Goal: Task Accomplishment & Management: Complete application form

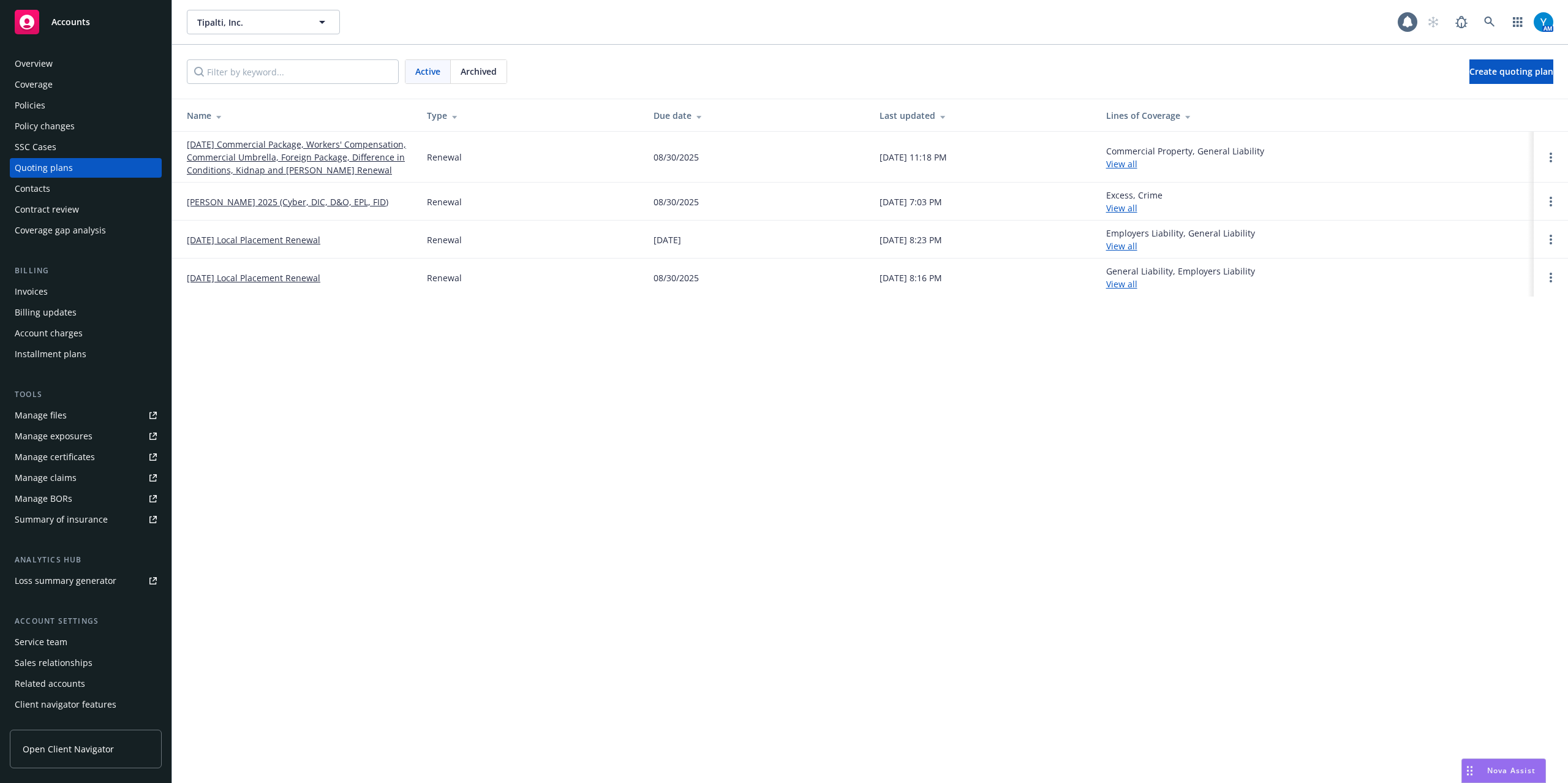
click at [287, 148] on link "[DATE] Commercial Package, Workers' Compensation, Commercial Umbrella, Foreign …" at bounding box center [298, 158] width 221 height 38
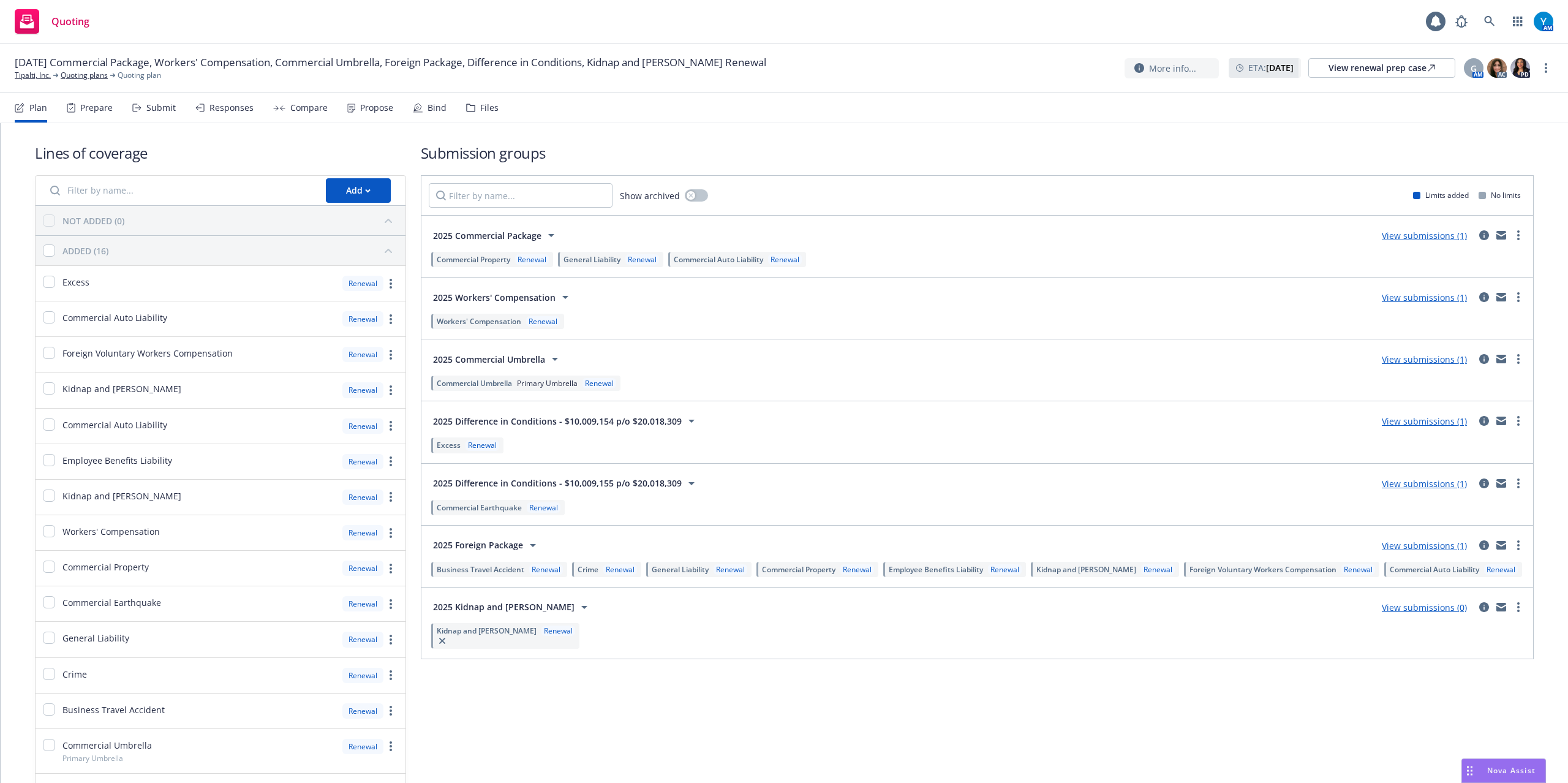
click at [430, 103] on div "Bind" at bounding box center [437, 108] width 19 height 10
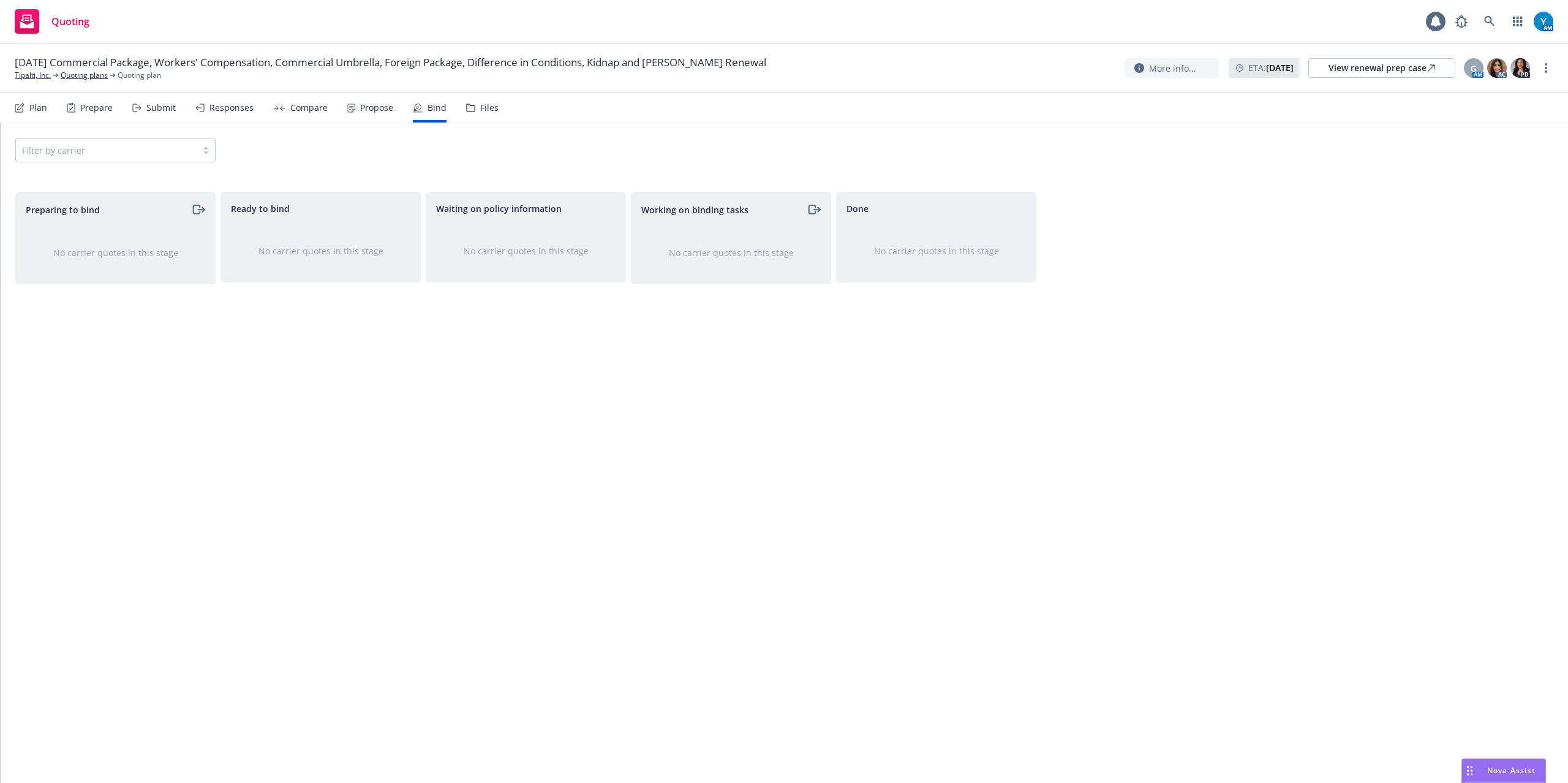
click at [32, 107] on div "Plan" at bounding box center [38, 108] width 17 height 10
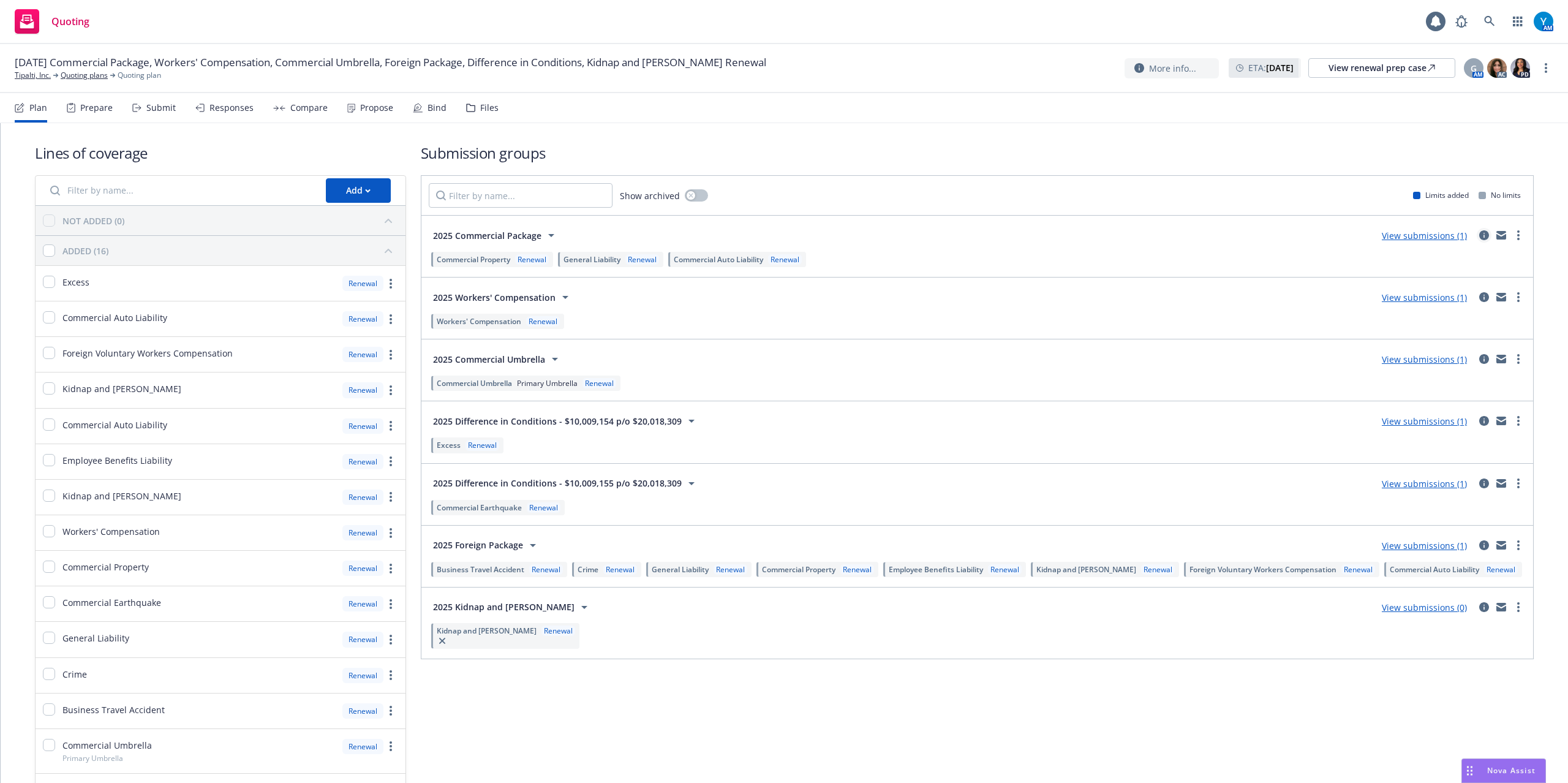
click at [1479, 237] on icon "circleInformation" at bounding box center [1484, 235] width 10 height 10
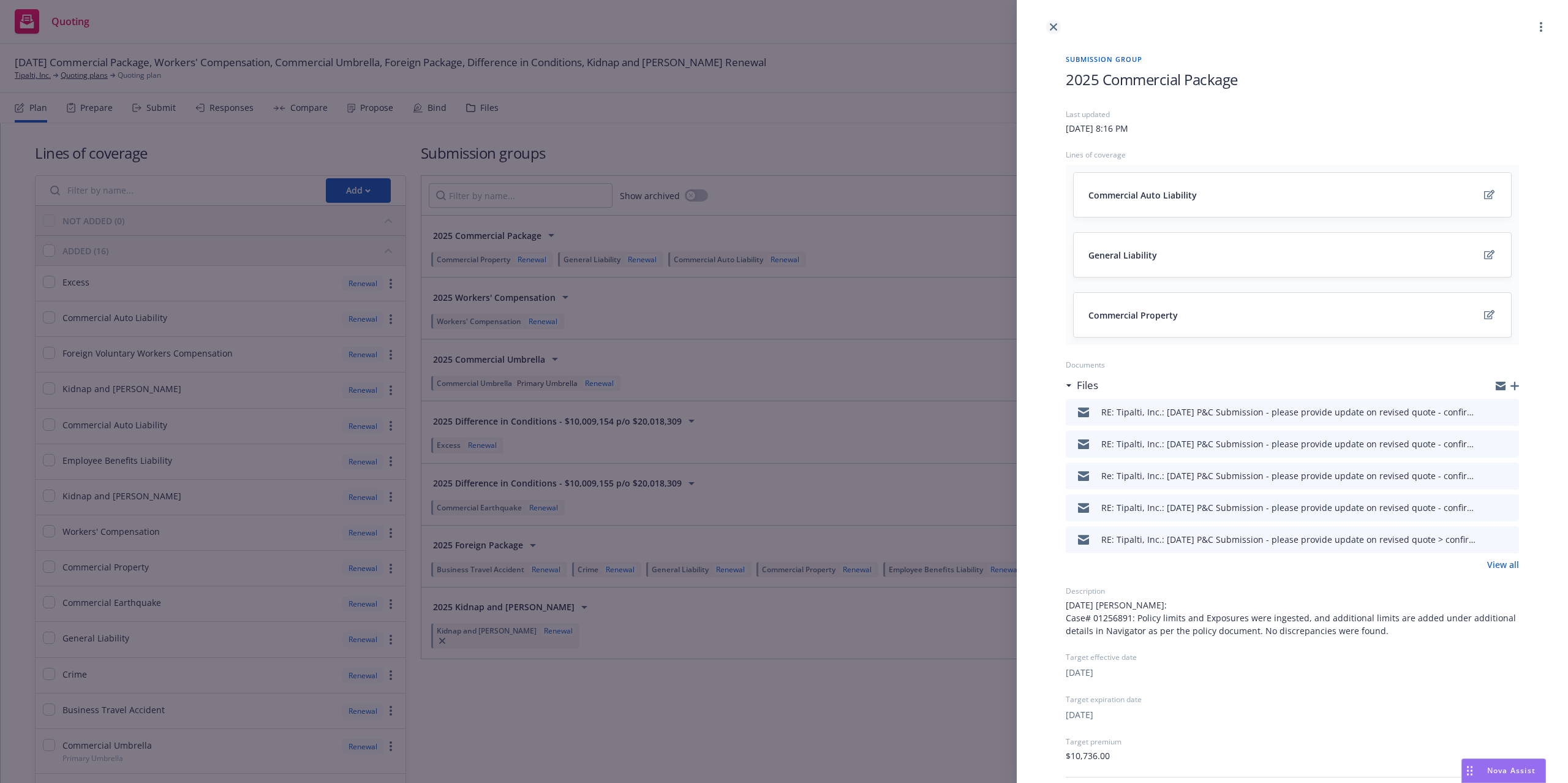
click at [1049, 26] on icon "close" at bounding box center [1053, 27] width 8 height 8
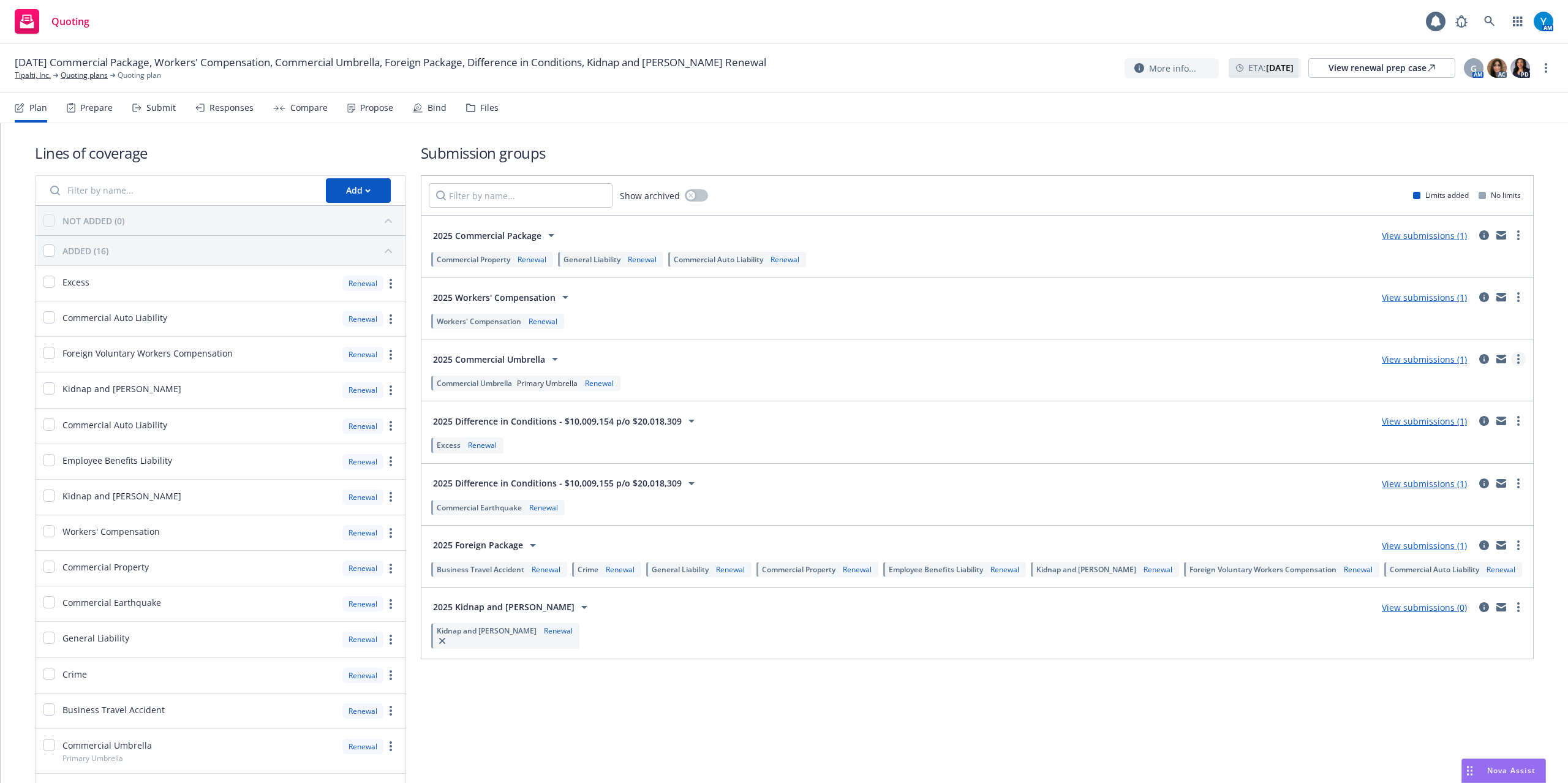
click at [1517, 360] on circle "more" at bounding box center [1518, 358] width 3 height 3
click at [1454, 515] on span "Create policy (fast track)" at bounding box center [1447, 513] width 128 height 12
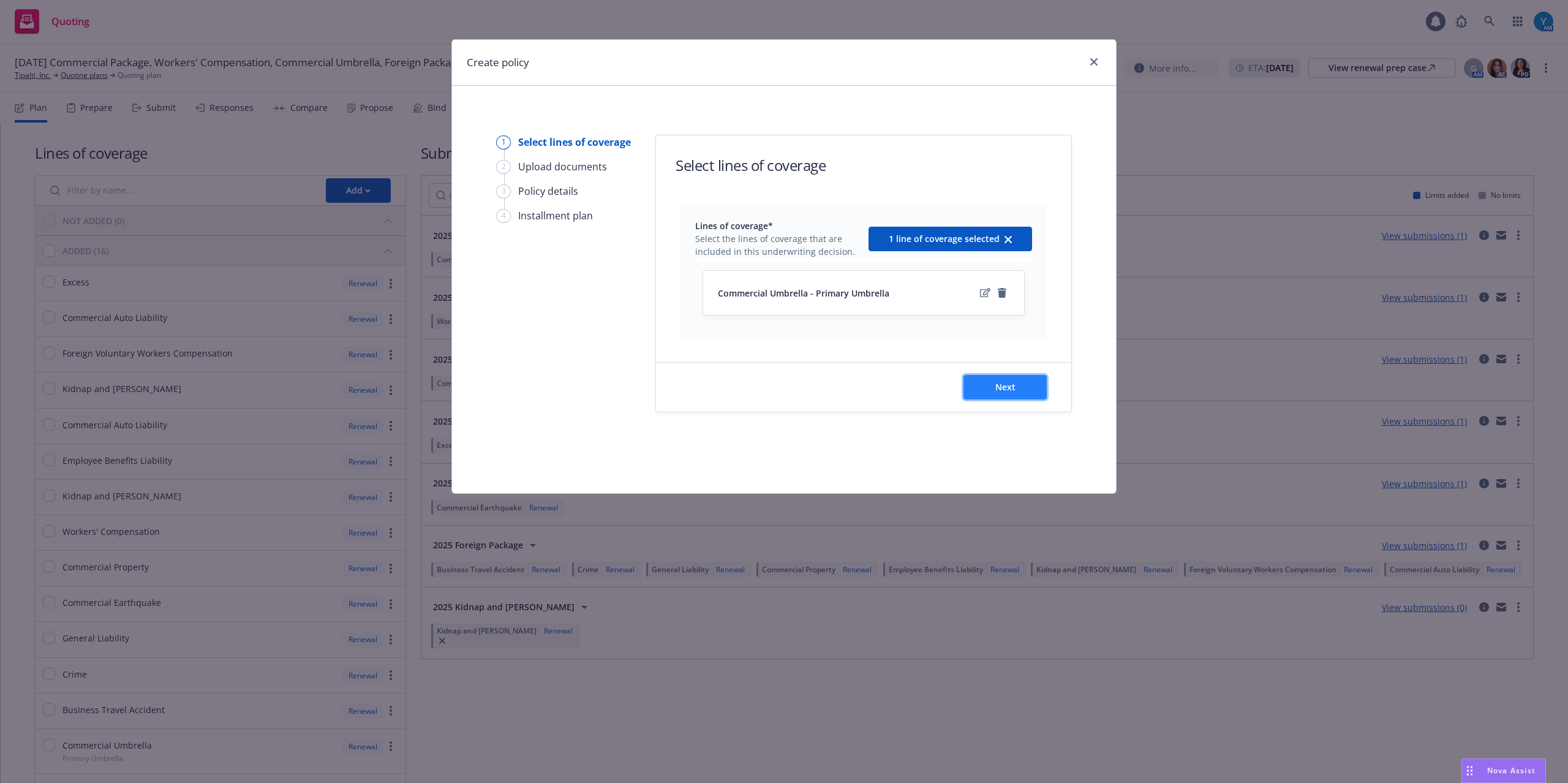
click at [1027, 400] on button "Next" at bounding box center [1004, 387] width 84 height 25
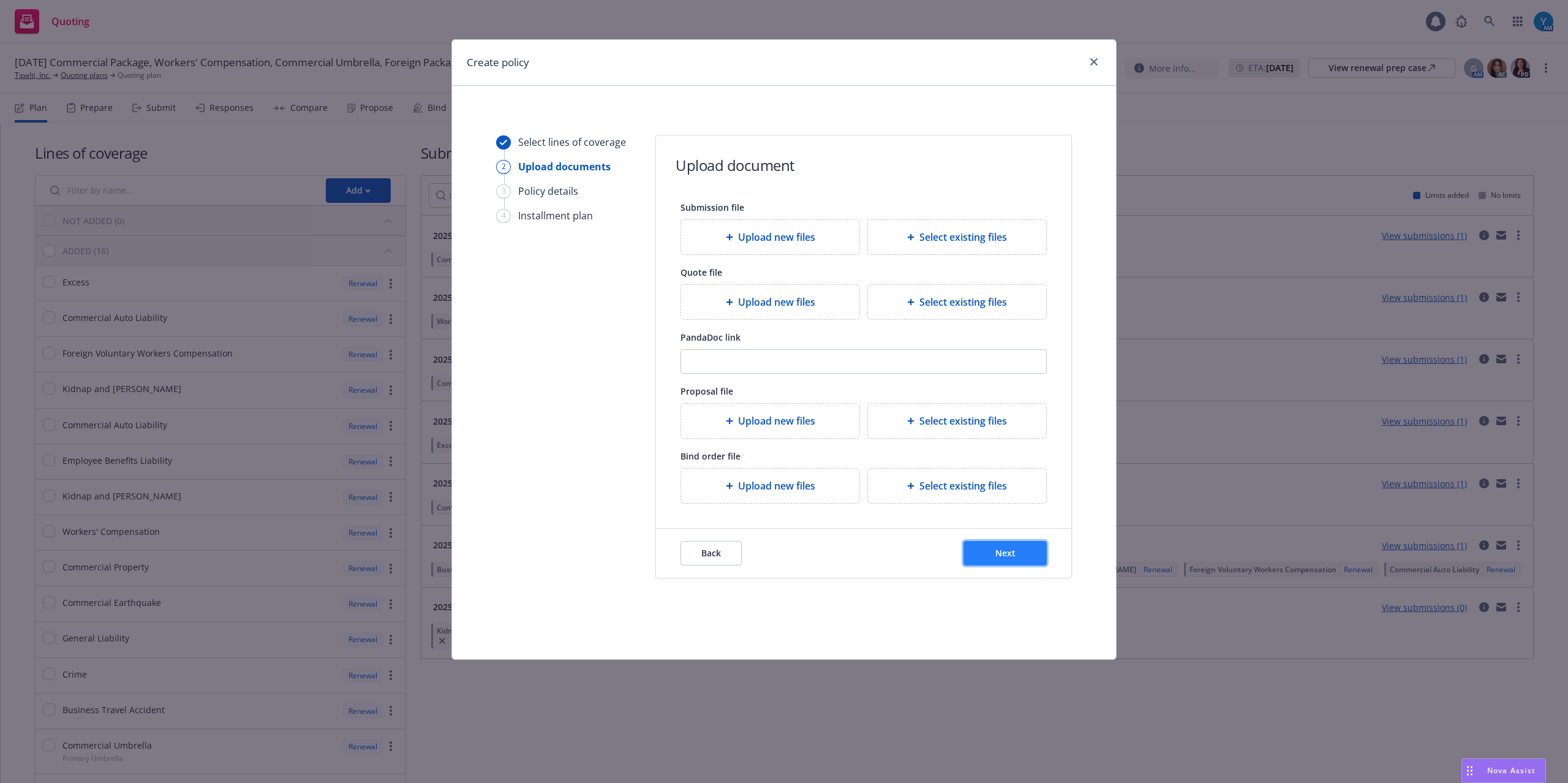
click at [1029, 549] on button "Next" at bounding box center [1004, 553] width 84 height 25
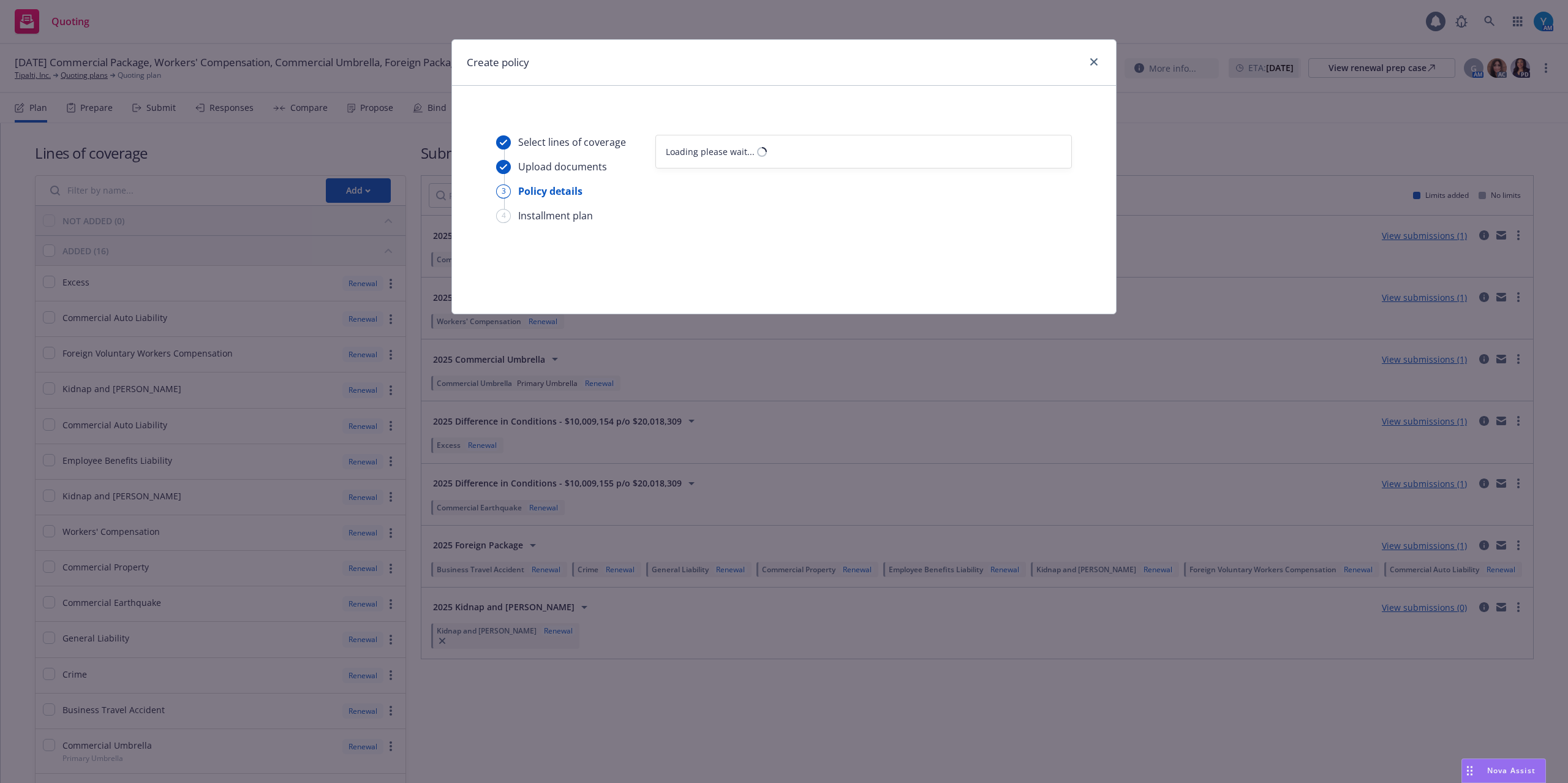
select select "12"
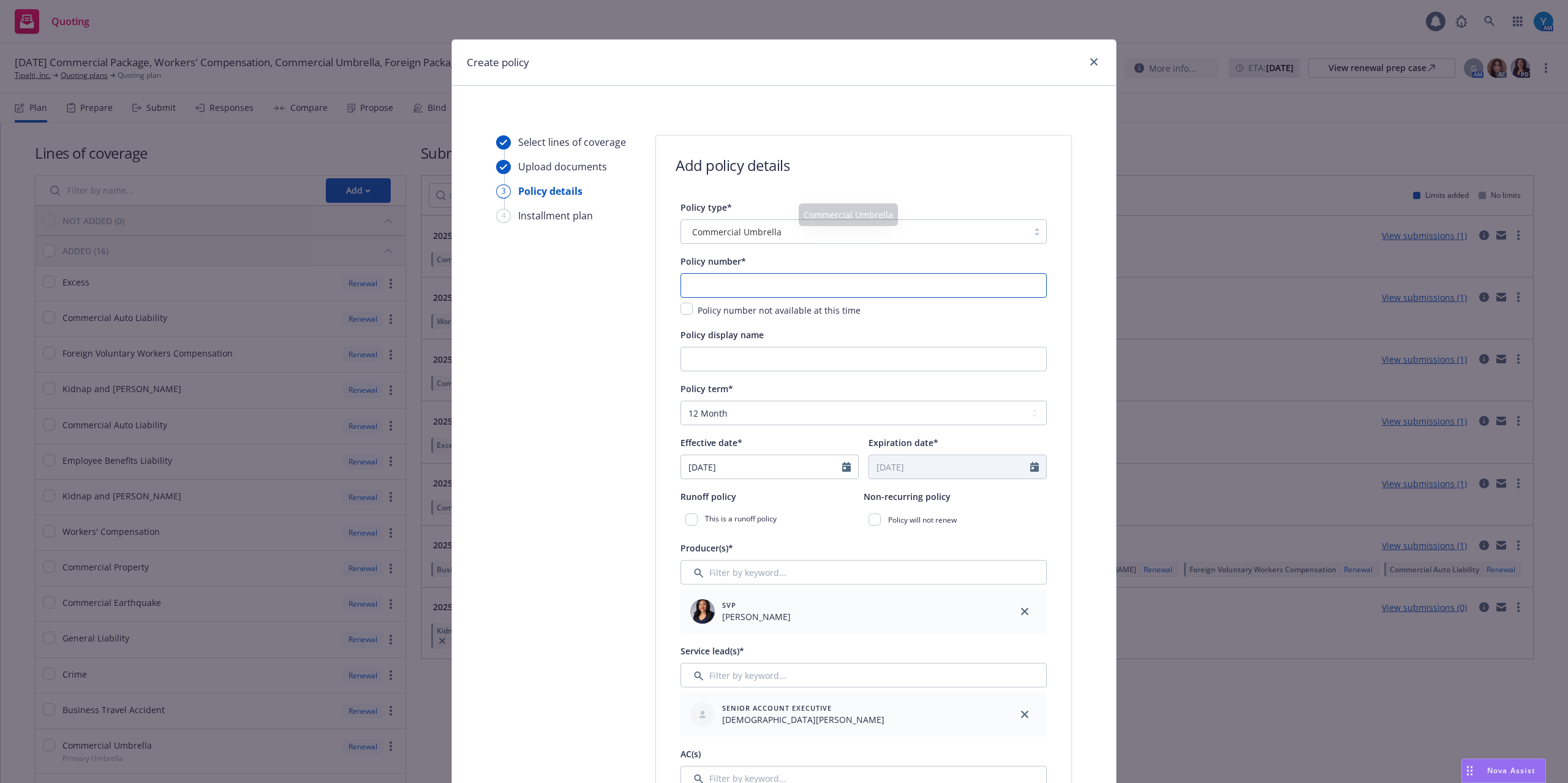
click at [723, 287] on input "text" at bounding box center [863, 285] width 366 height 25
paste input "AUC 1805479-03"
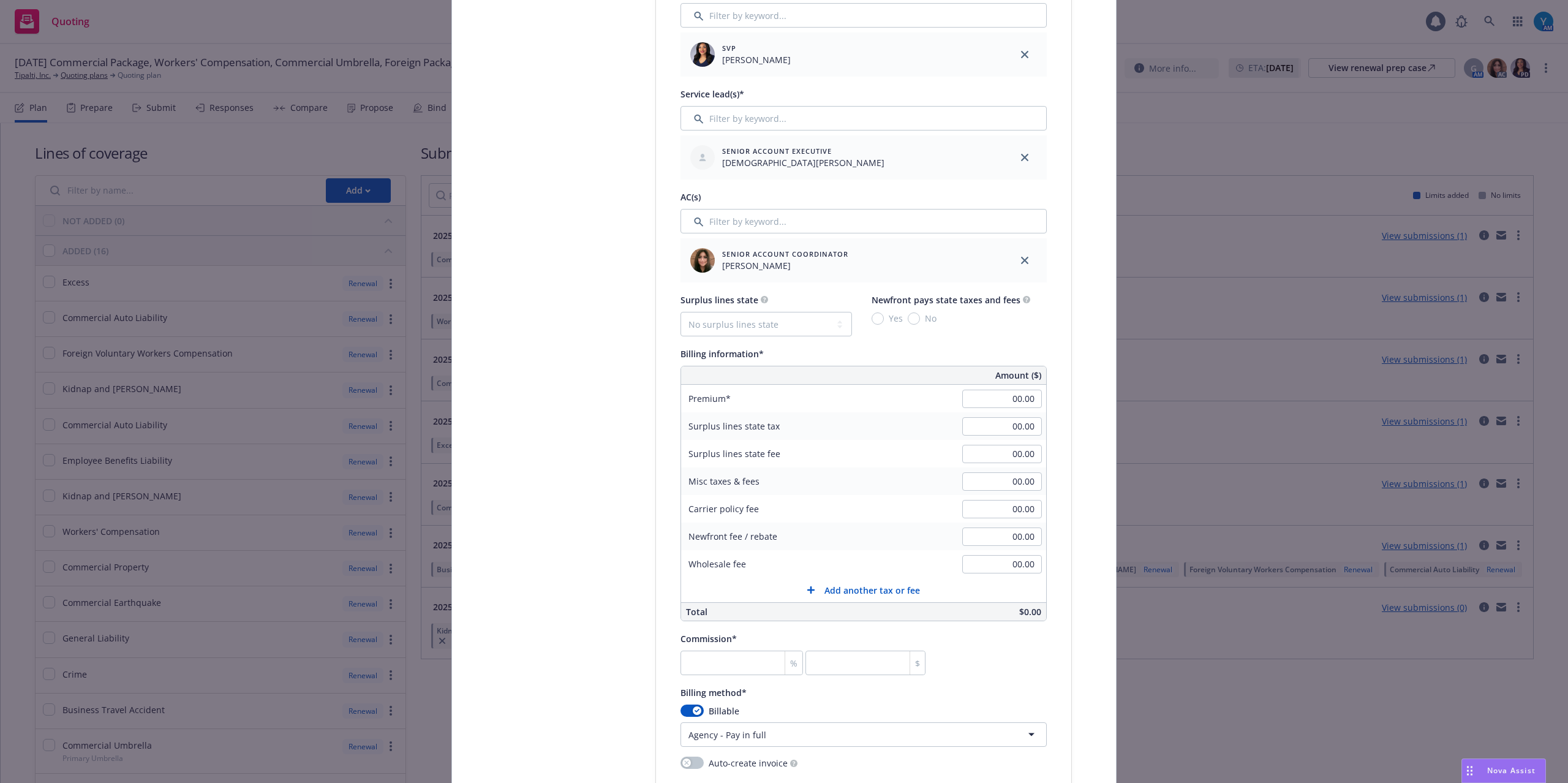
scroll to position [572, 0]
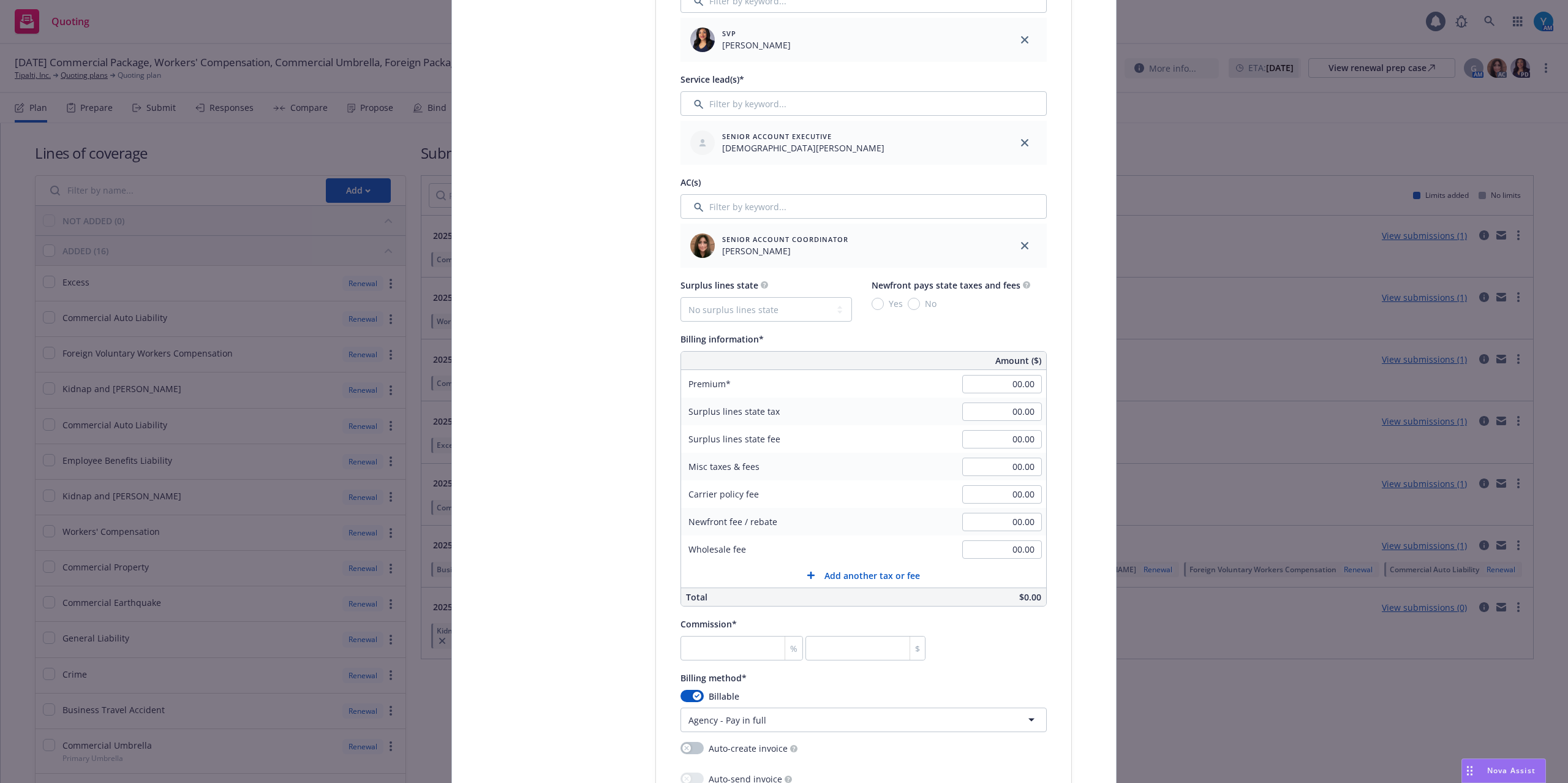
type input "AUC 1805479-03"
click at [978, 388] on input "00.00" at bounding box center [1001, 383] width 80 height 18
type input "4,878.00"
click at [1132, 454] on div "Create policy Select lines of coverage Upload documents 3 Policy details 4 Inst…" at bounding box center [784, 391] width 1568 height 783
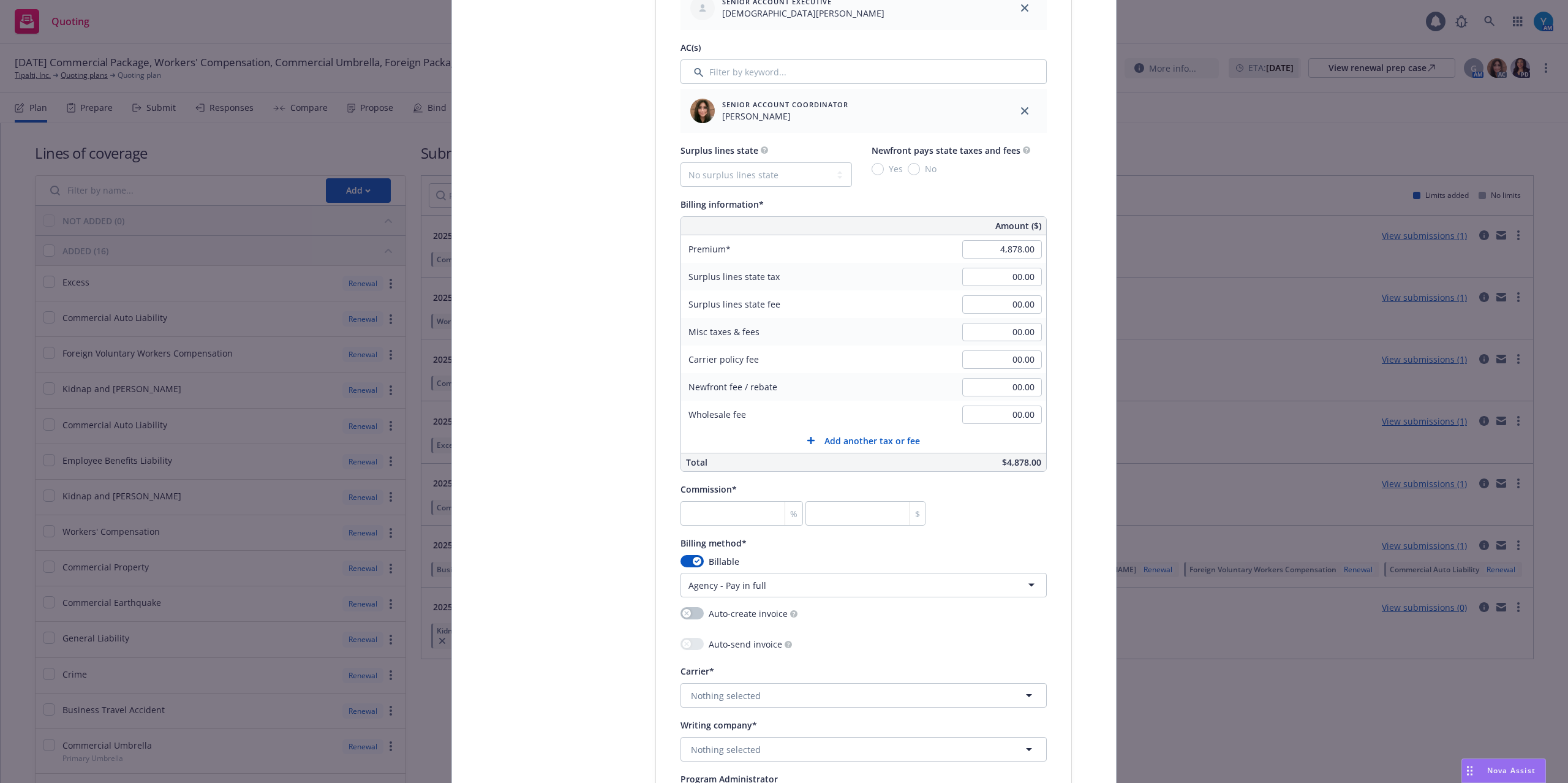
scroll to position [735, 0]
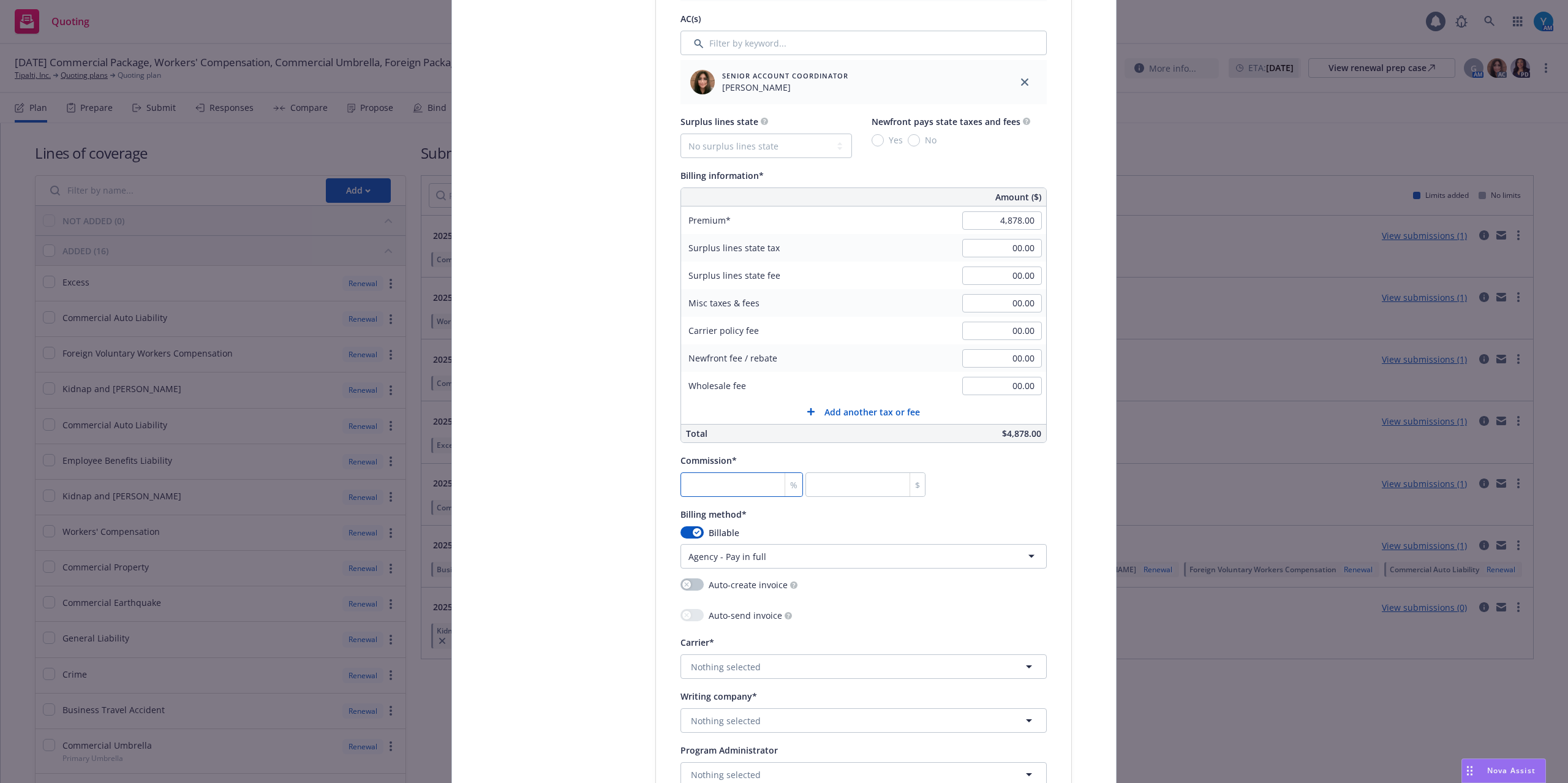
click at [710, 486] on input "number" at bounding box center [742, 485] width 123 height 25
type input "1"
type input "48.78"
type input "15"
type input "731.7"
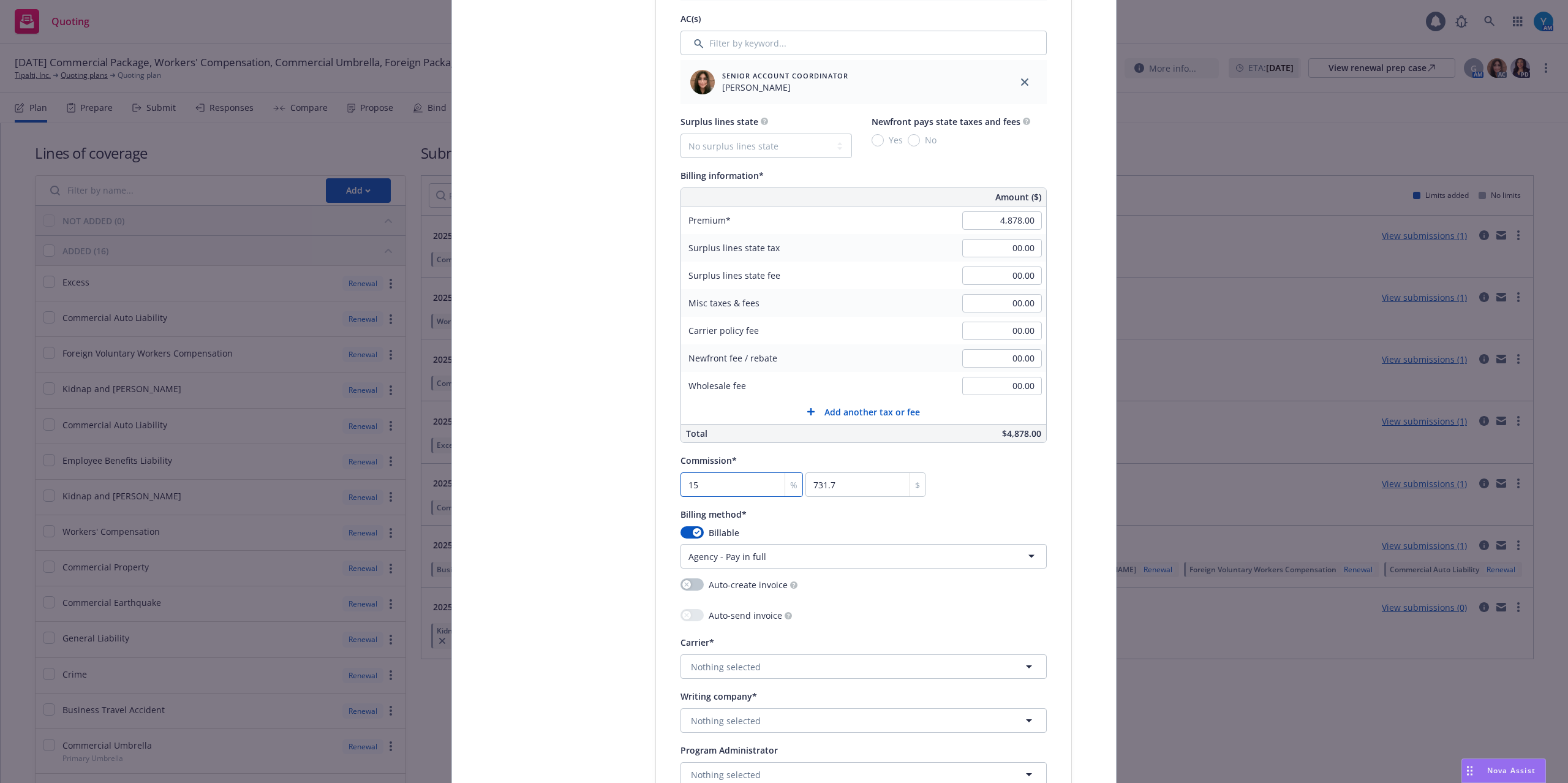
type input "15"
click at [1026, 508] on div "Billing method*" at bounding box center [863, 513] width 366 height 14
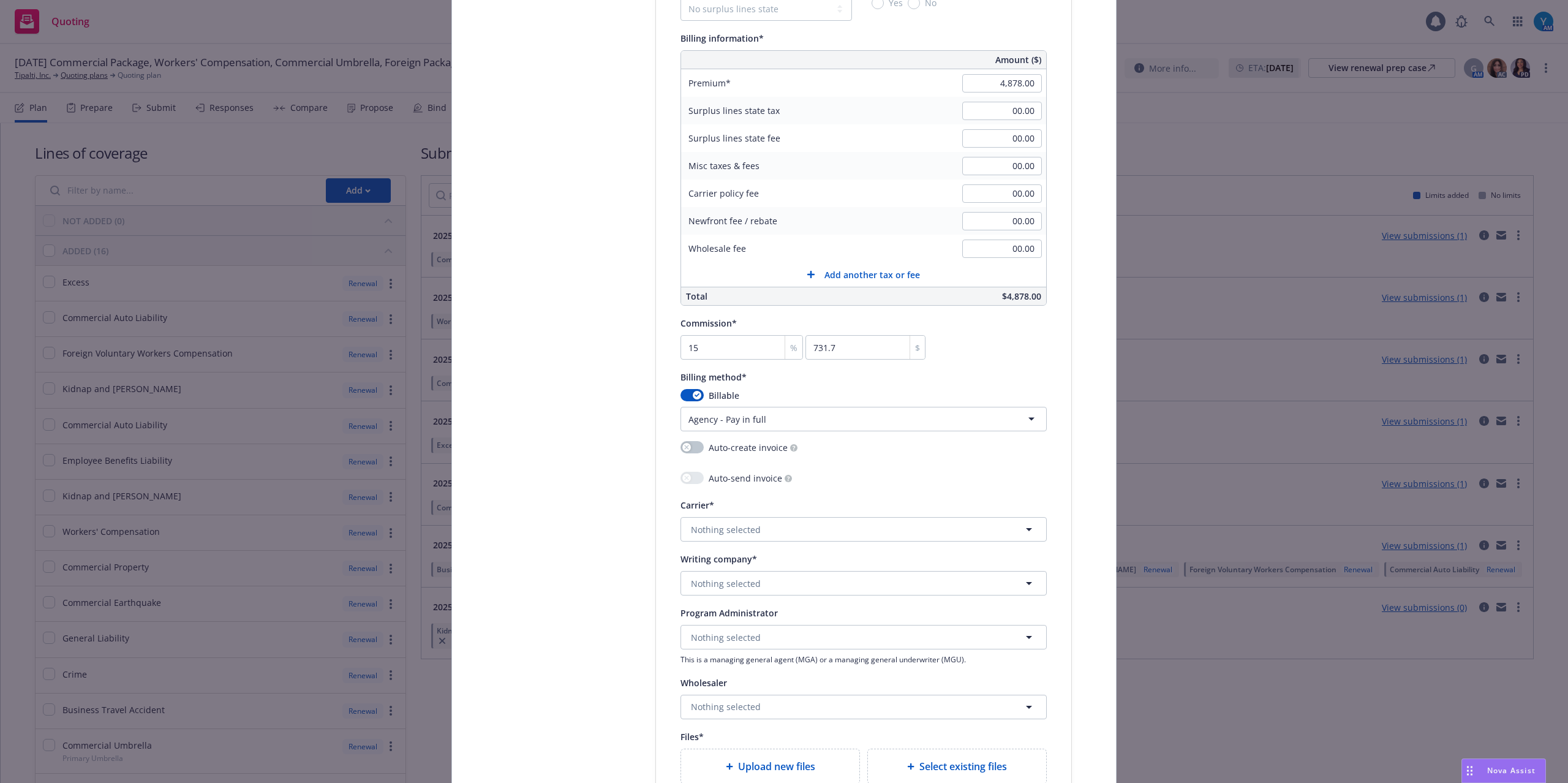
scroll to position [898, 0]
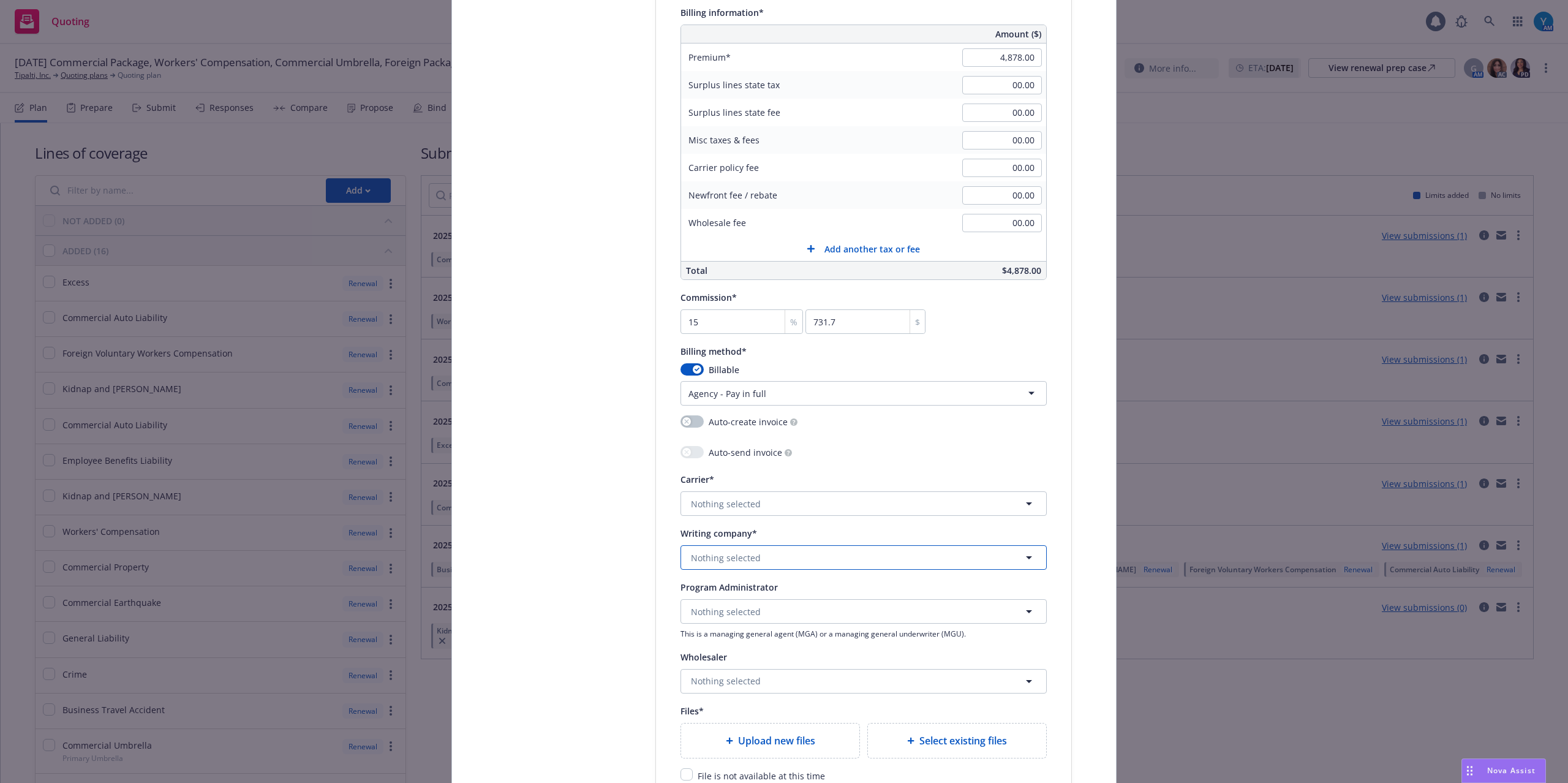
click at [714, 560] on span "Nothing selected" at bounding box center [725, 557] width 70 height 12
type input "american guara"
click at [814, 508] on strong "American Guarantee and Liability Insurance Company" at bounding box center [807, 509] width 226 height 12
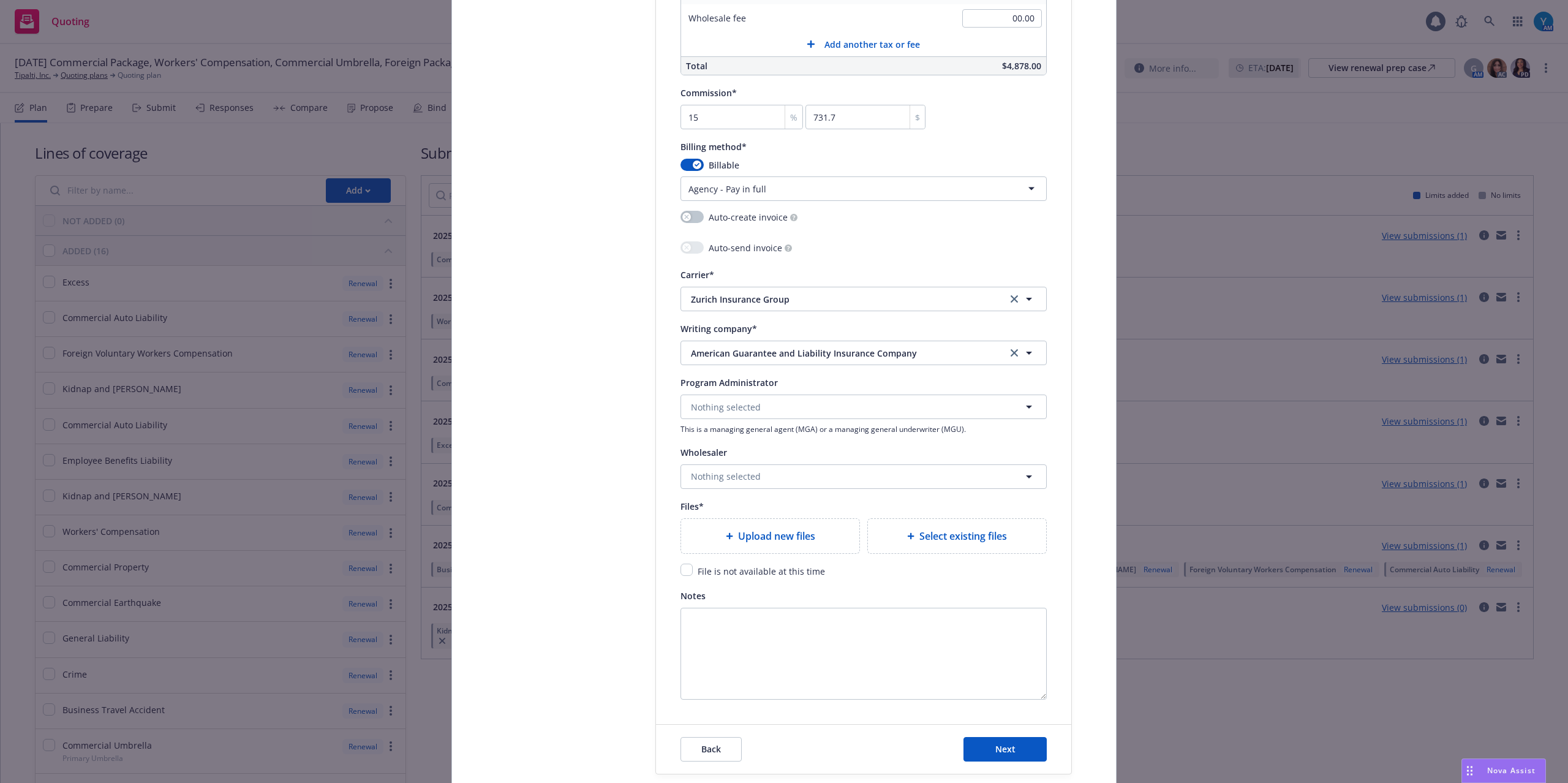
scroll to position [1143, 0]
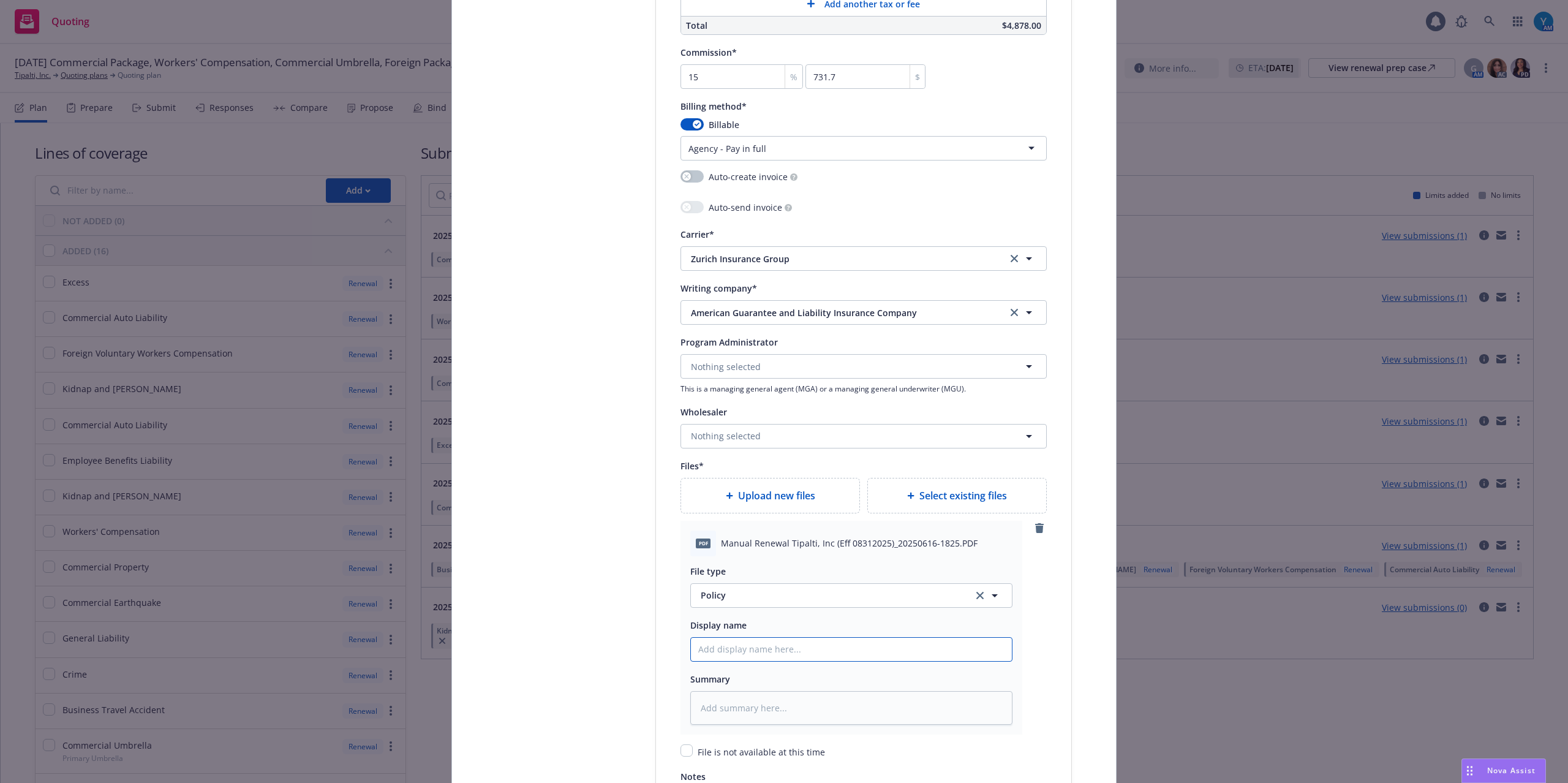
click at [737, 643] on input "Policy display name" at bounding box center [851, 649] width 321 height 23
type textarea "x"
type input "2"
type textarea "x"
type input "25"
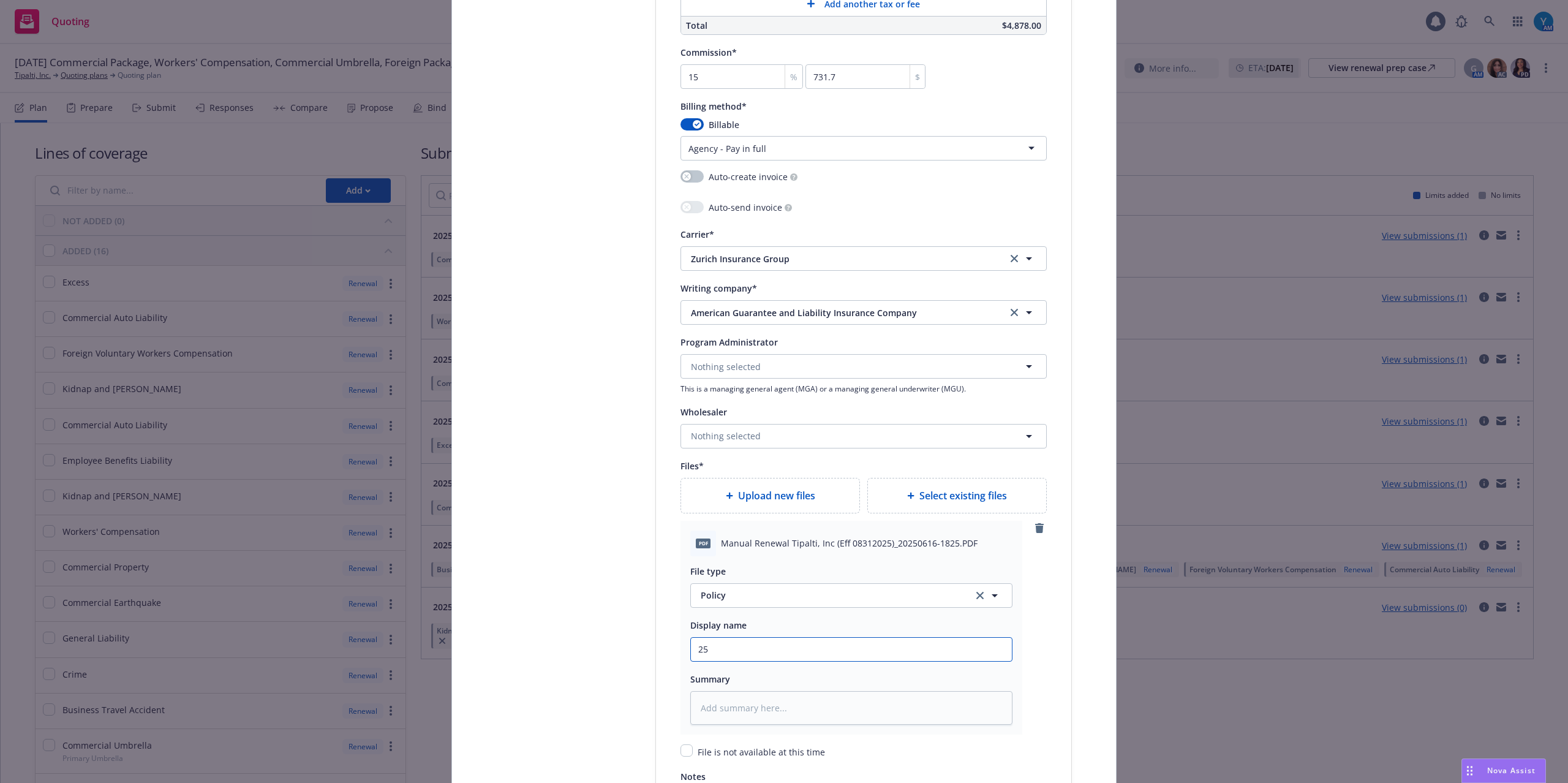
type textarea "x"
type input "25-"
type textarea "x"
type input "25-2"
type textarea "x"
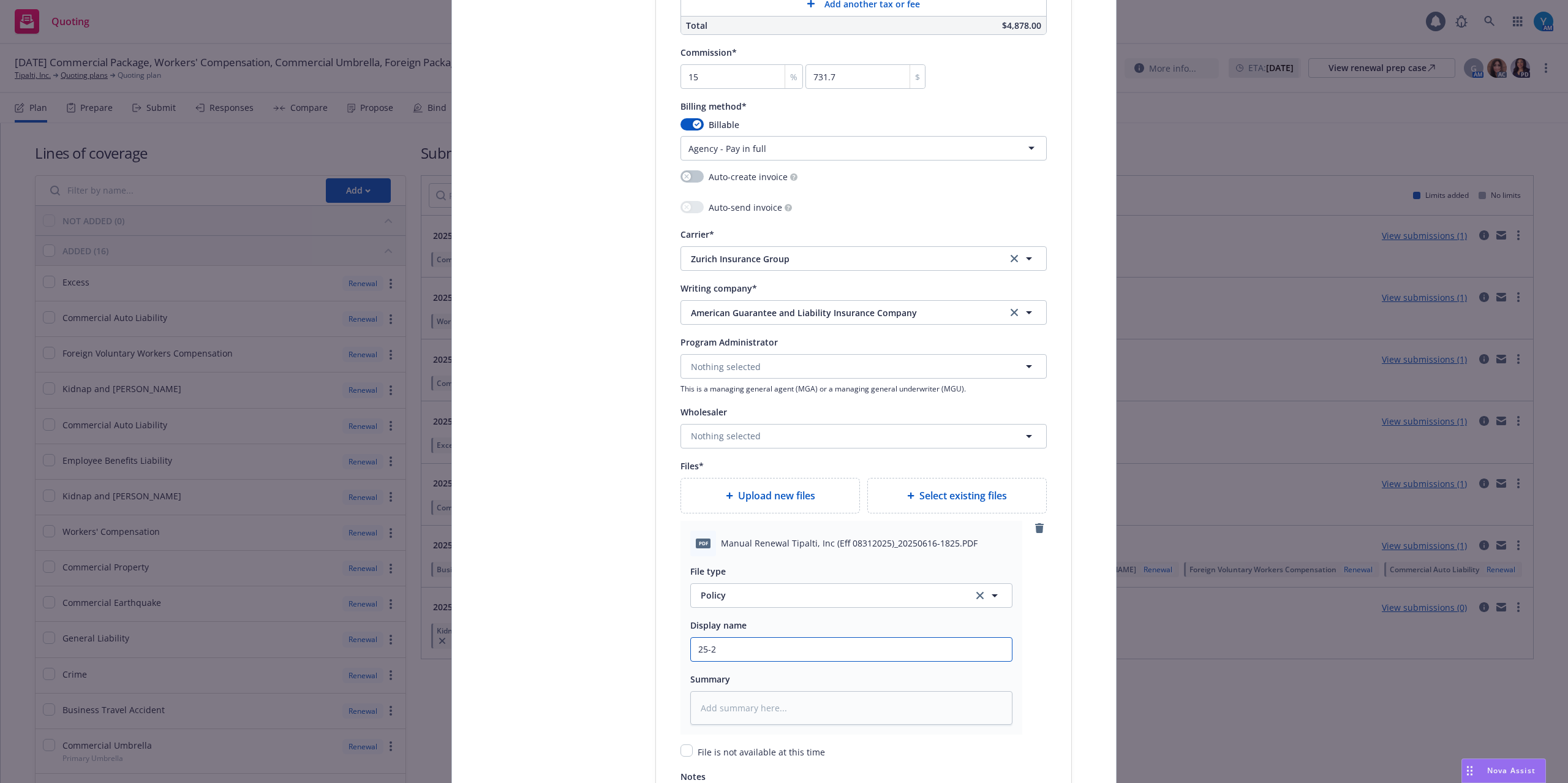
type input "25-26"
type textarea "x"
type input "25-26"
type textarea "x"
type input "25-26 U"
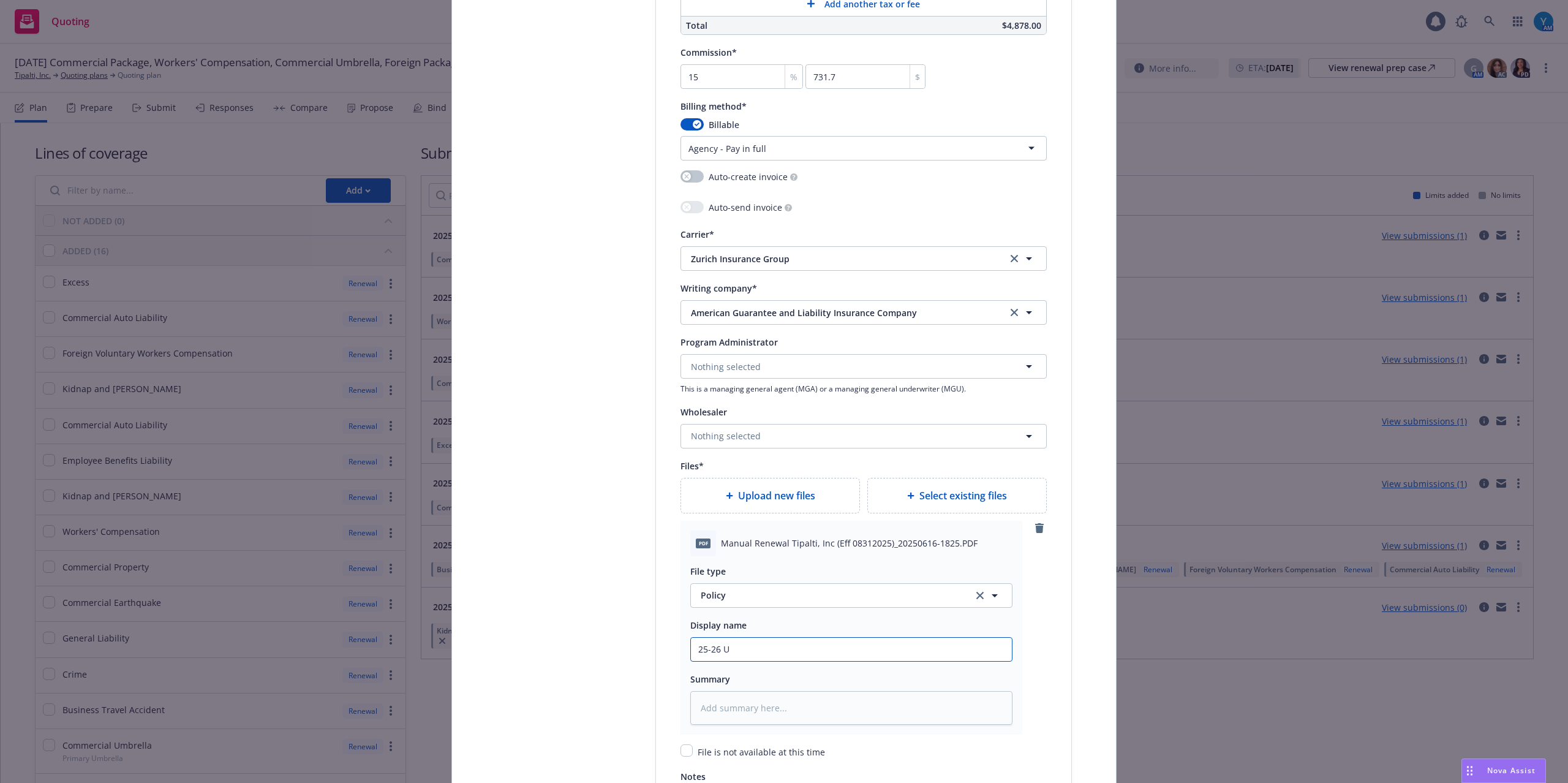
type textarea "x"
type input "25-26 UM"
type textarea "x"
type input "25-26 UMB"
type textarea "x"
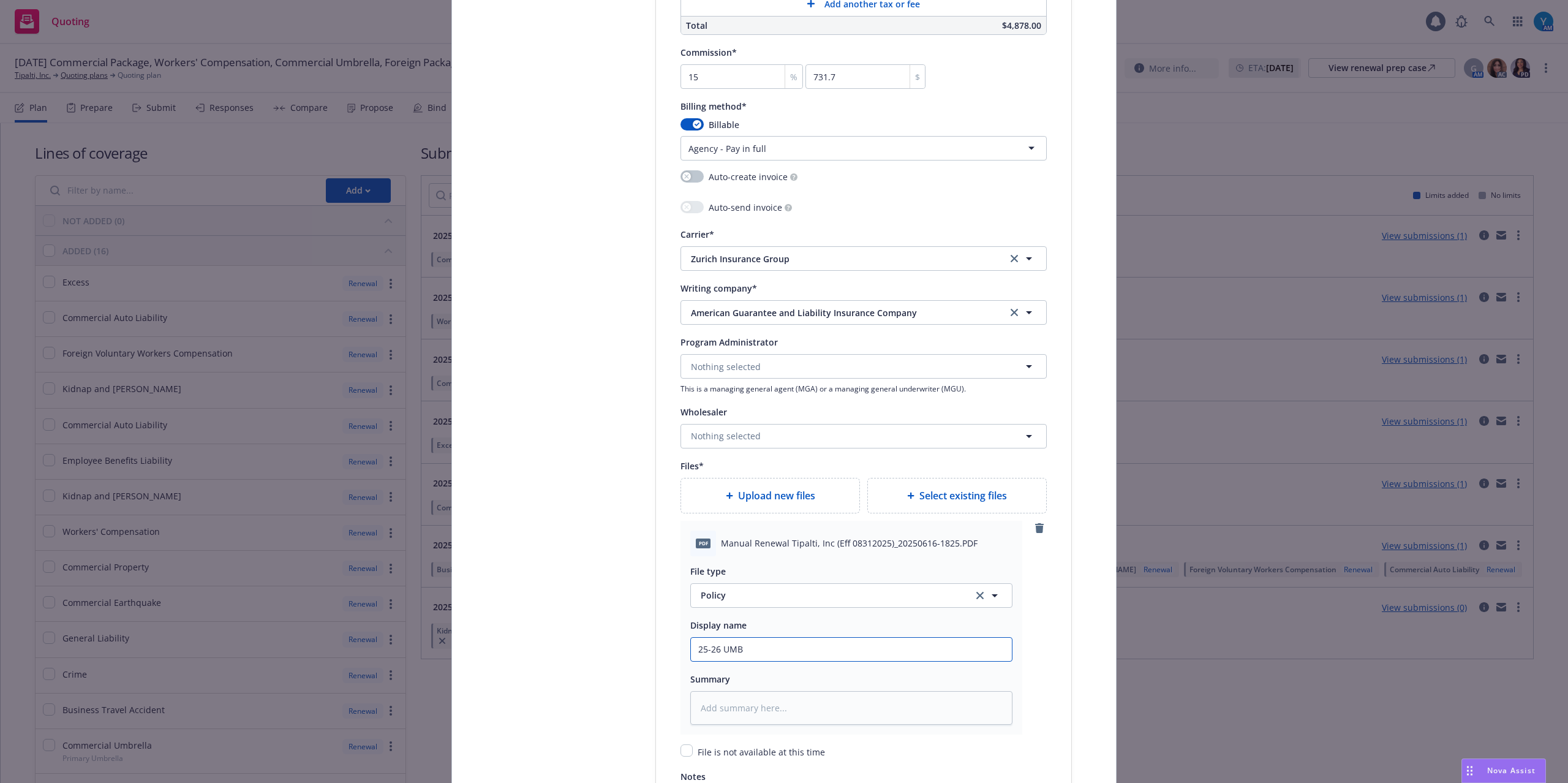
type input "25-26 UMB P"
type textarea "x"
type input "25-26 UMB Po"
type textarea "x"
type input "25-26 UMB Pol"
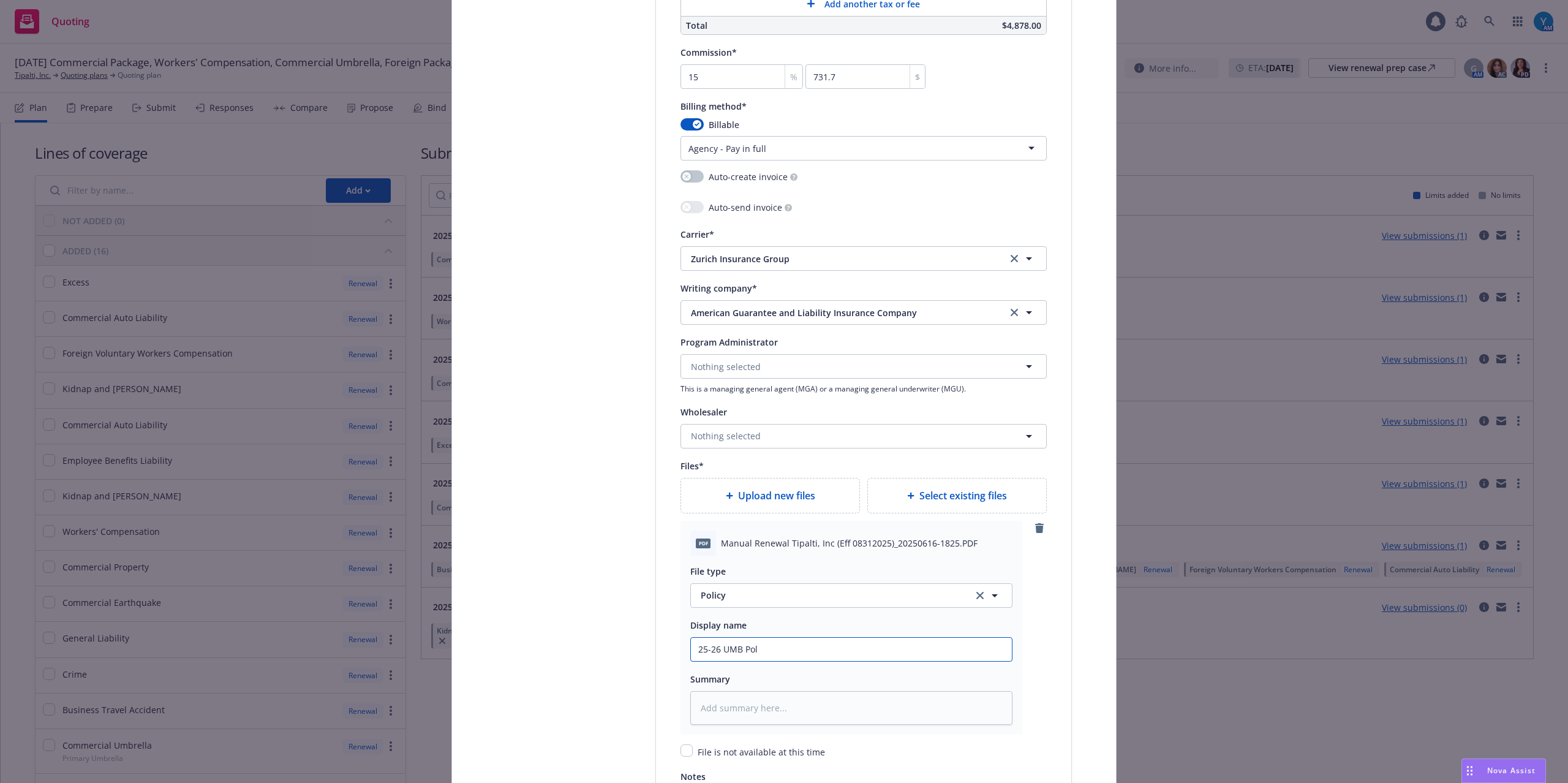
type textarea "x"
type input "25-26 UMB Polo"
type textarea "x"
type input "25-26 UMB Pol"
type textarea "x"
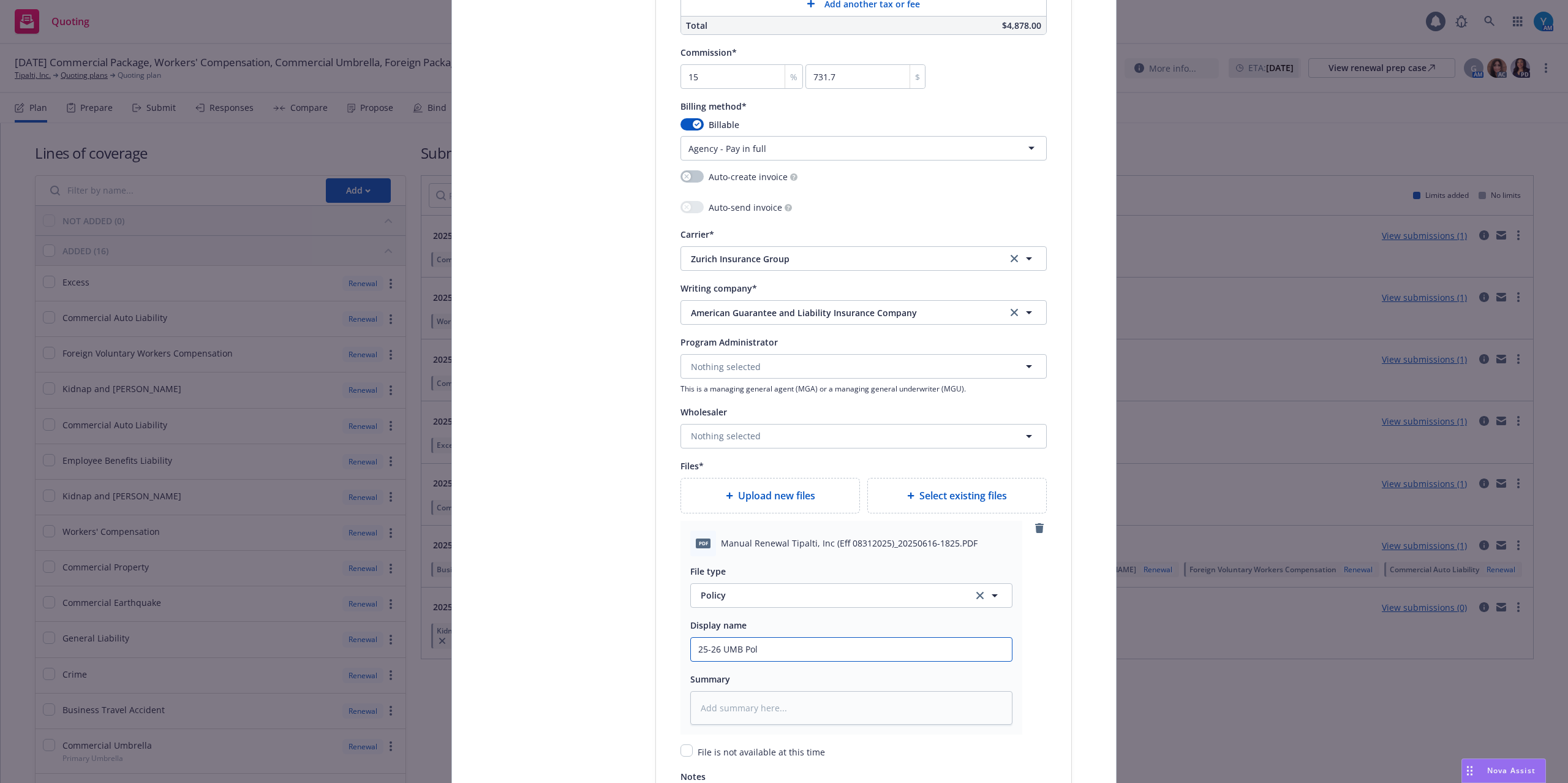
type input "25-26 UMB Poli"
type textarea "x"
type input "25-26 UMB Polic"
type textarea "x"
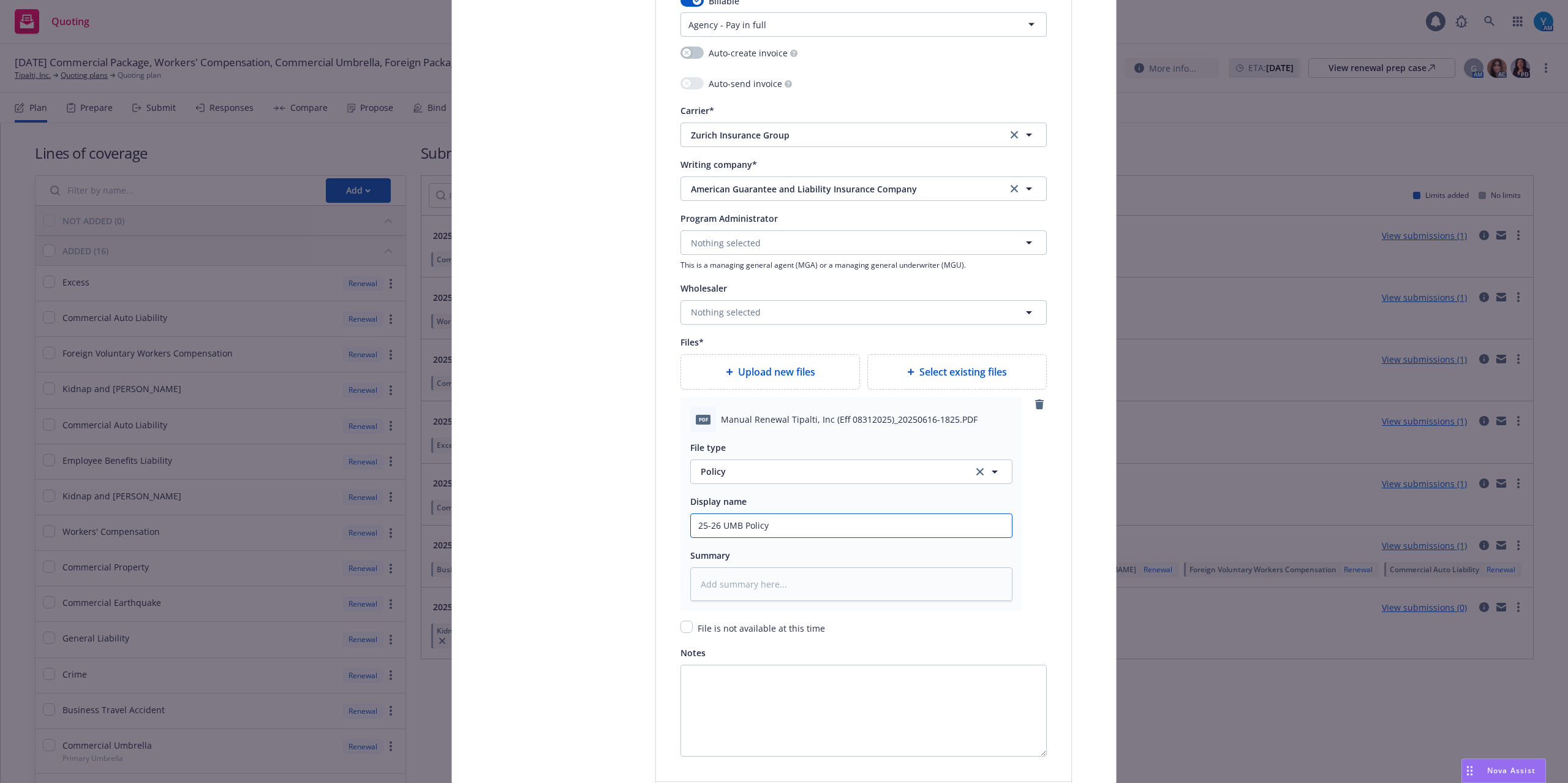
scroll to position [1307, 0]
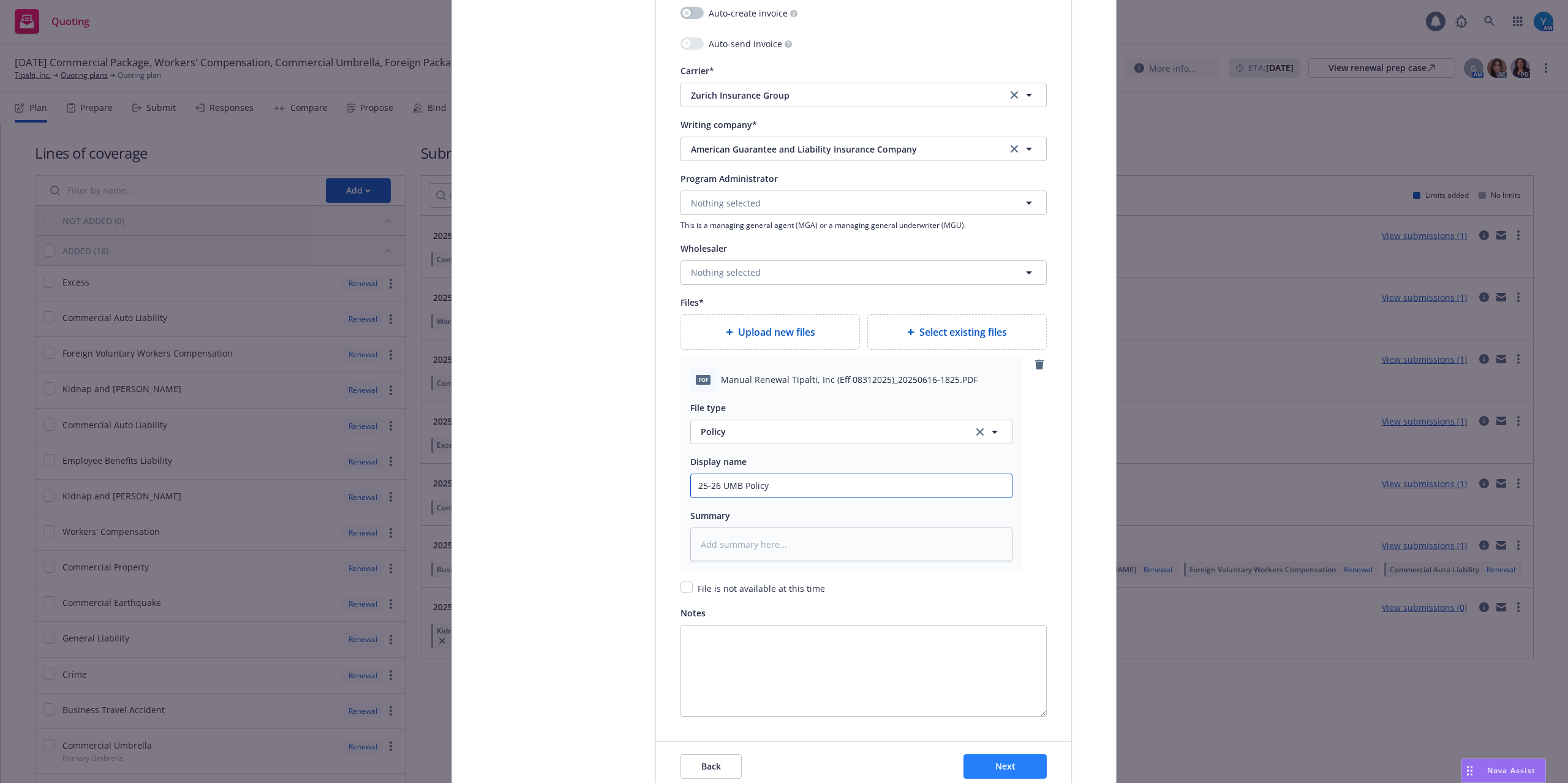
type input "25-26 UMB Policy"
click at [995, 769] on span "Next" at bounding box center [1004, 767] width 20 height 12
type textarea "x"
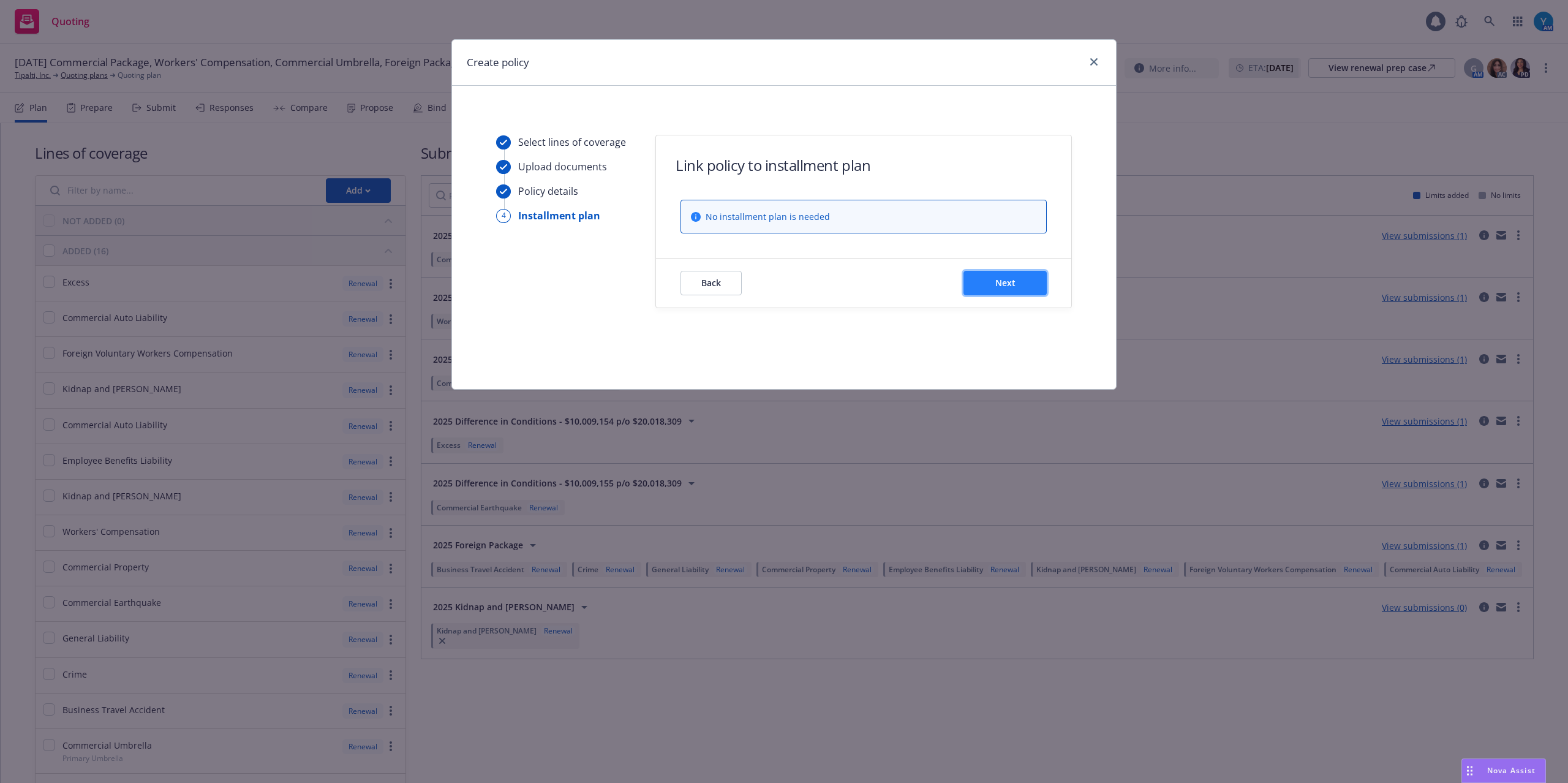
click at [995, 288] on span "Next" at bounding box center [1004, 282] width 20 height 12
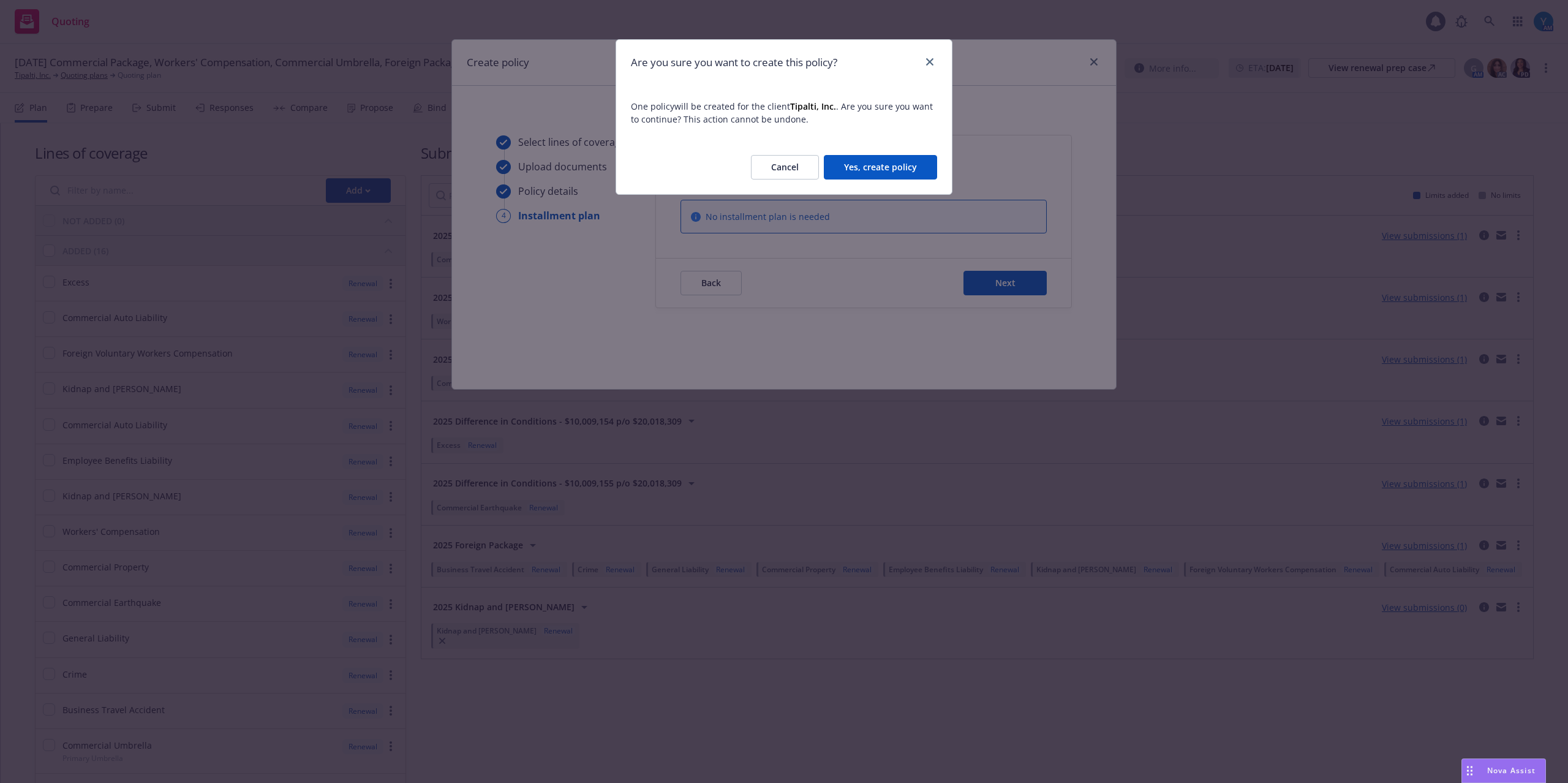
click at [882, 170] on button "Yes, create policy" at bounding box center [880, 167] width 113 height 25
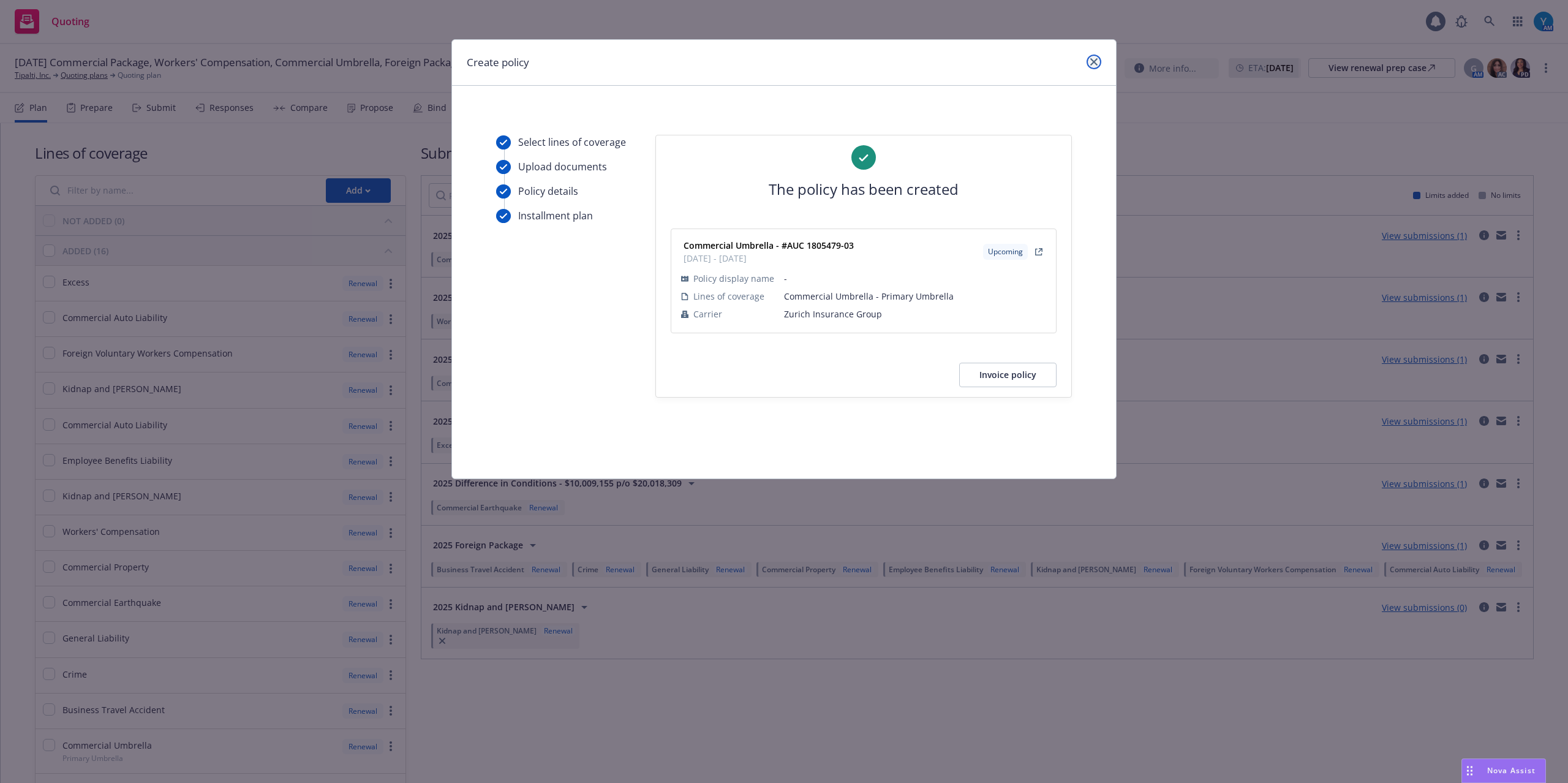
click at [1091, 63] on icon "close" at bounding box center [1094, 62] width 8 height 8
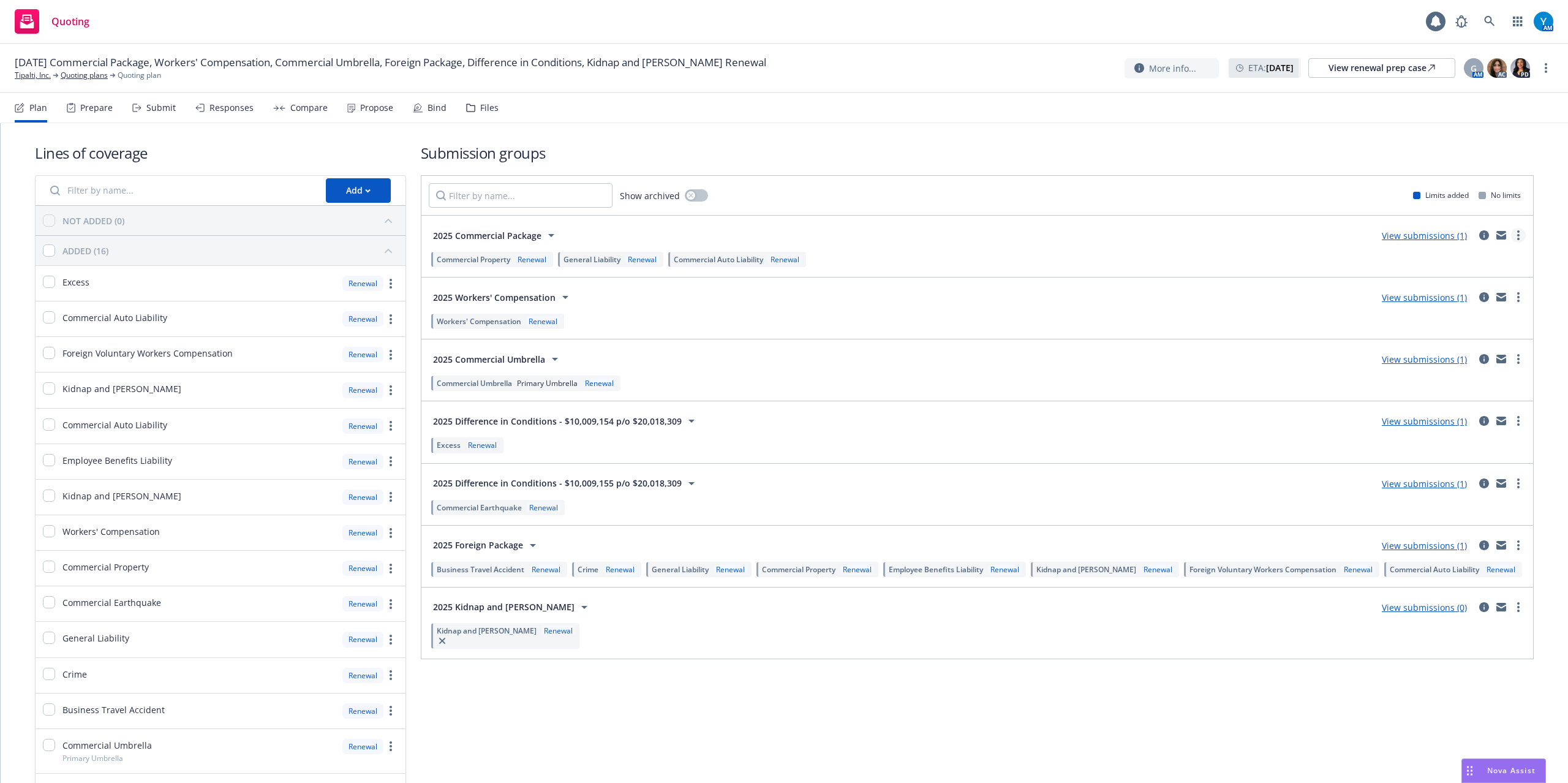
click at [1517, 234] on icon "more" at bounding box center [1518, 235] width 3 height 10
click at [1465, 388] on span "Create policy (fast track)" at bounding box center [1447, 388] width 128 height 12
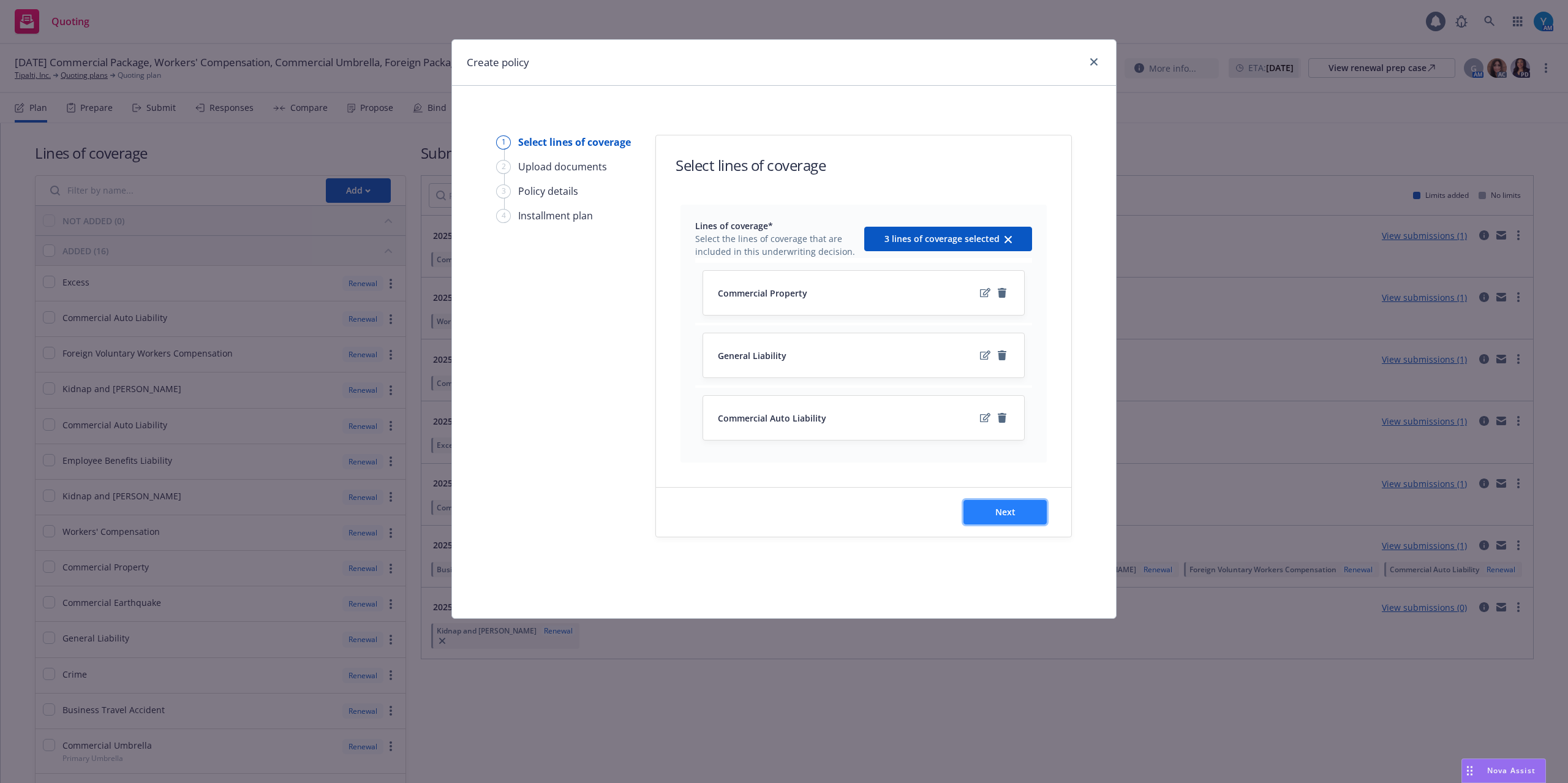
click at [1008, 518] on span "Next" at bounding box center [1004, 512] width 20 height 12
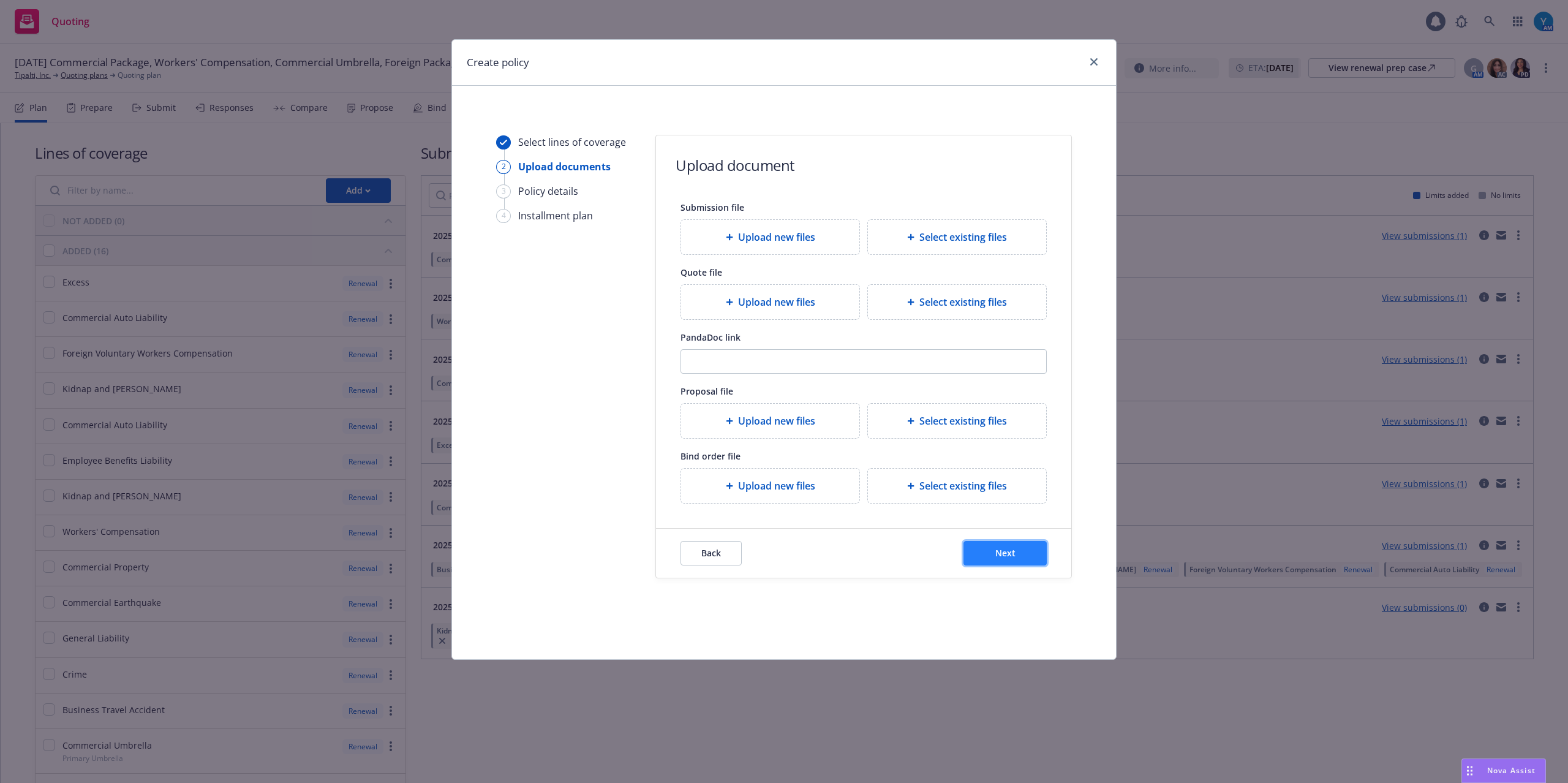
click at [1019, 564] on button "Next" at bounding box center [1004, 553] width 84 height 25
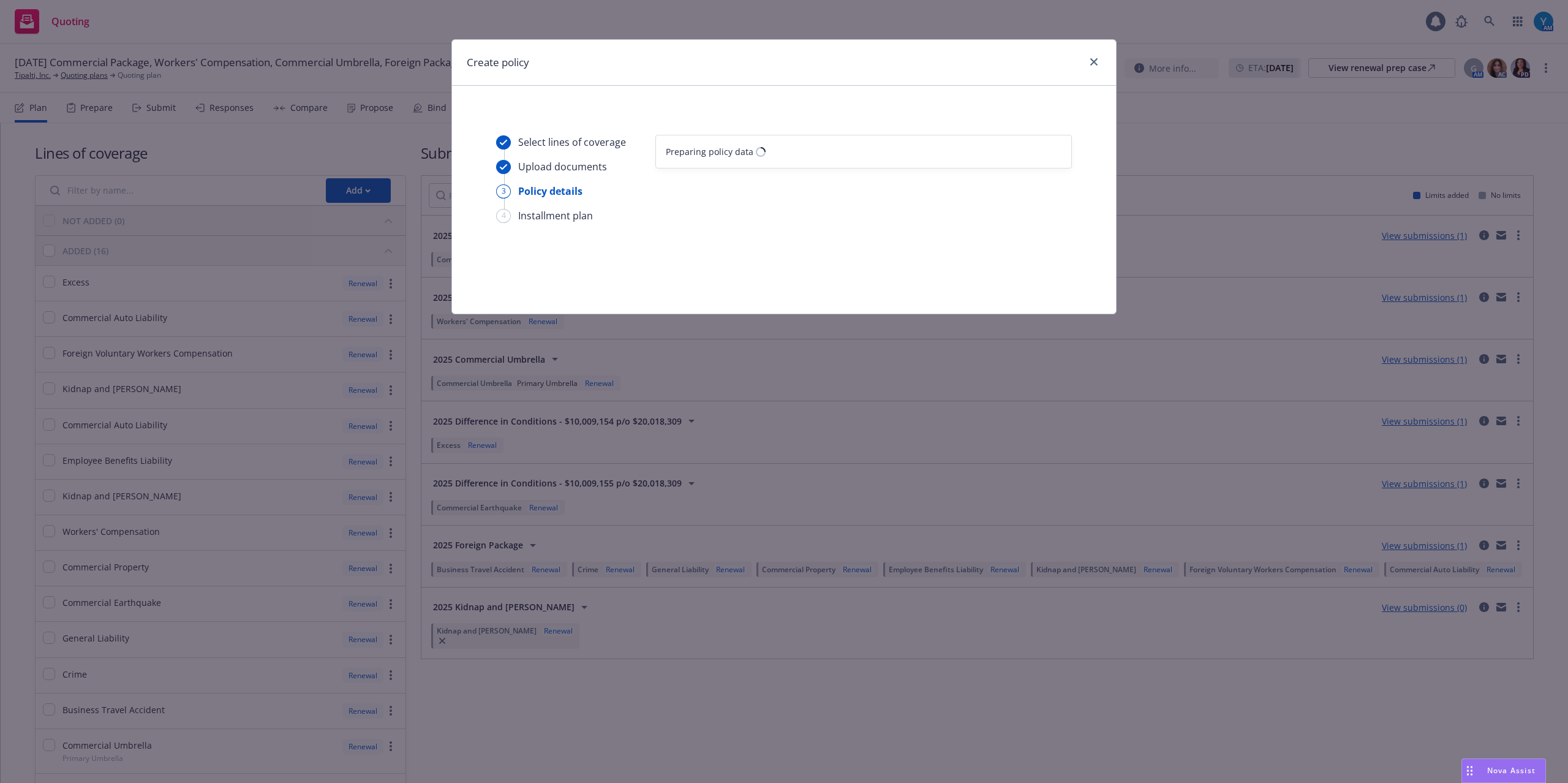
select select "12"
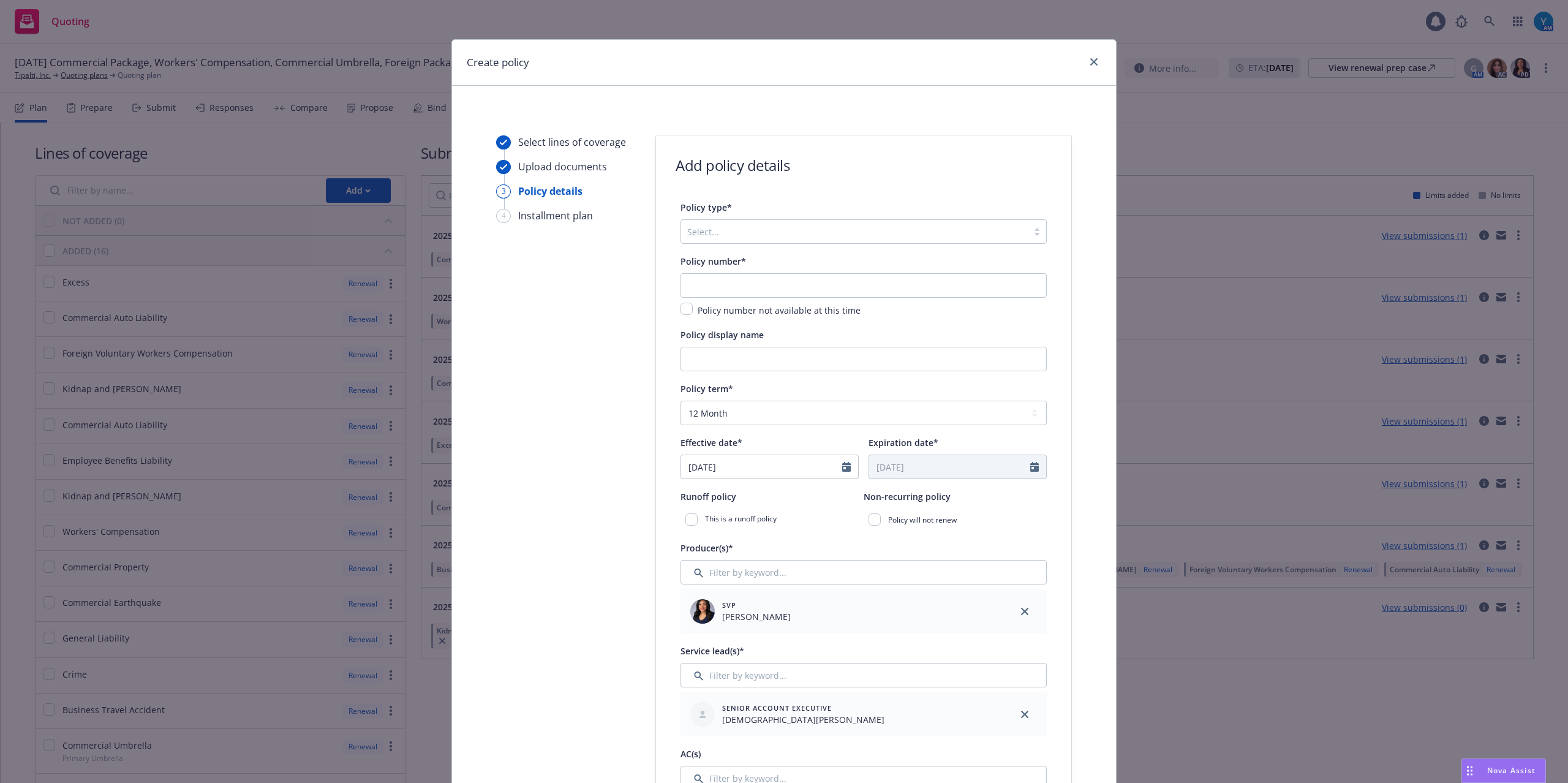
click at [741, 237] on div at bounding box center [855, 231] width 334 height 14
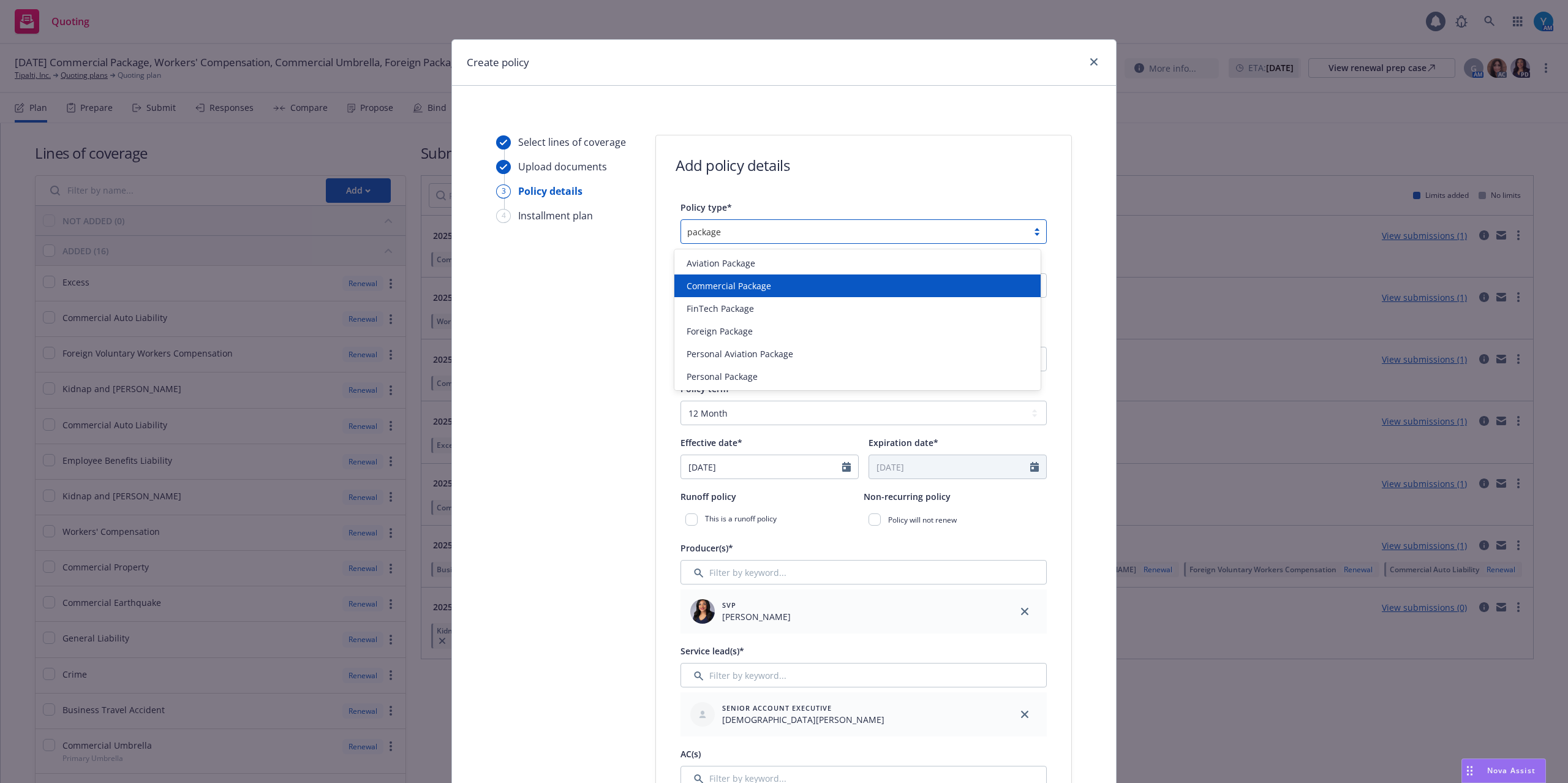
click at [731, 281] on span "Commercial Package" at bounding box center [729, 285] width 84 height 12
type input "package"
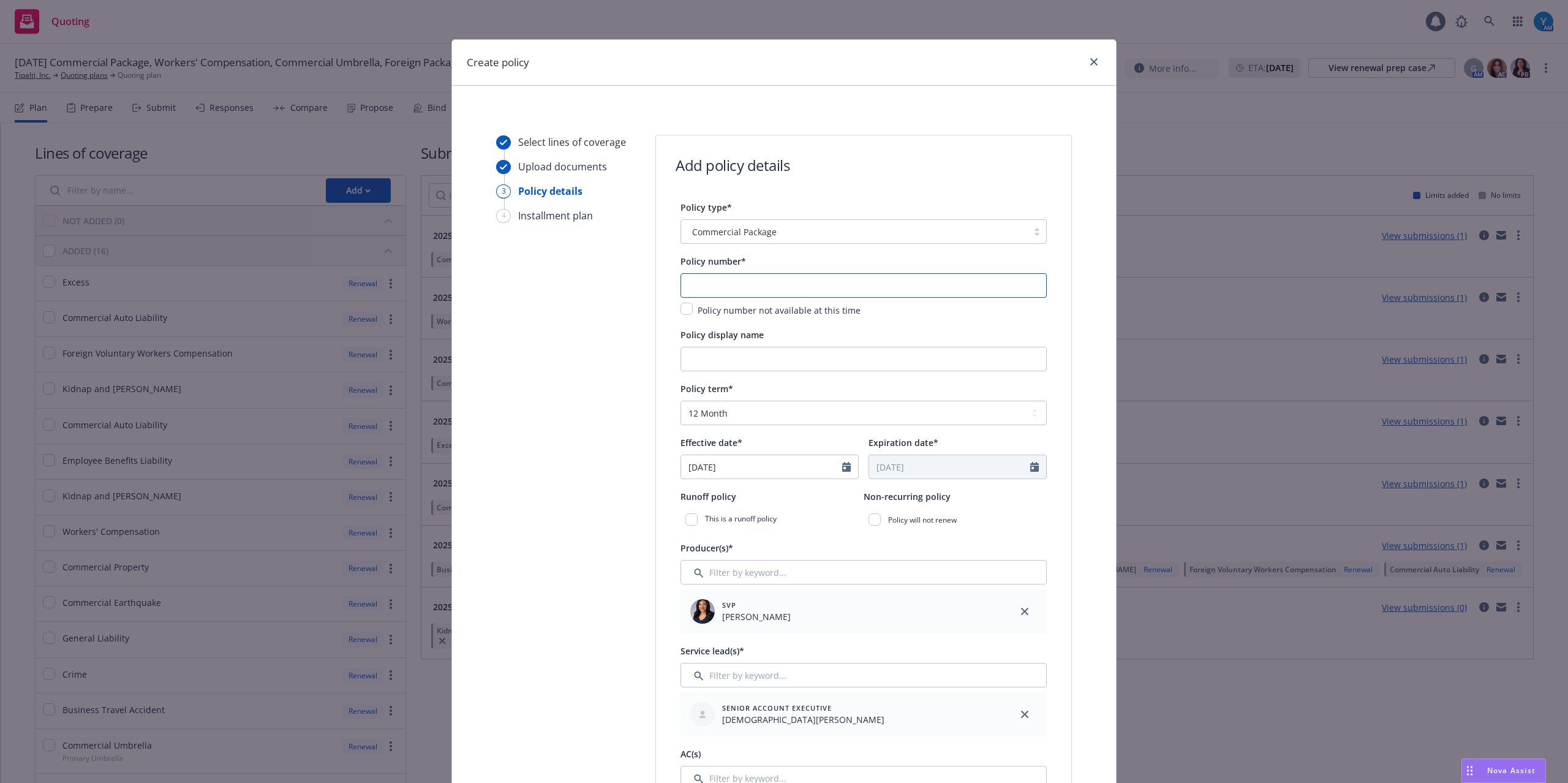
click at [769, 285] on input "text" at bounding box center [863, 285] width 366 height 25
paste input "CPO 1802502 - 03"
type input "CPO 1802502 - 03"
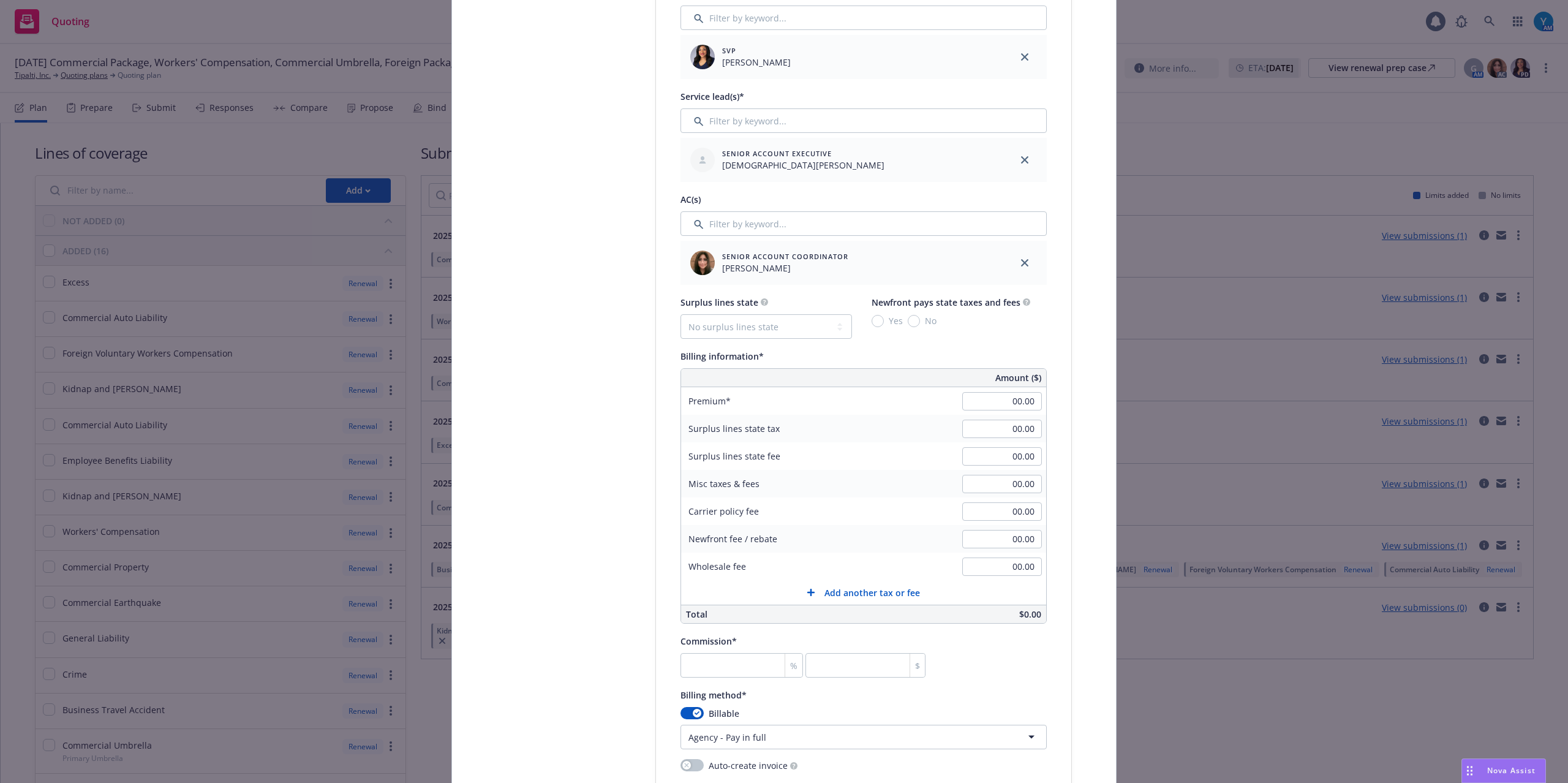
scroll to position [572, 0]
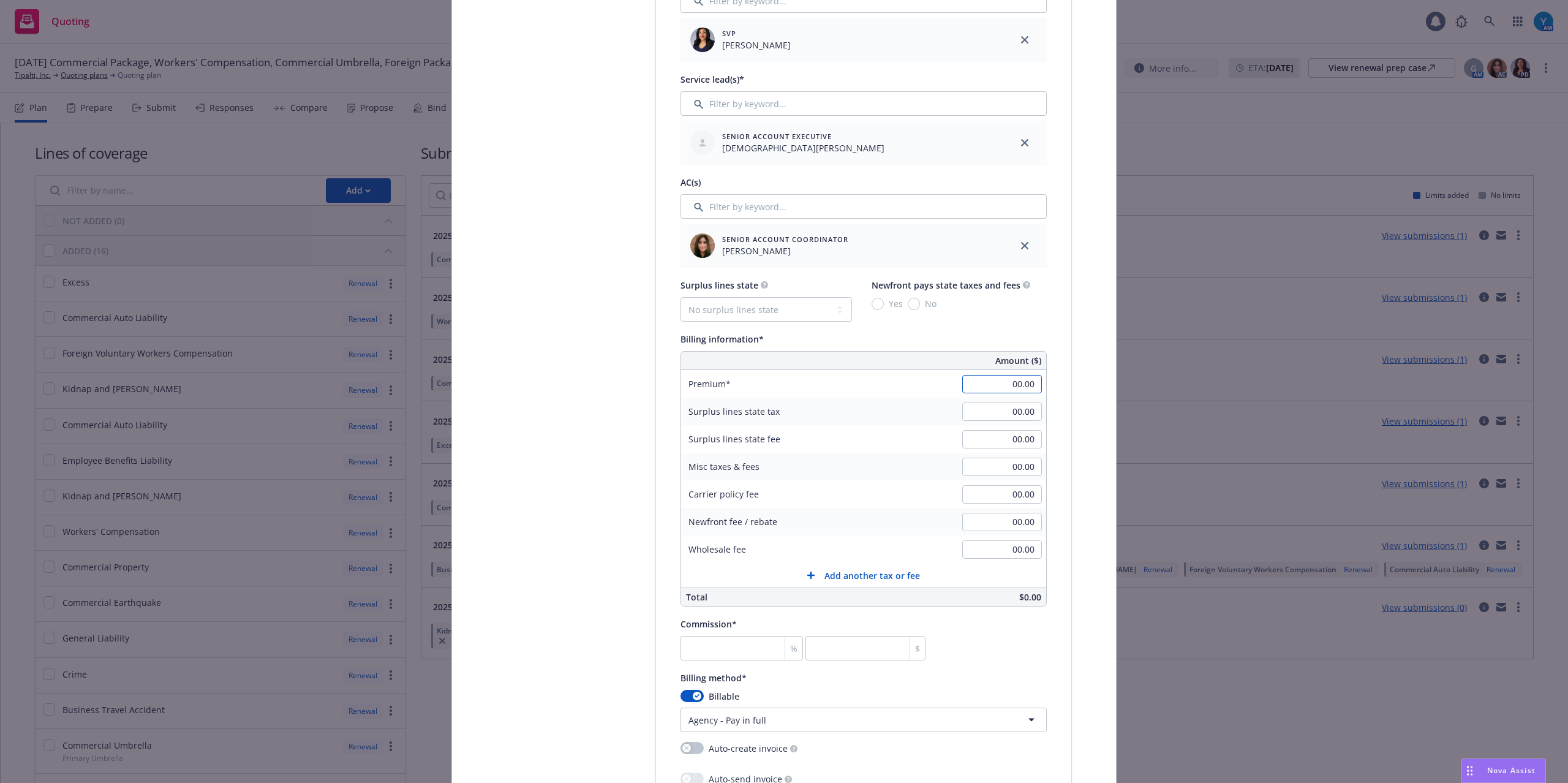
click at [978, 379] on input "00.00" at bounding box center [1001, 383] width 80 height 18
type input "11,148.00"
click at [973, 471] on input "00.00" at bounding box center [1001, 466] width 80 height 18
type input "0.21"
click at [1054, 481] on div "Policy type* Commercial Package Policy number* CPO 1802502 - 03 Policy number n…" at bounding box center [863, 429] width 415 height 1603
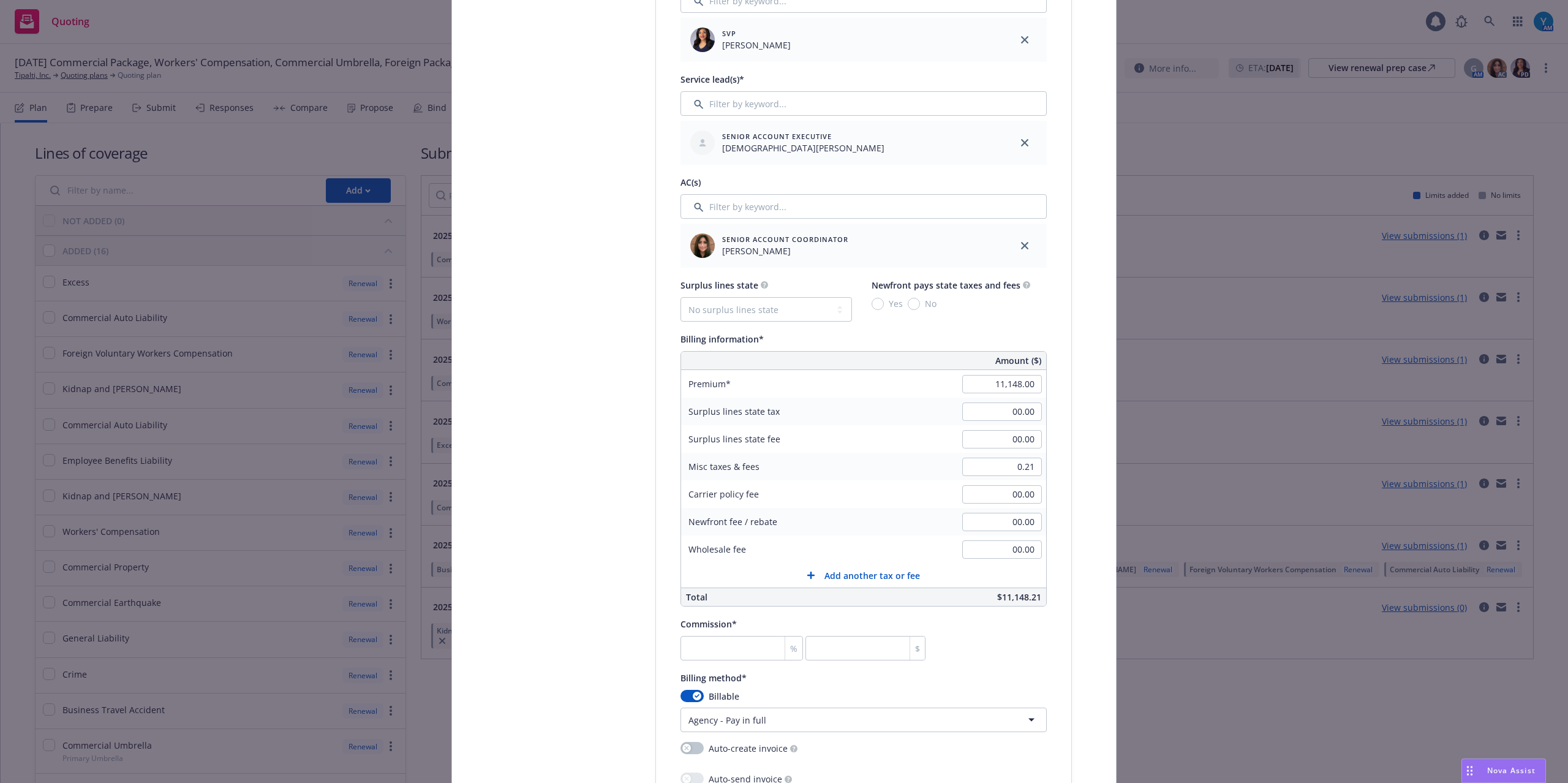
scroll to position [735, 0]
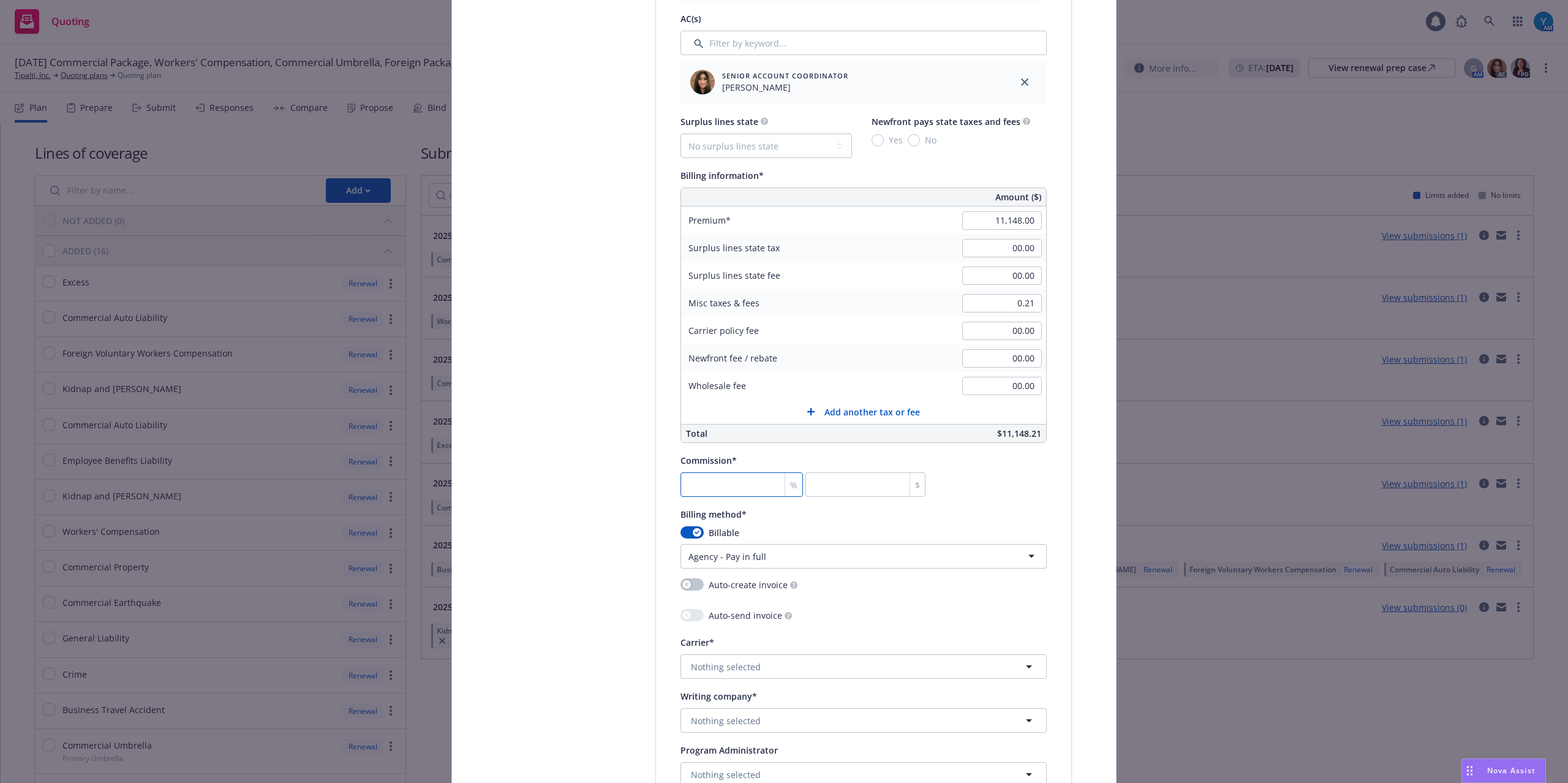
click at [715, 481] on input "number" at bounding box center [742, 485] width 123 height 25
type input "1"
type input "111.48"
type input "15"
type input "1672.2"
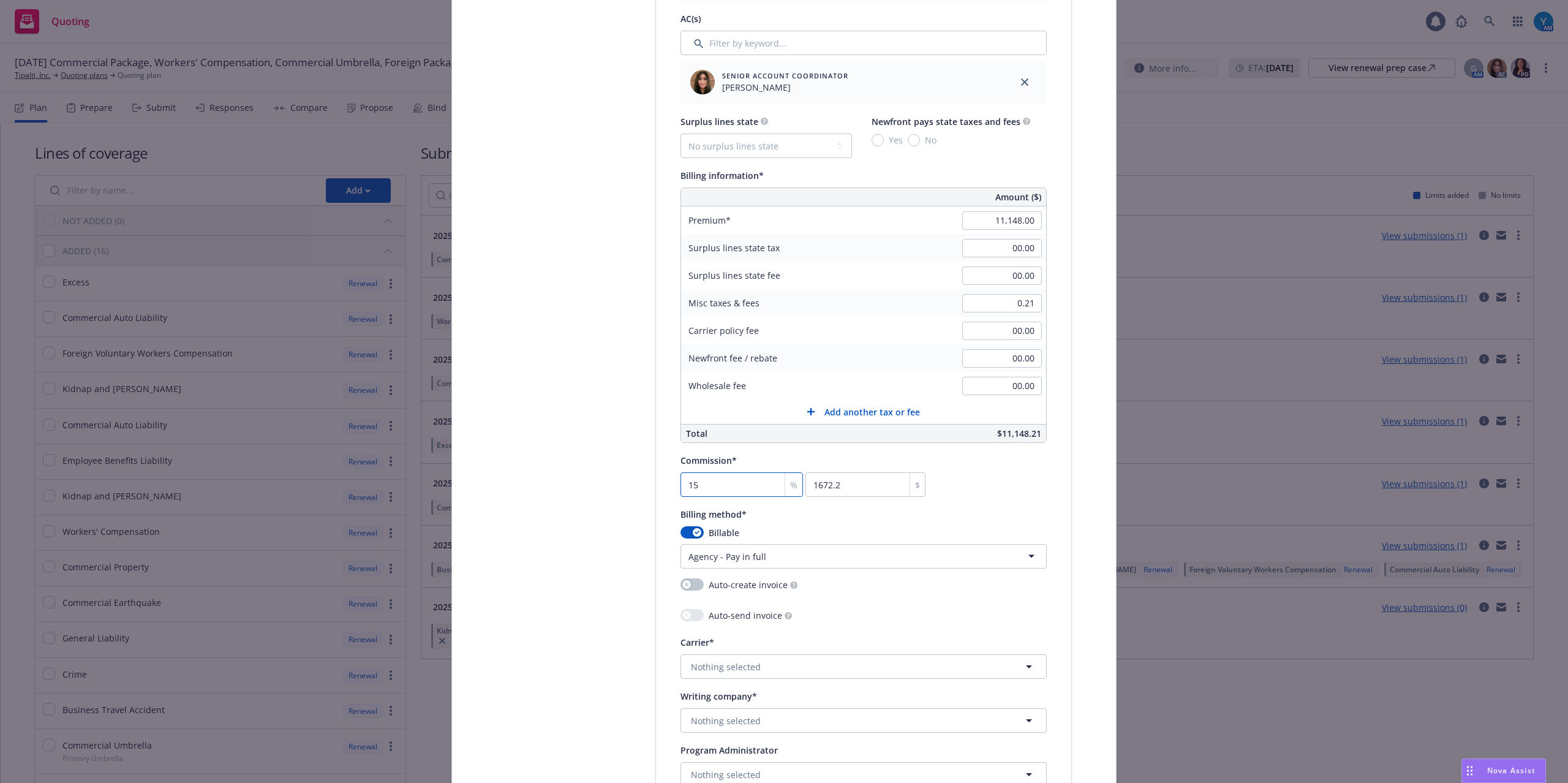
type input "15"
drag, startPoint x: 995, startPoint y: 499, endPoint x: 985, endPoint y: 496, distance: 10.4
click at [995, 497] on div "Commission* 15 % 1672.2 $" at bounding box center [863, 475] width 366 height 44
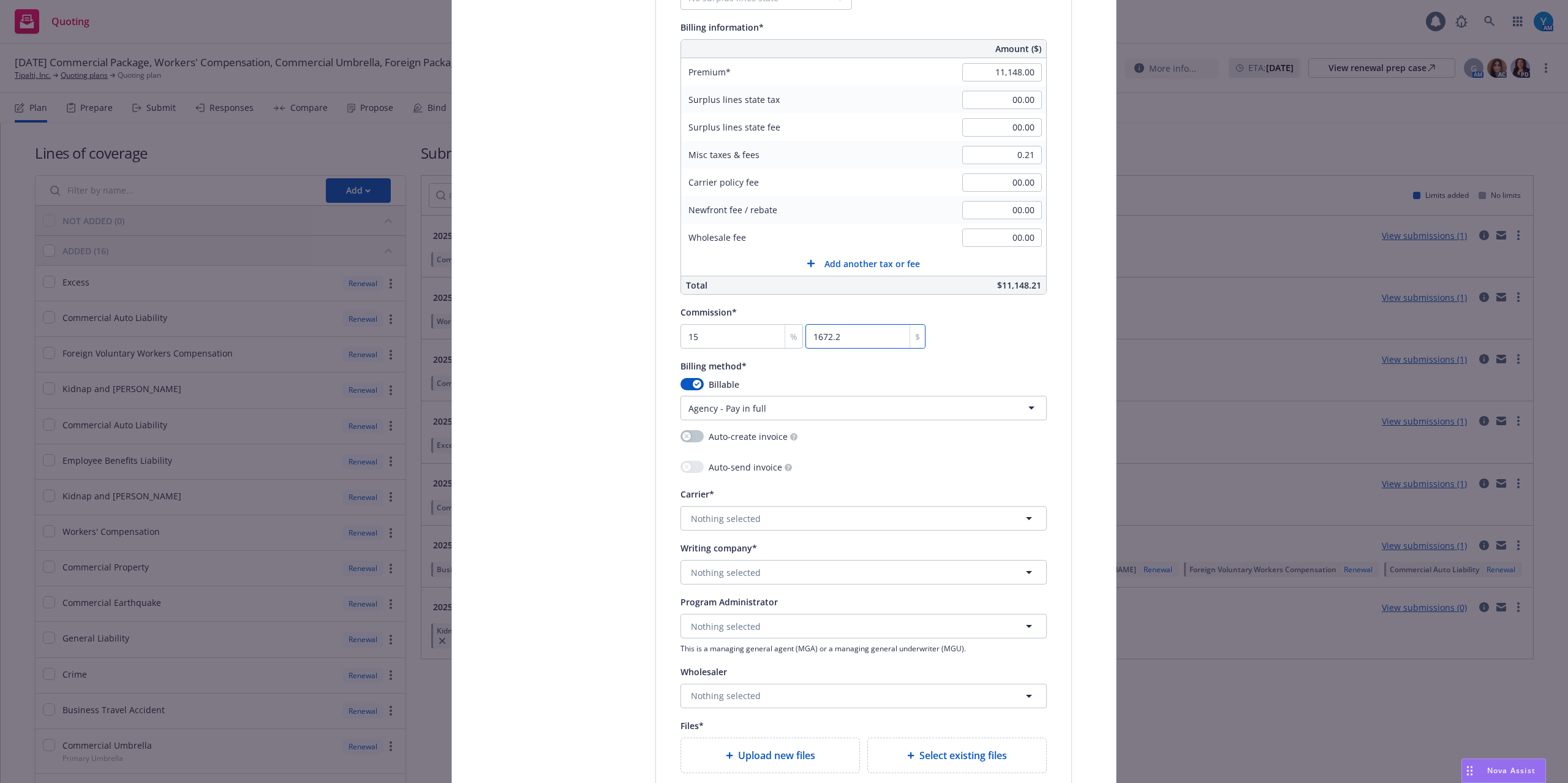
scroll to position [898, 0]
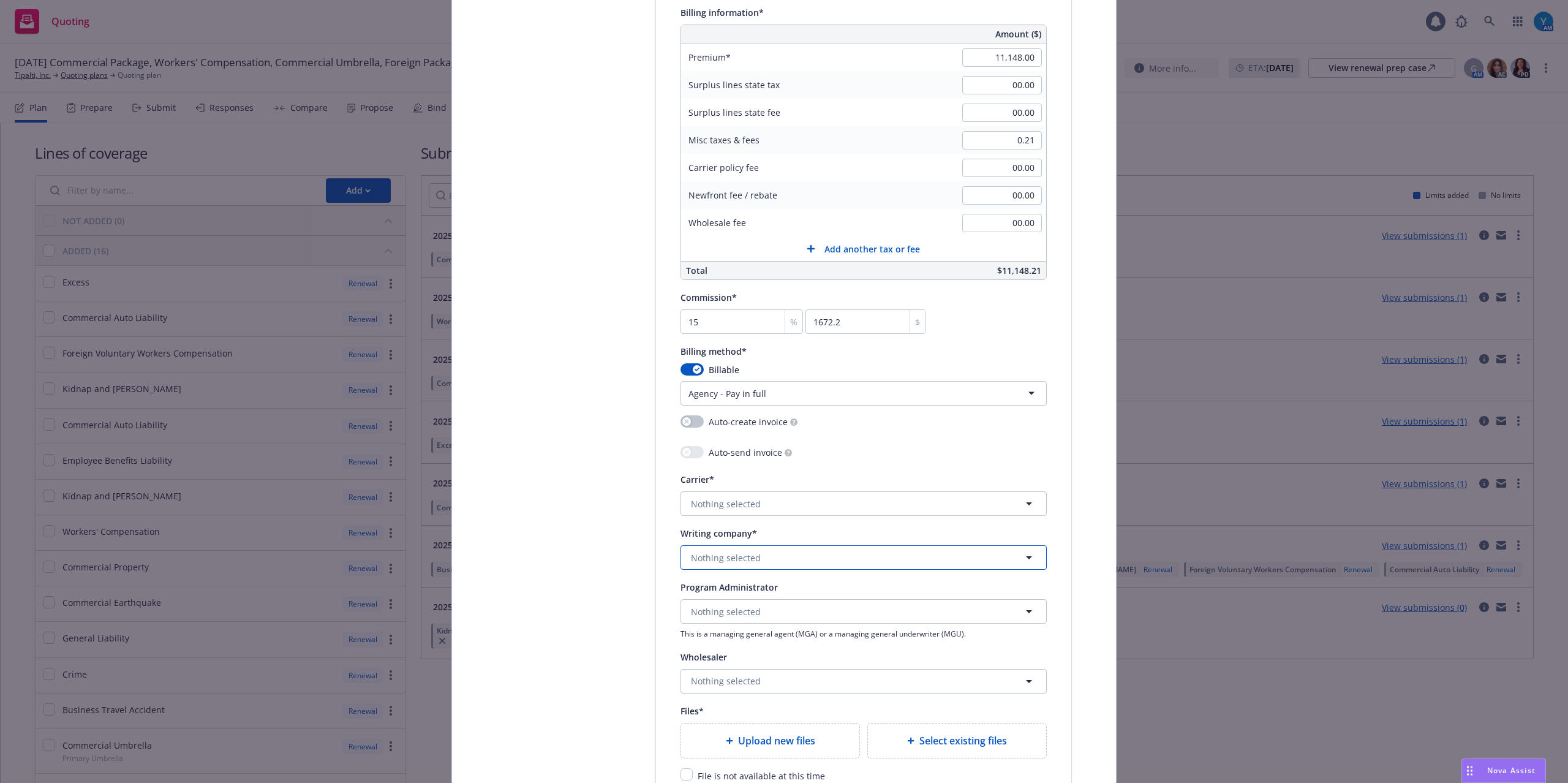
click at [716, 559] on span "Nothing selected" at bounding box center [725, 557] width 70 height 12
type input "zurich ameri"
click at [853, 477] on div "Zurich American Insurance Company Domestic - 16535" at bounding box center [864, 469] width 350 height 31
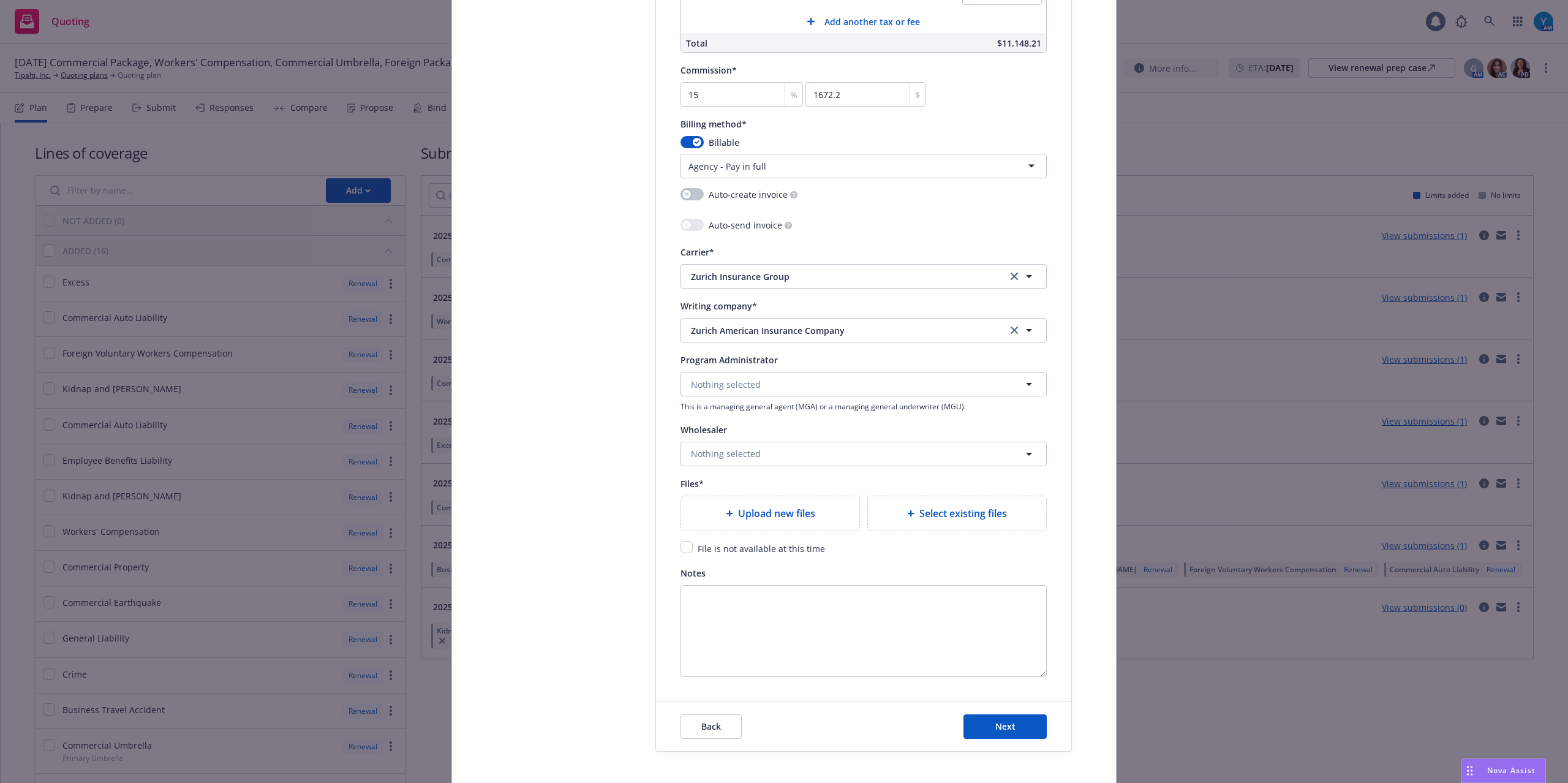
scroll to position [1143, 0]
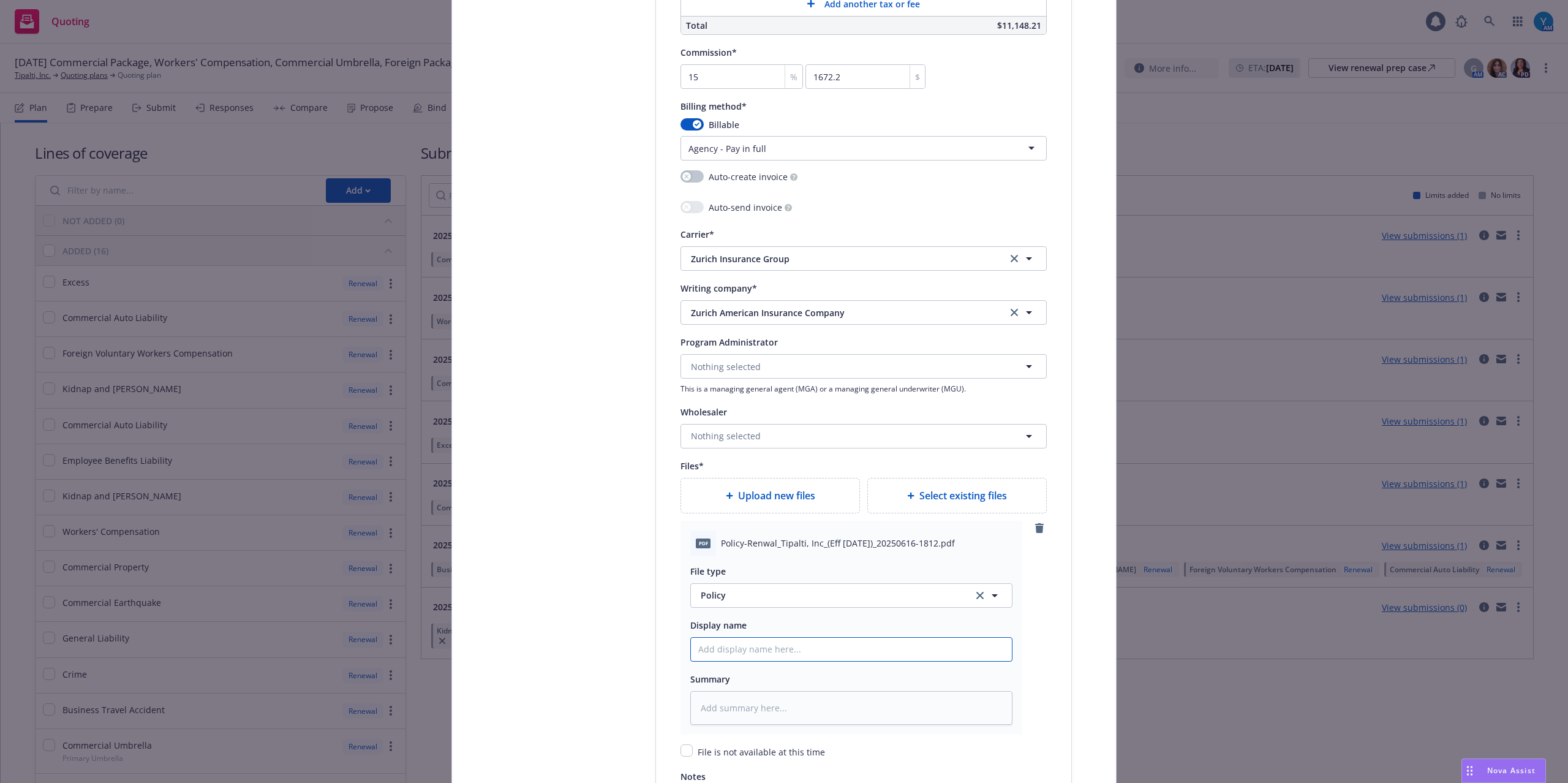
click at [733, 652] on input "Policy display name" at bounding box center [851, 649] width 321 height 23
type textarea "x"
type input "2"
type textarea "x"
type input "25"
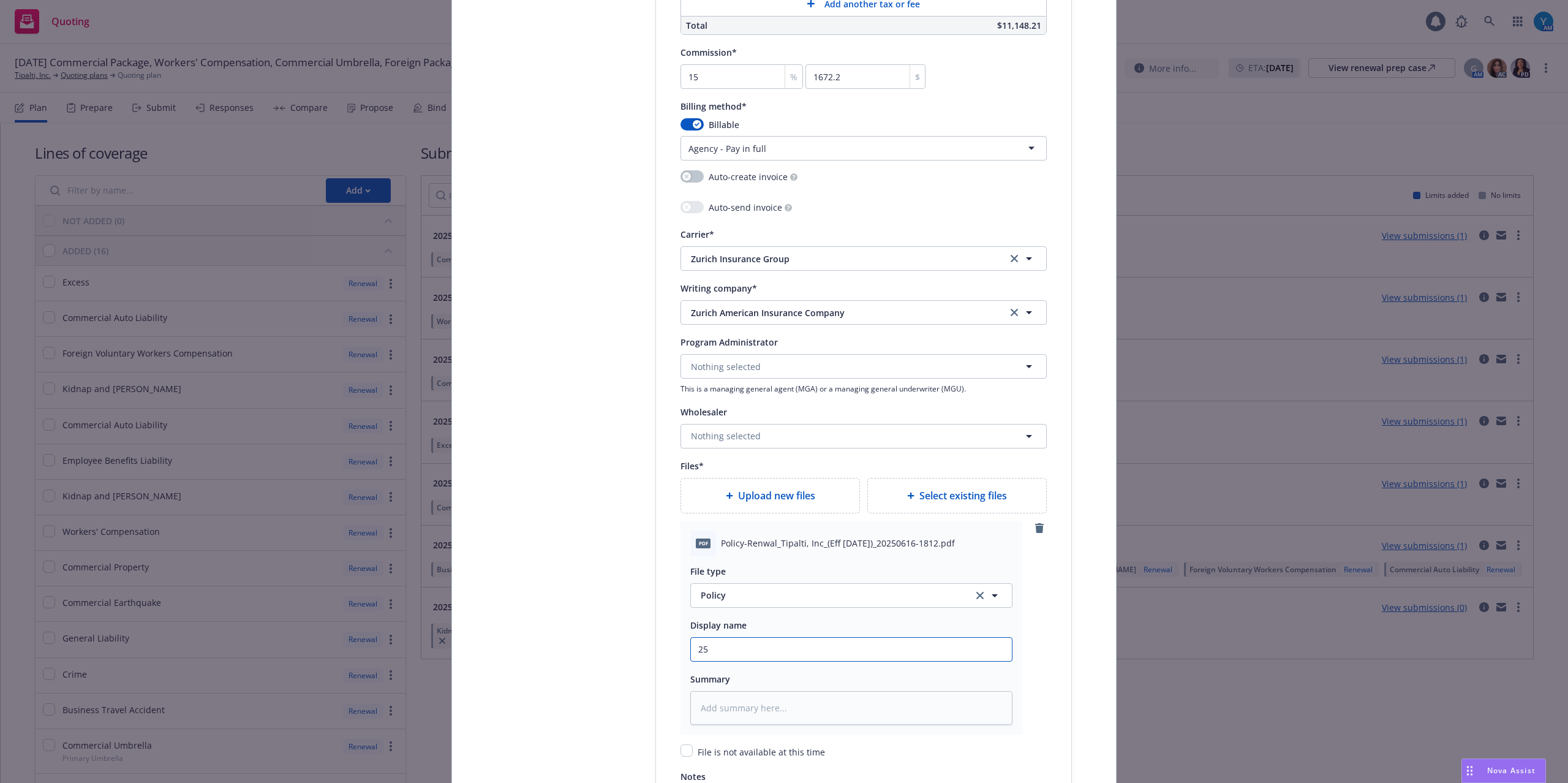
type textarea "x"
type input "25-"
type textarea "x"
type input "25-2"
type textarea "x"
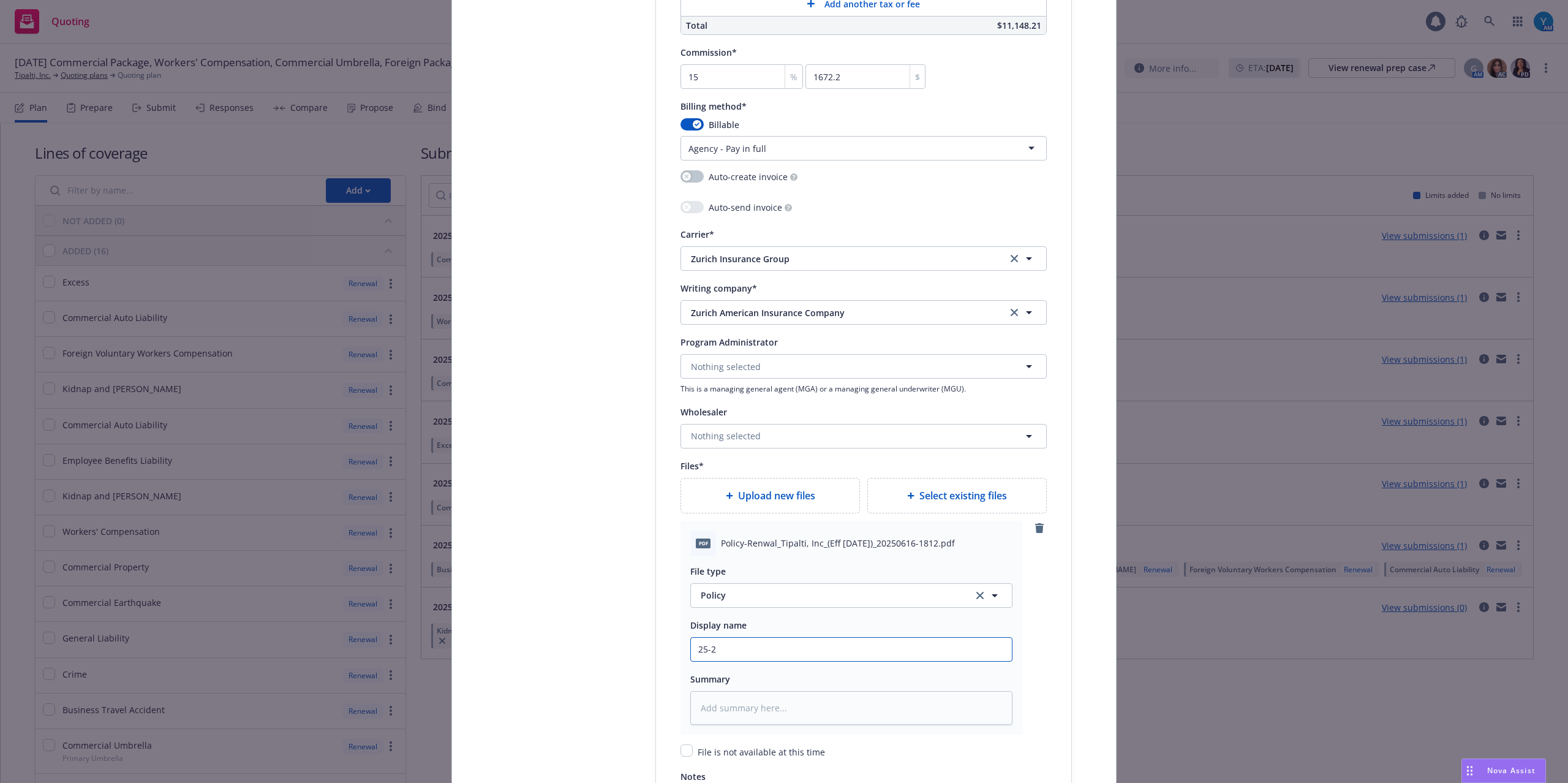
type input "25-26"
type textarea "x"
type input "25-26"
type textarea "x"
type input "25-26 P"
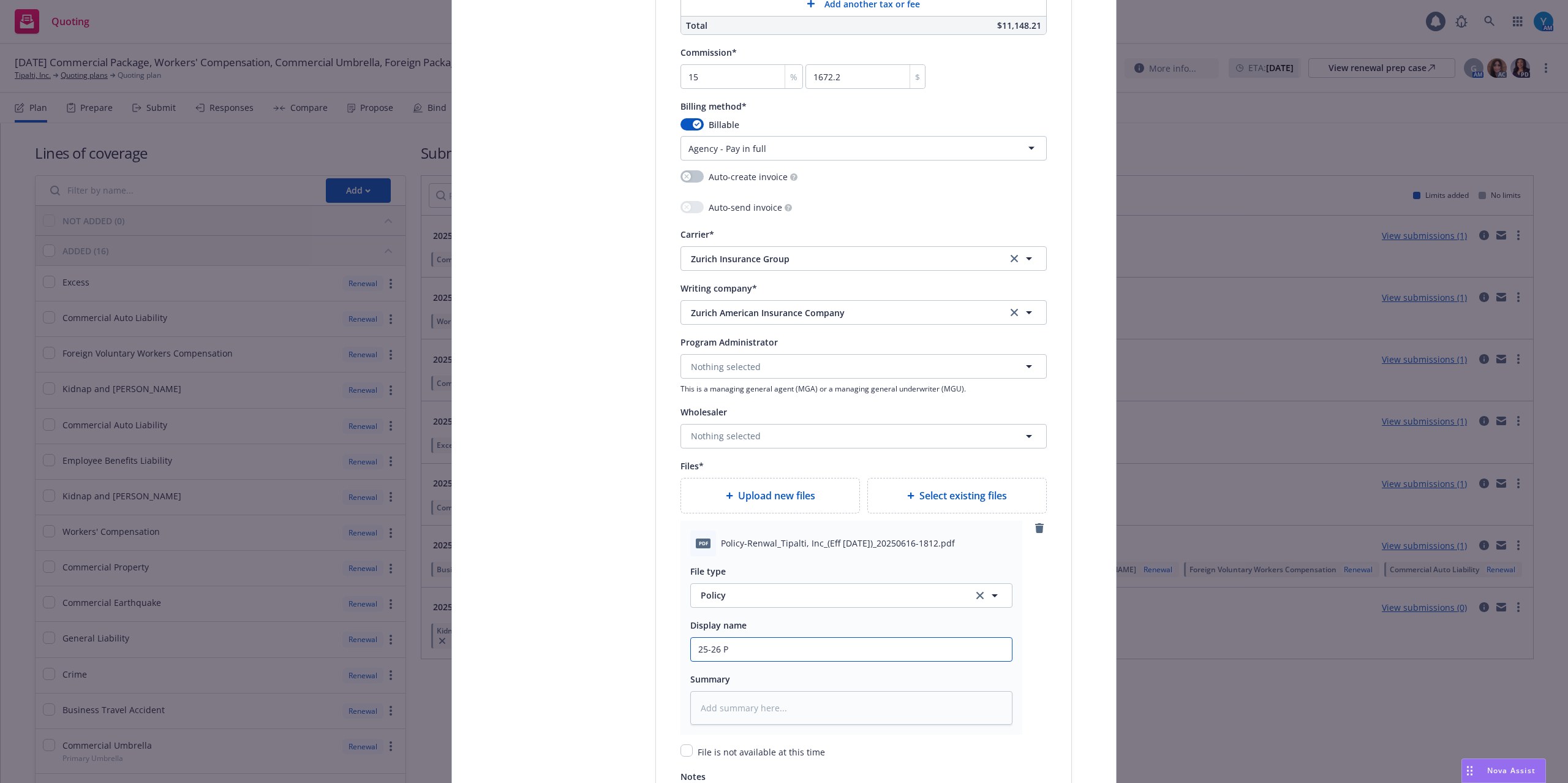
type textarea "x"
type input "25-26 PK"
type textarea "x"
type input "25-26 PKG"
type textarea "x"
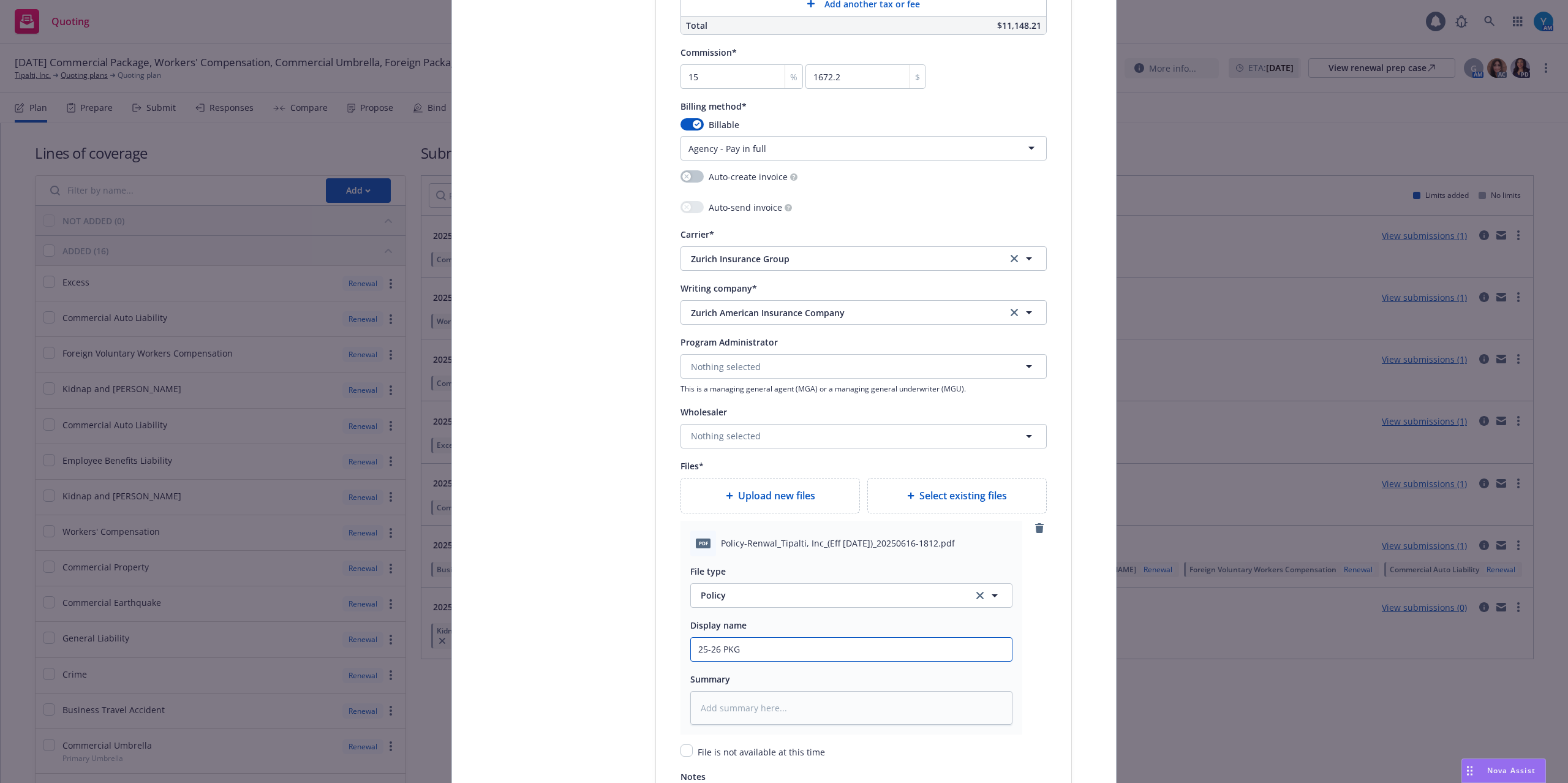
type input "25-26 PKG"
type textarea "x"
type input "25-26 PKG P"
type textarea "x"
type input "25-26 PKG Po"
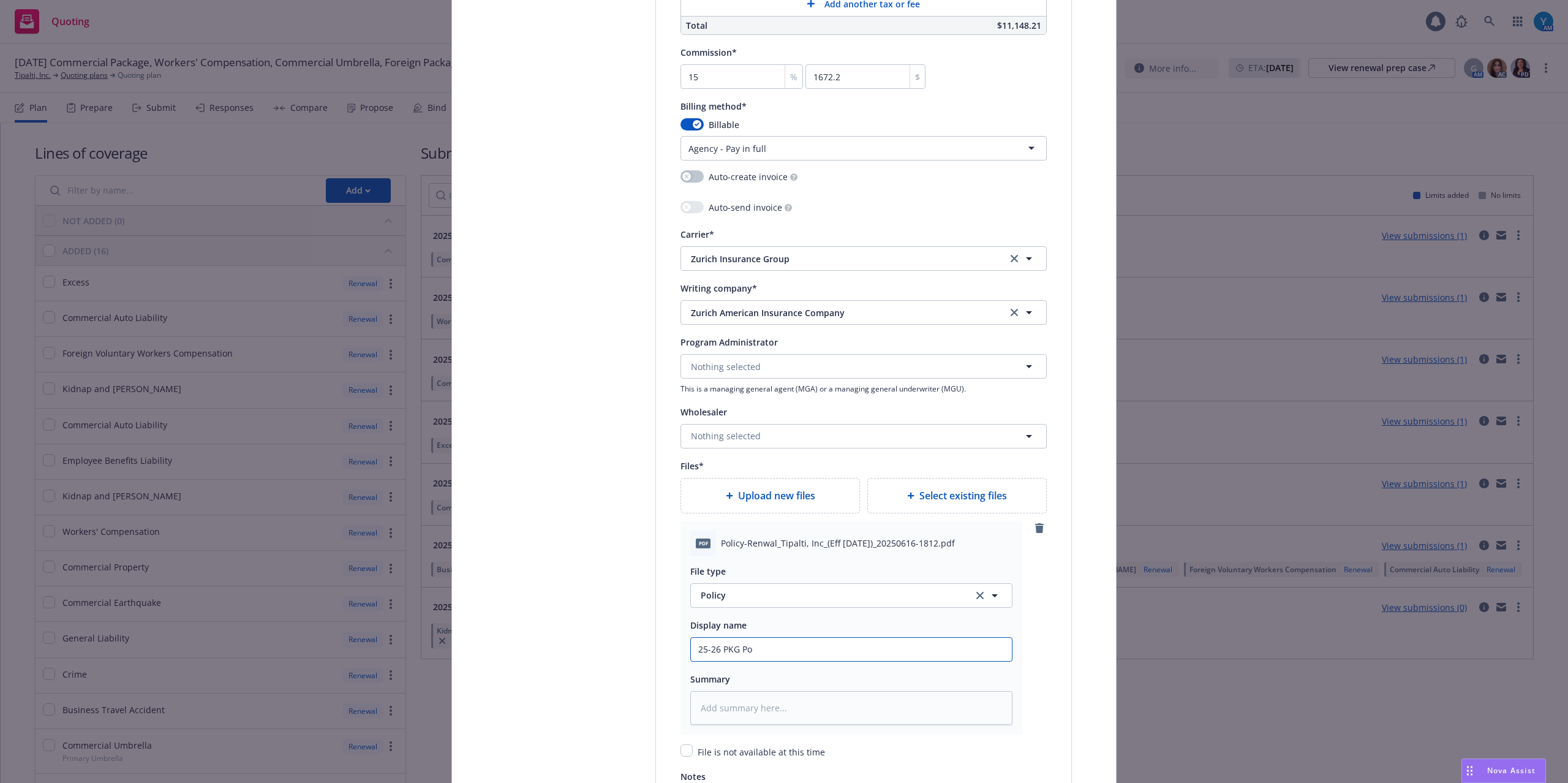
type textarea "x"
type input "25-26 PKG Pol"
type textarea "x"
type input "25-26 PKG Poli"
type textarea "x"
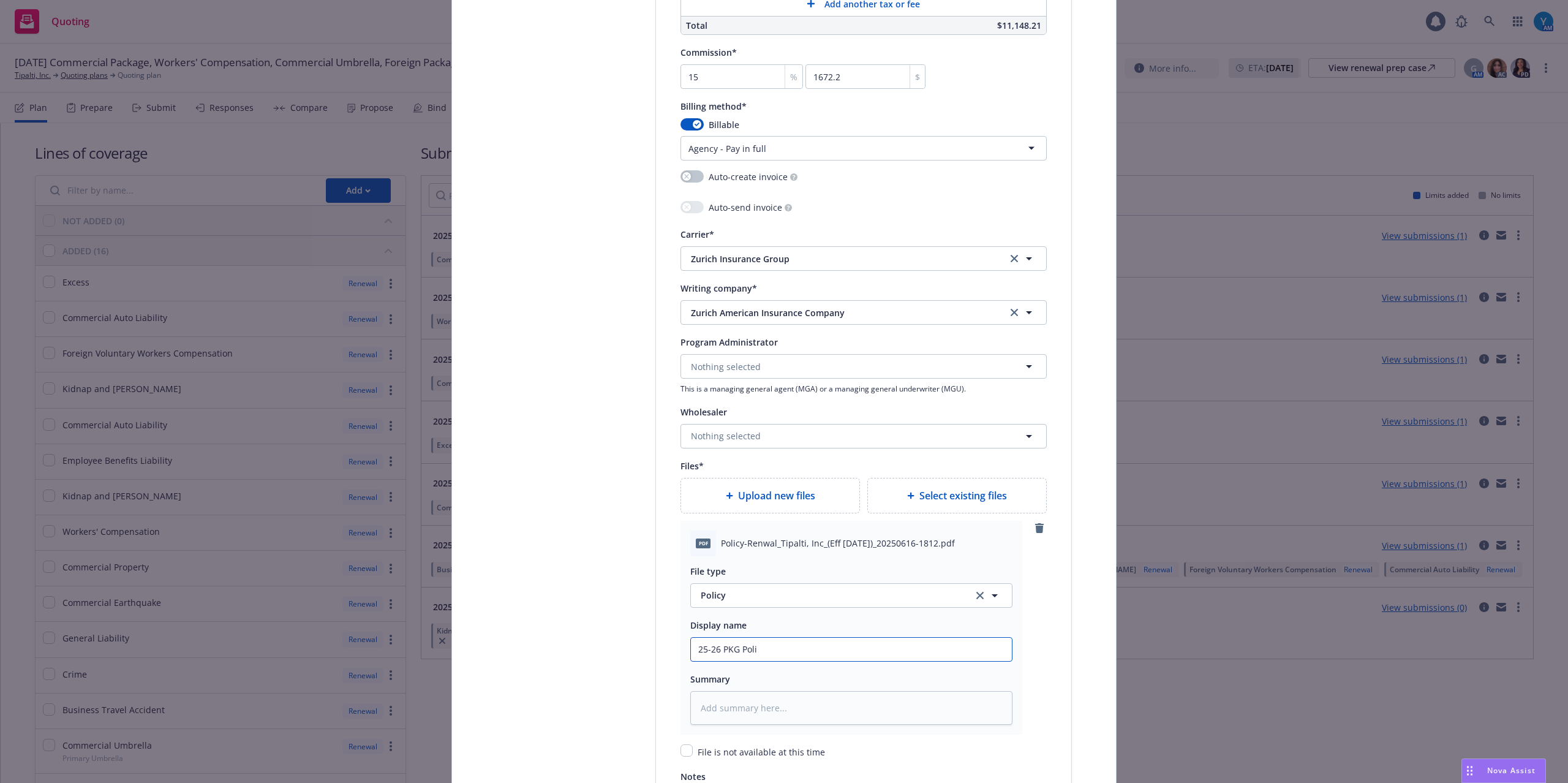
type input "25-26 PKG Polic"
type textarea "x"
type input "25-26 PKG Policy"
type textarea "x"
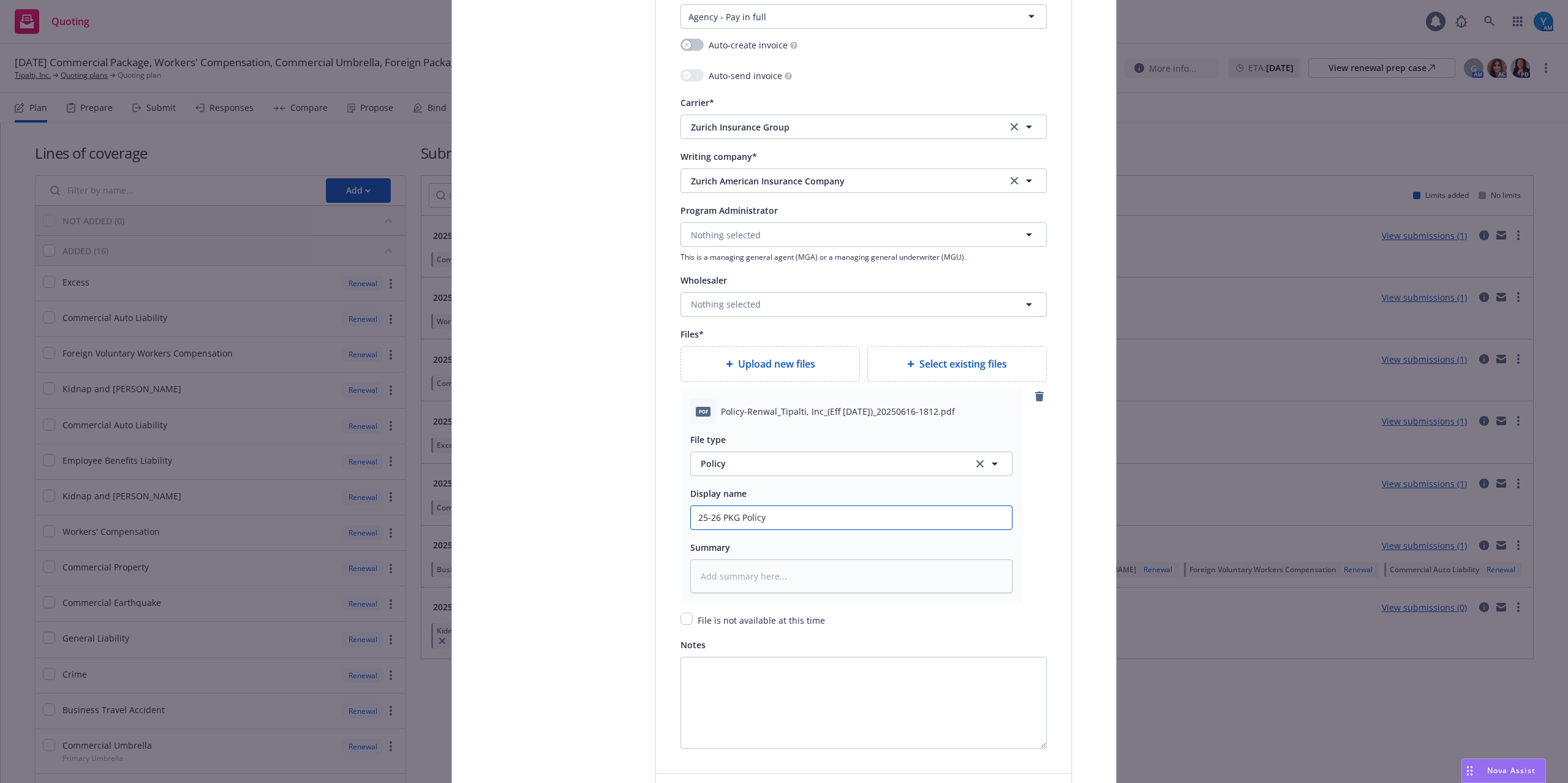
scroll to position [1439, 0]
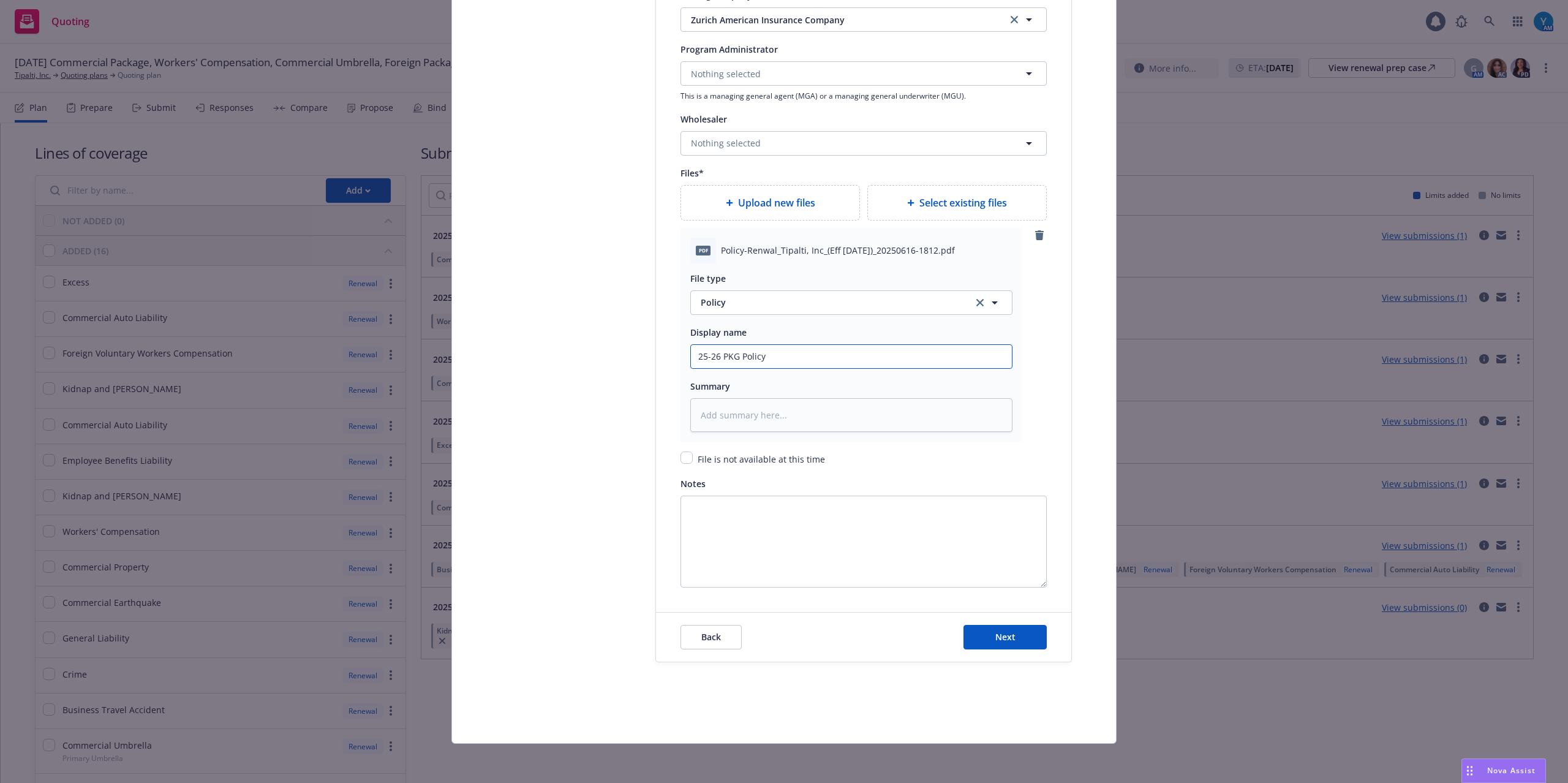
type input "25-26 PKG Policy"
click at [1007, 622] on div "Back Next" at bounding box center [863, 637] width 415 height 49
click at [1007, 628] on button "Next" at bounding box center [1004, 638] width 84 height 25
type textarea "x"
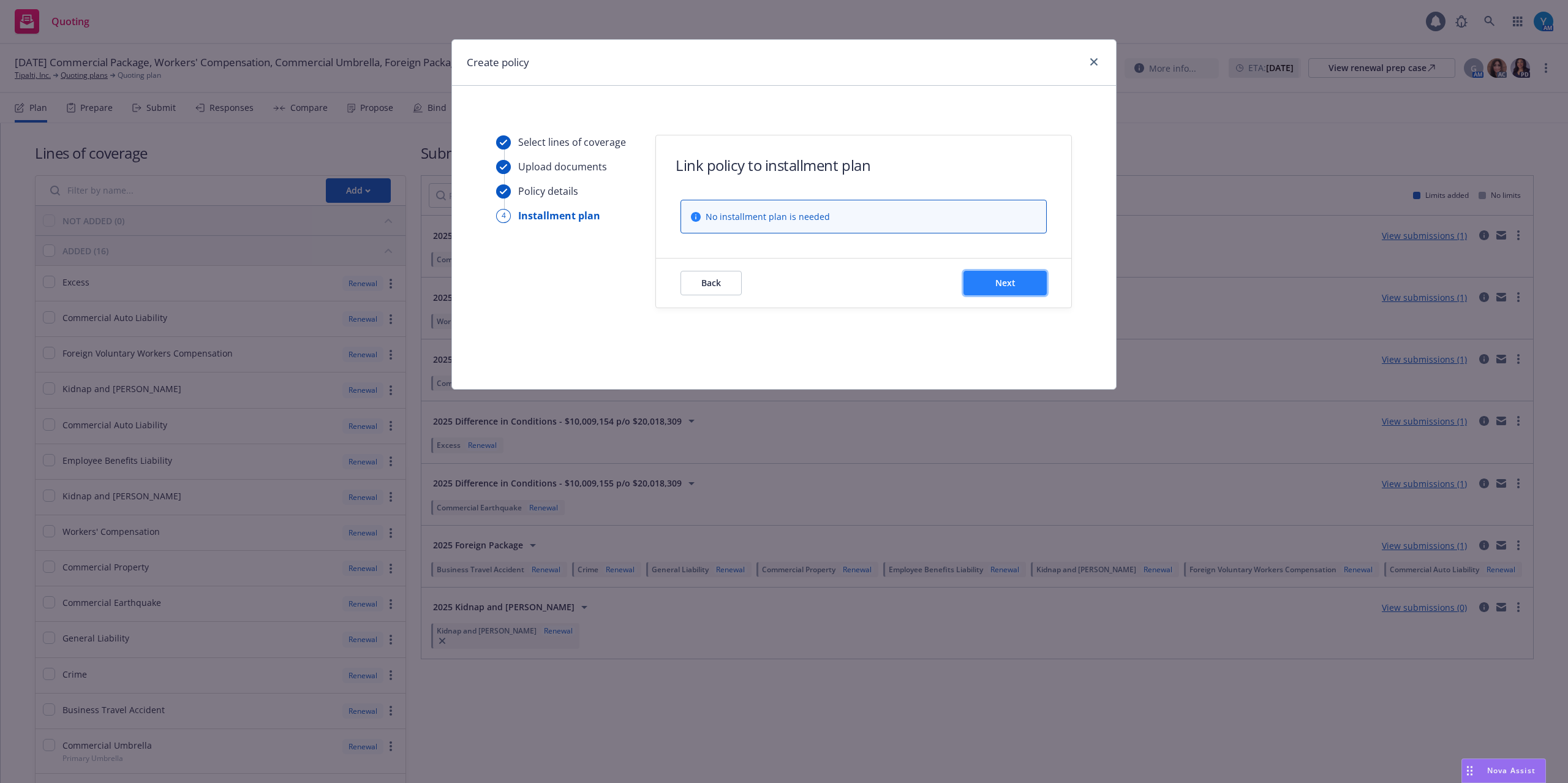
click at [1007, 280] on span "Next" at bounding box center [1004, 282] width 20 height 12
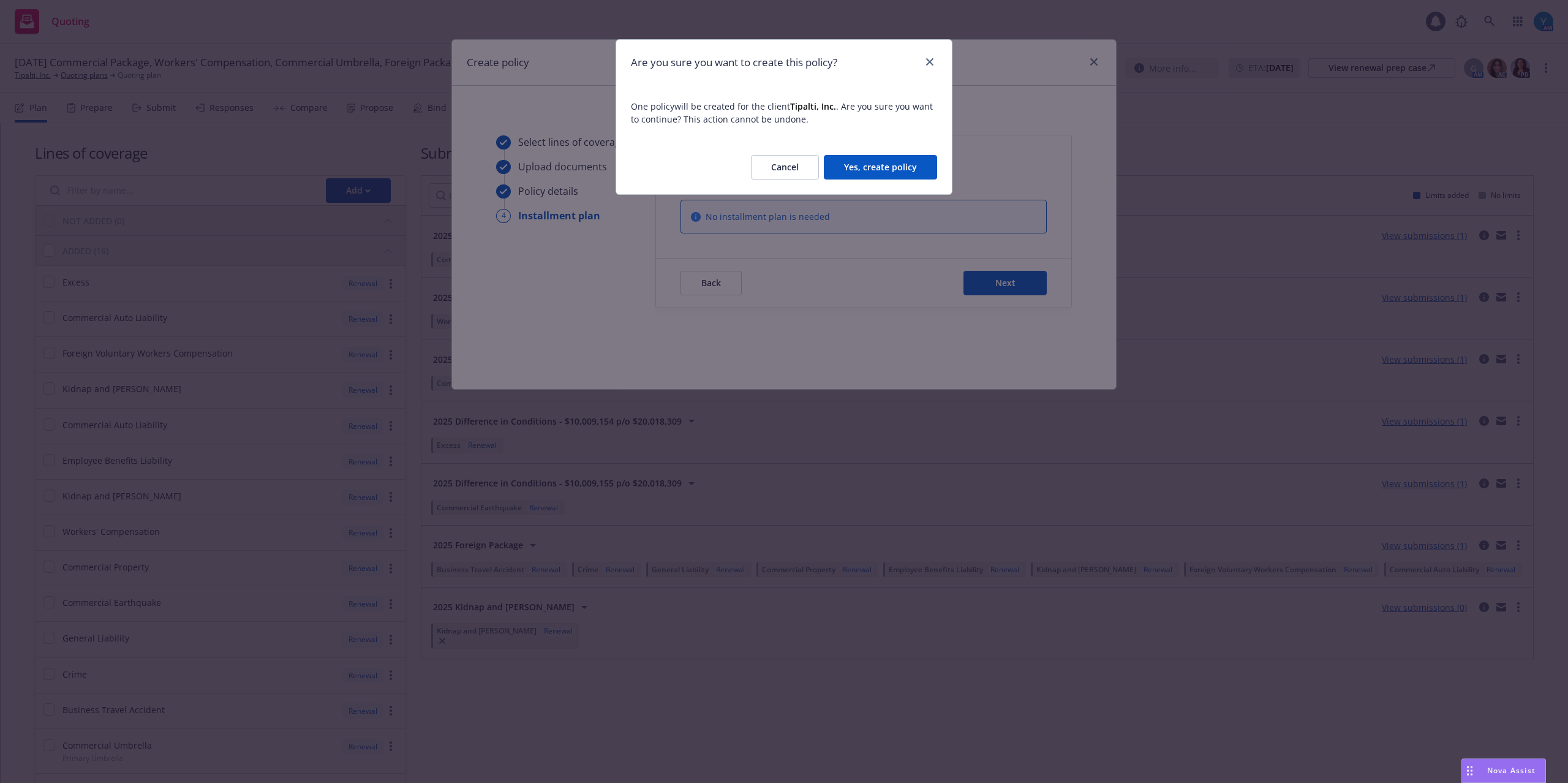
click at [897, 174] on button "Yes, create policy" at bounding box center [880, 167] width 113 height 25
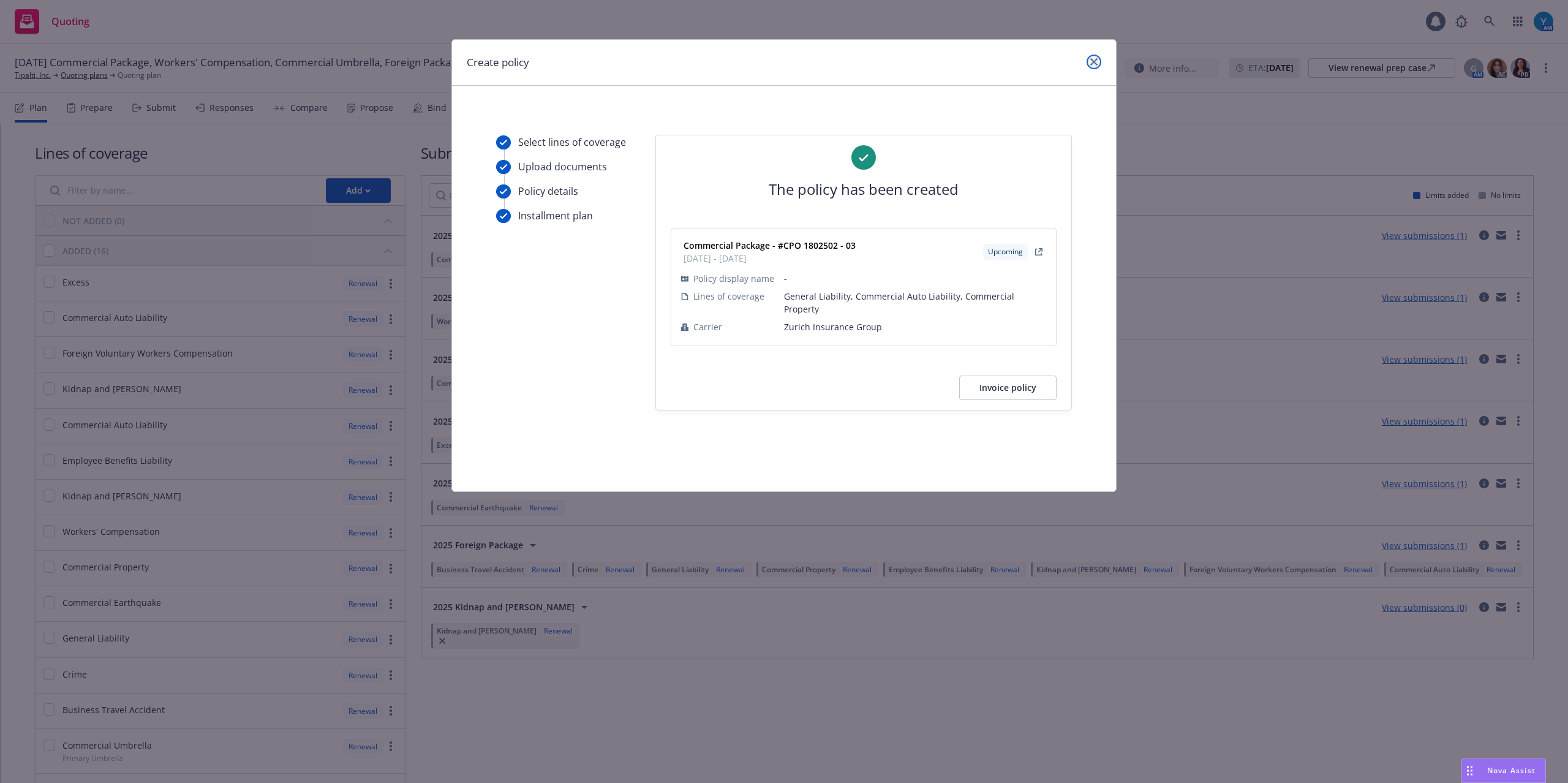
click at [1094, 61] on icon "close" at bounding box center [1094, 62] width 8 height 8
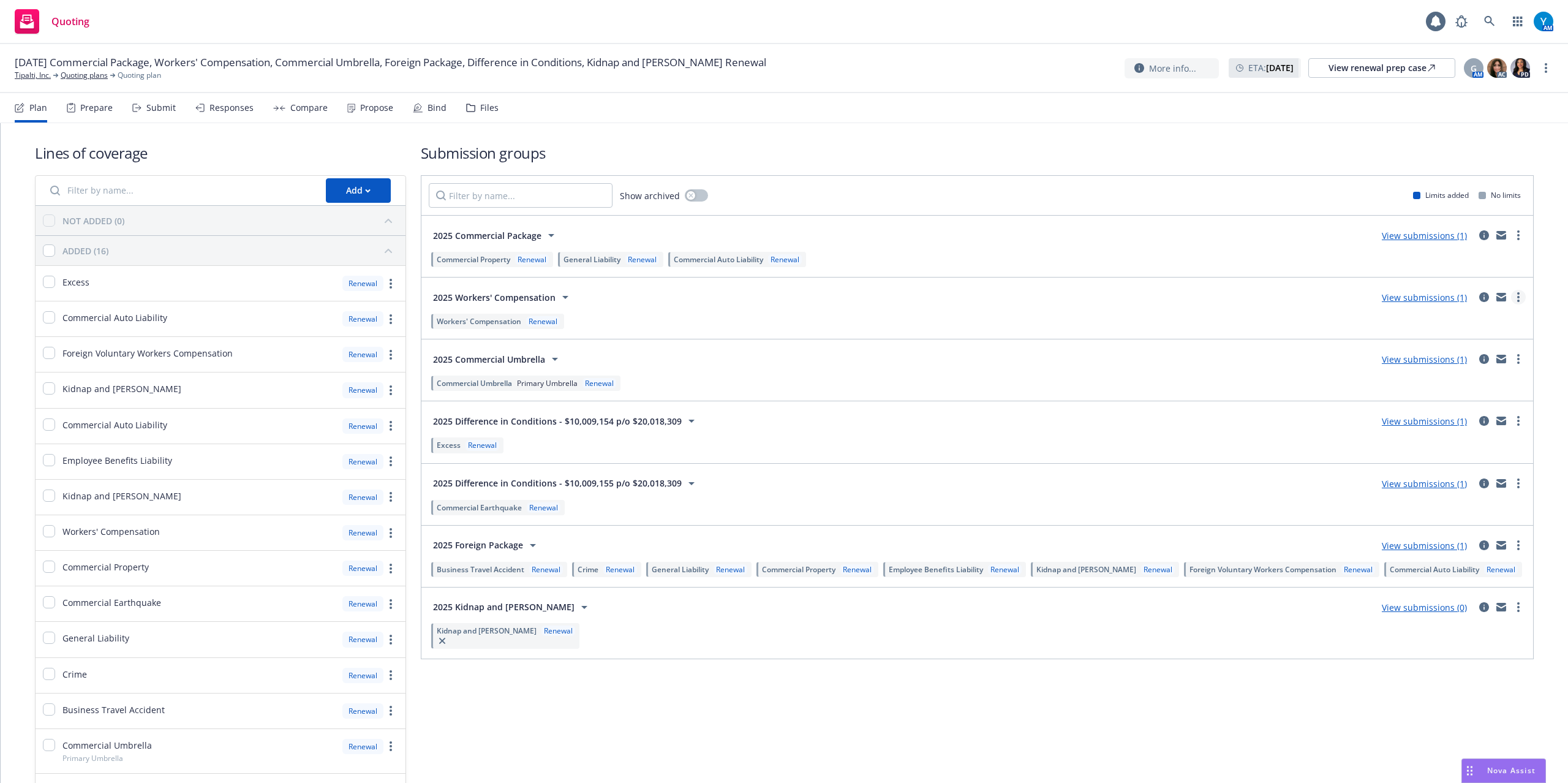
click at [1510, 299] on link "more" at bounding box center [1517, 297] width 14 height 14
click at [1470, 447] on span "Create policy (fast track)" at bounding box center [1447, 451] width 128 height 12
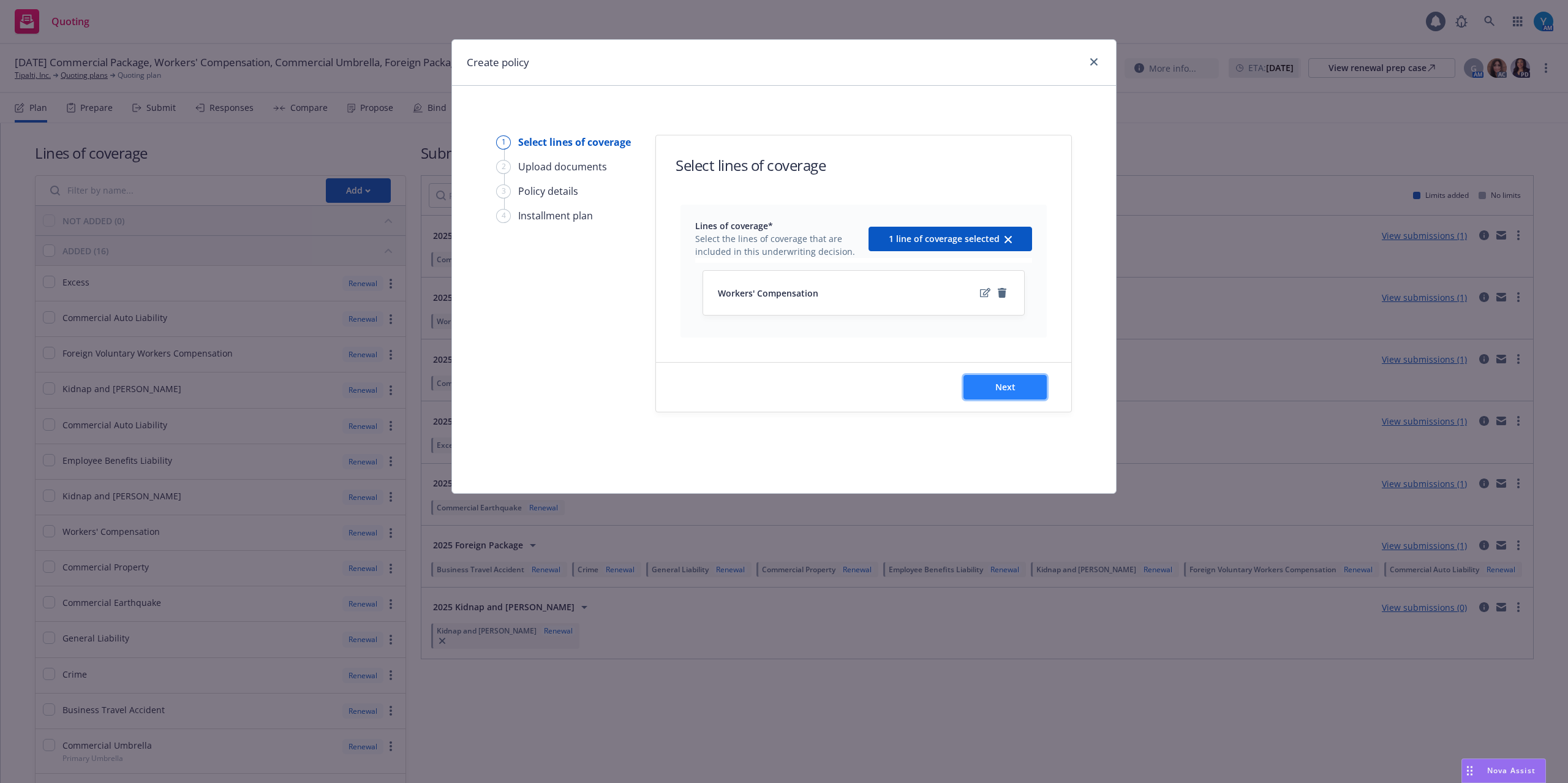
click at [1026, 388] on button "Next" at bounding box center [1004, 387] width 84 height 25
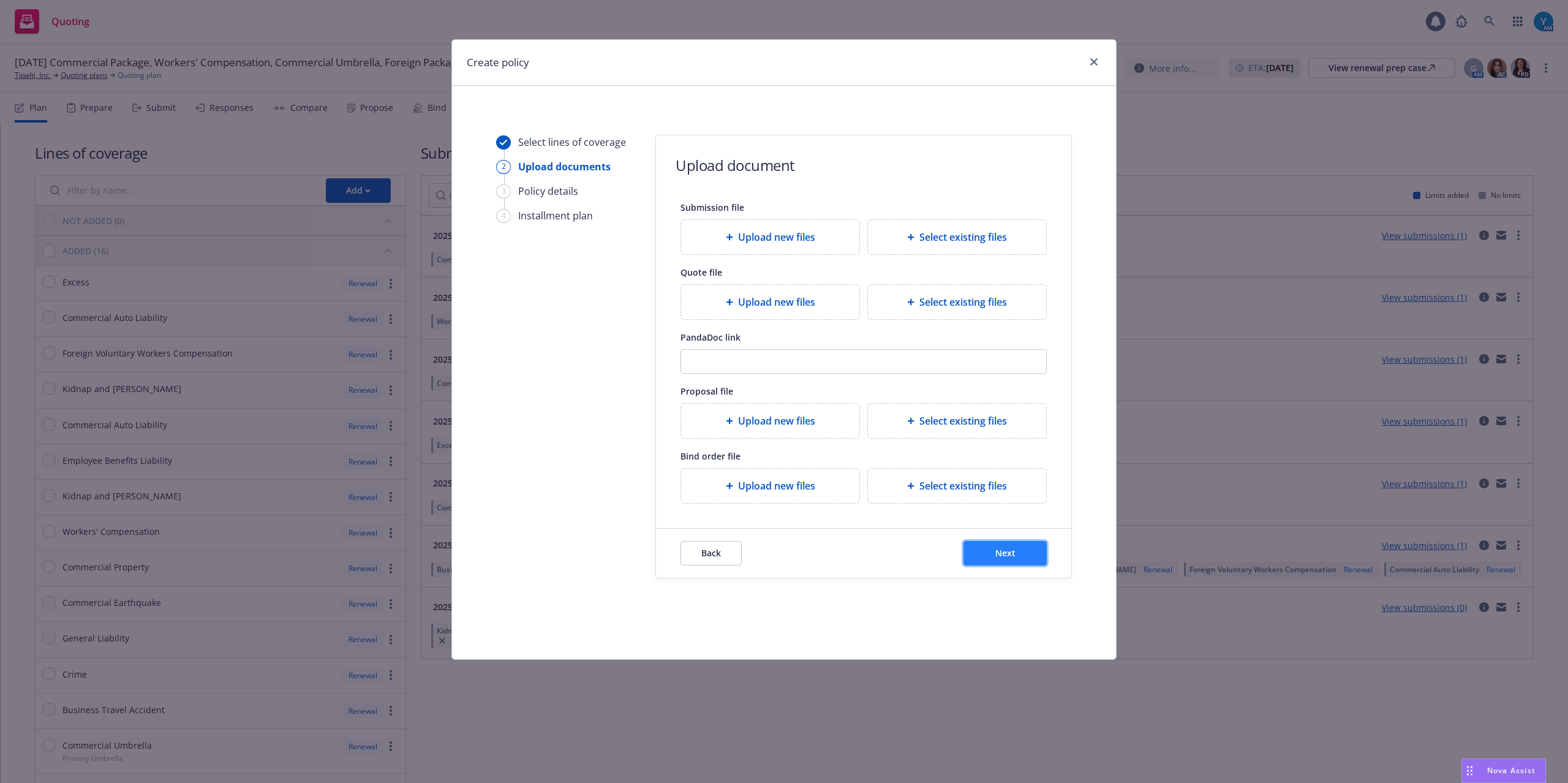
click at [983, 551] on button "Next" at bounding box center [1004, 553] width 84 height 25
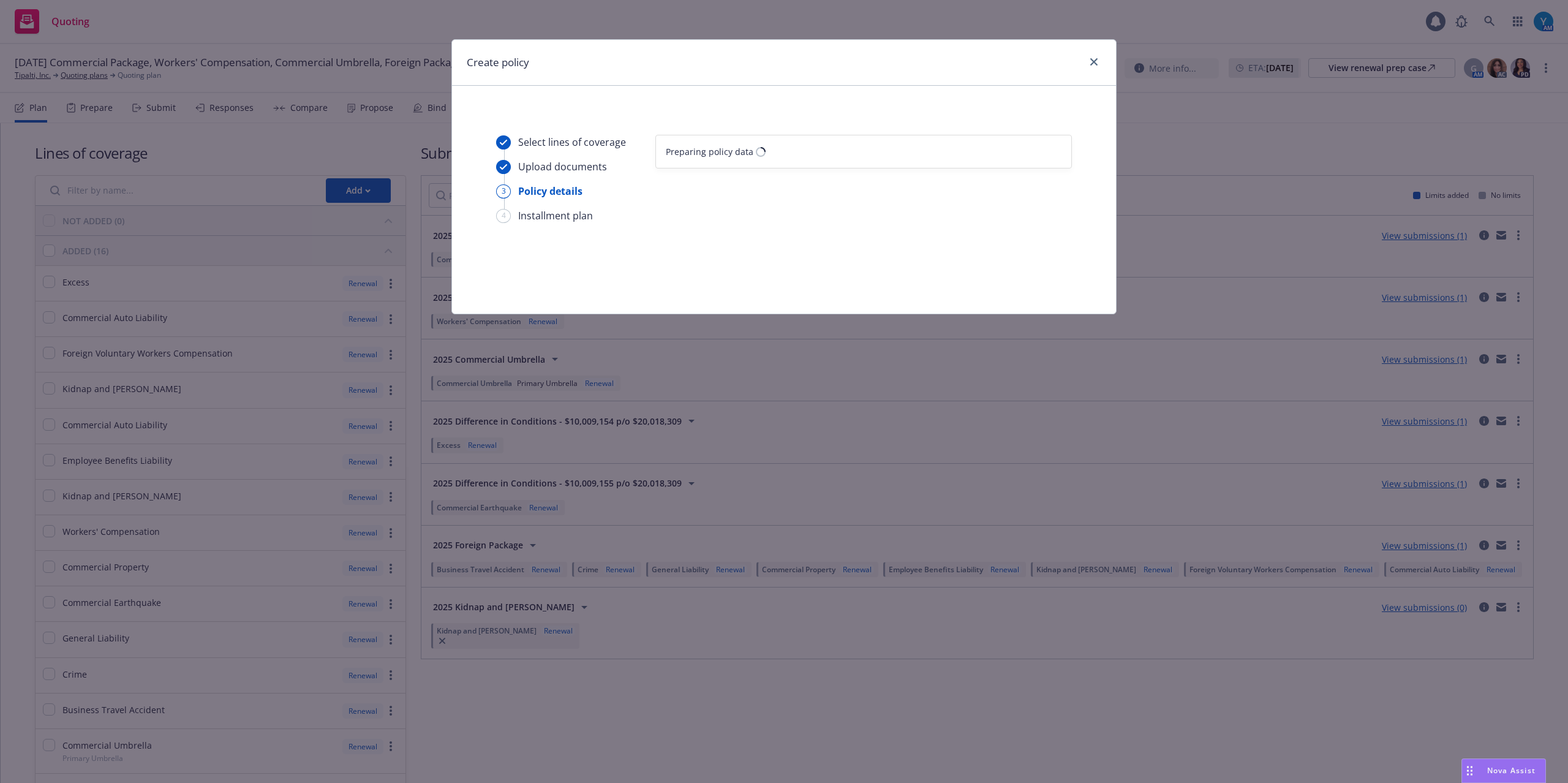
select select "12"
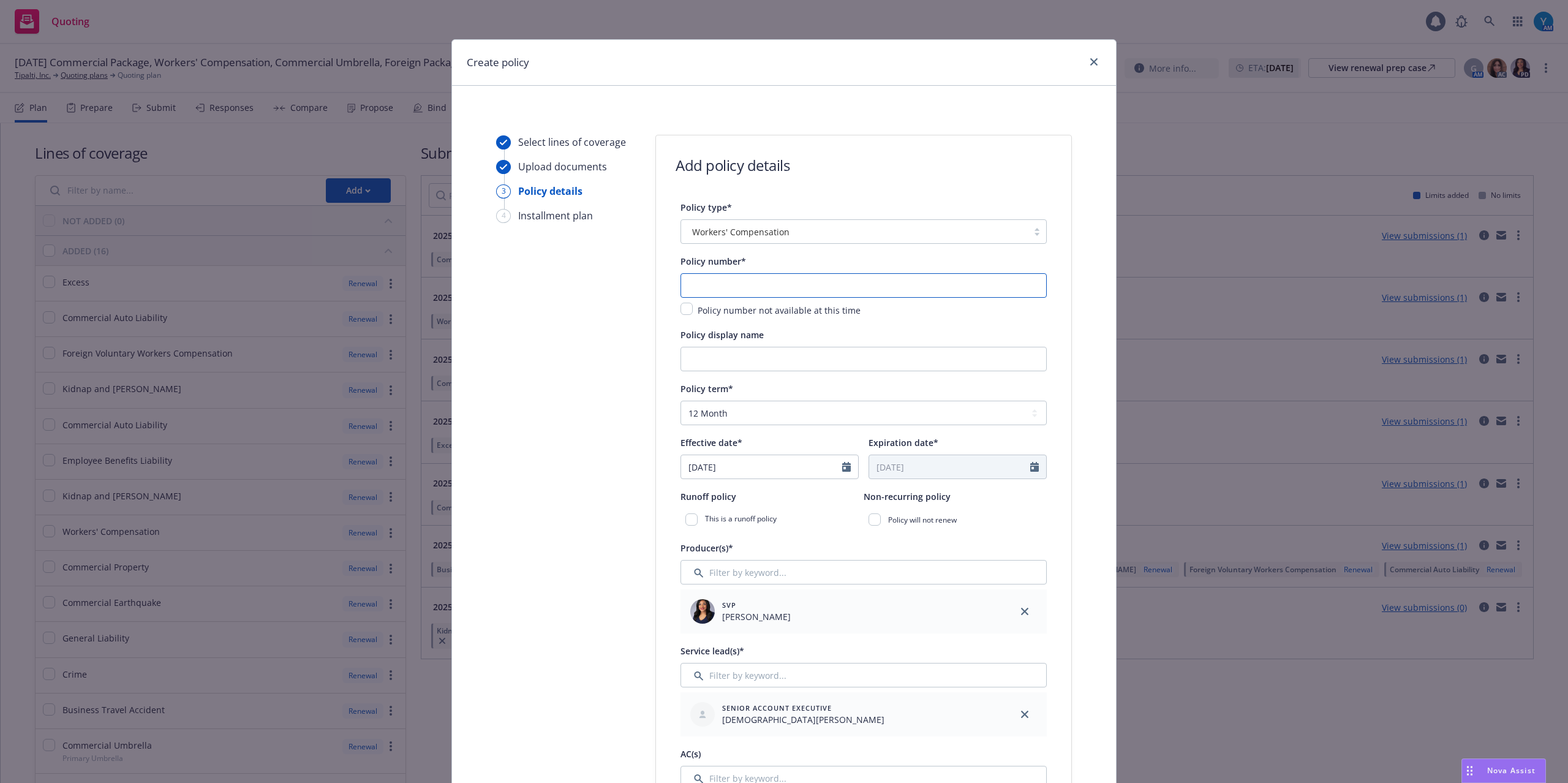
click at [733, 288] on input "text" at bounding box center [863, 285] width 366 height 25
paste input "WC 1805478 - 03"
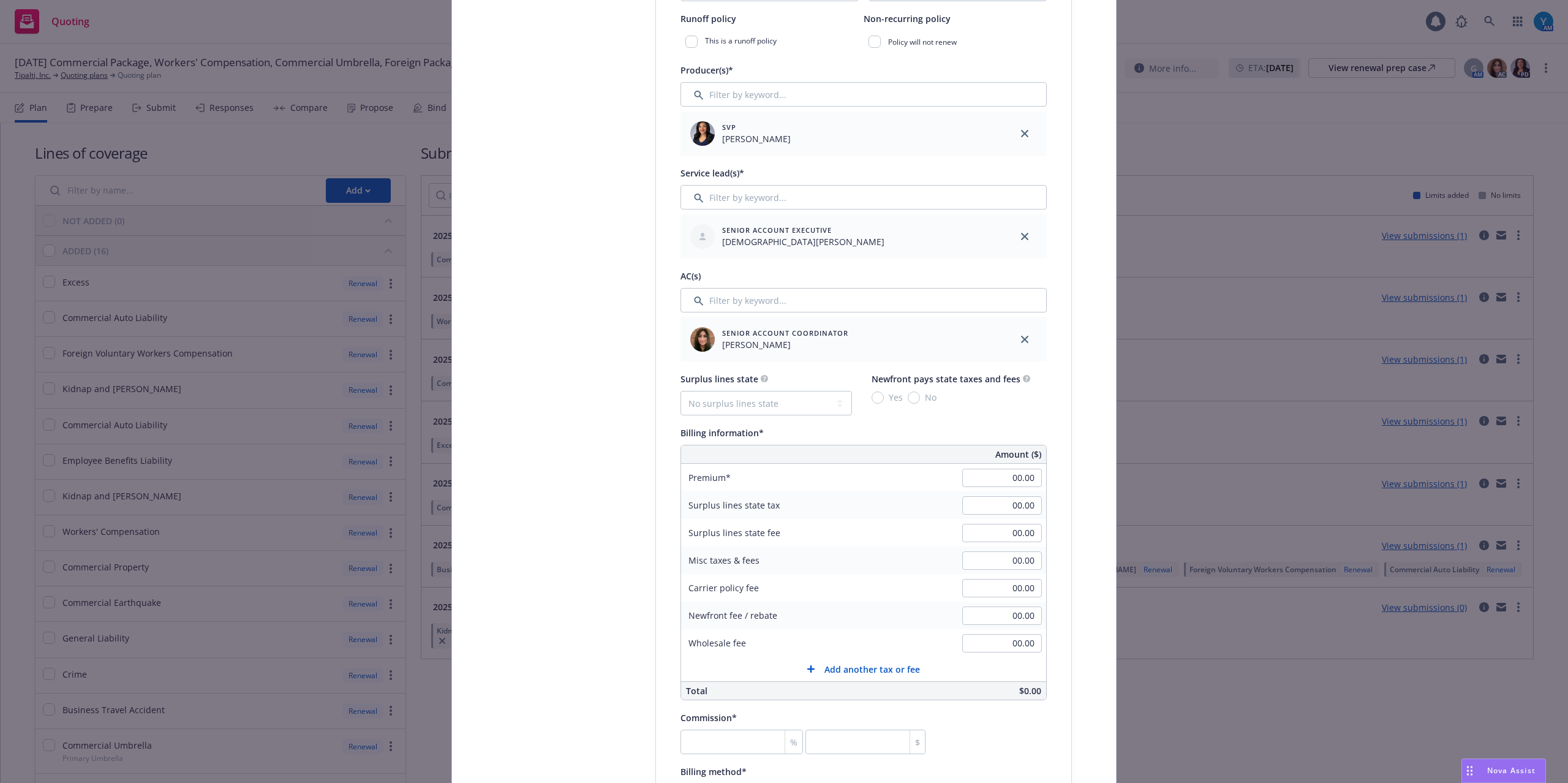
scroll to position [572, 0]
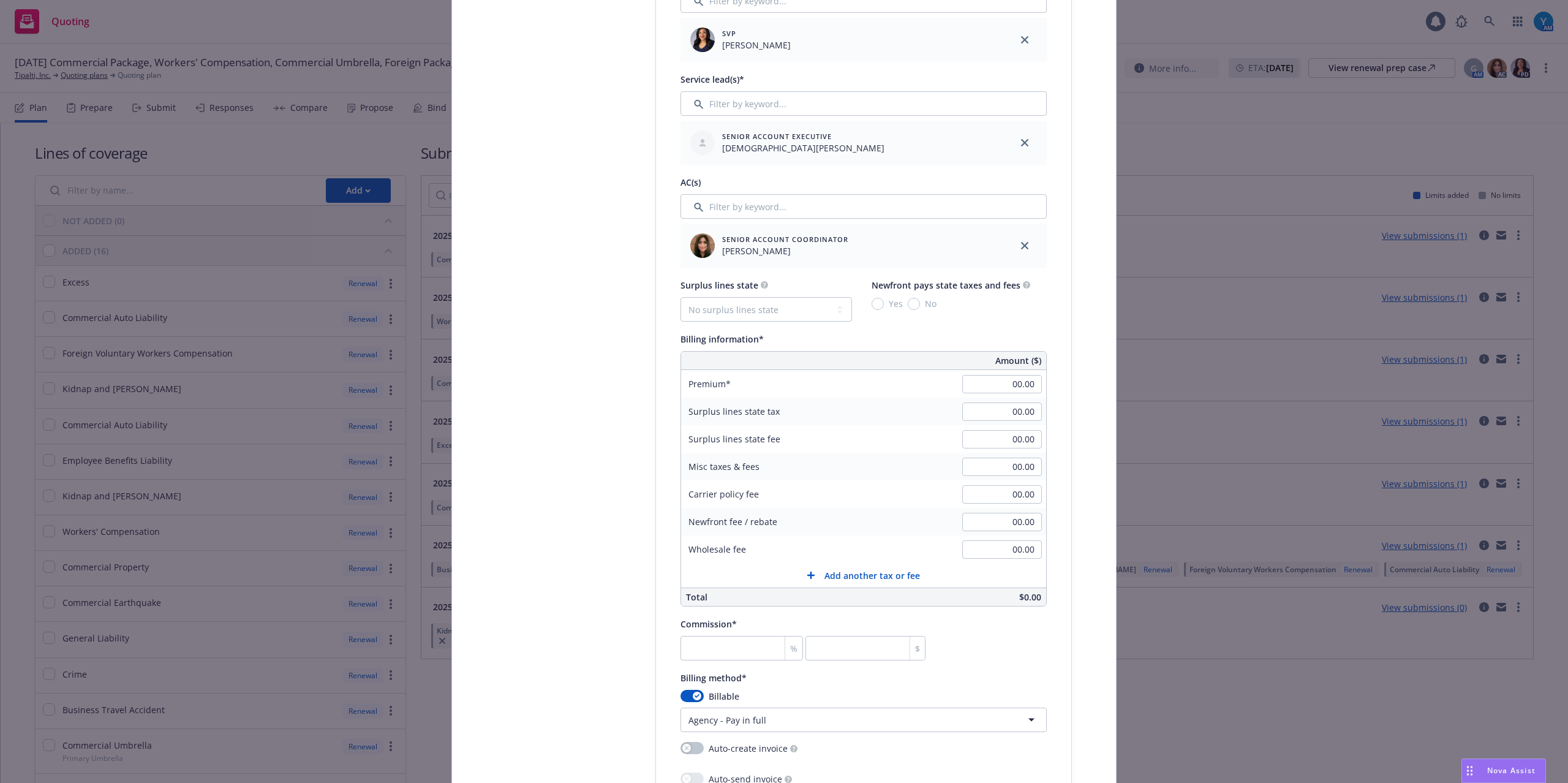
type input "WC 1805478 - 03"
click at [988, 385] on input "00.00" at bounding box center [1001, 383] width 80 height 18
type input "22,032.00"
click at [998, 470] on input "00.00" at bounding box center [1001, 466] width 80 height 18
type input "747.00"
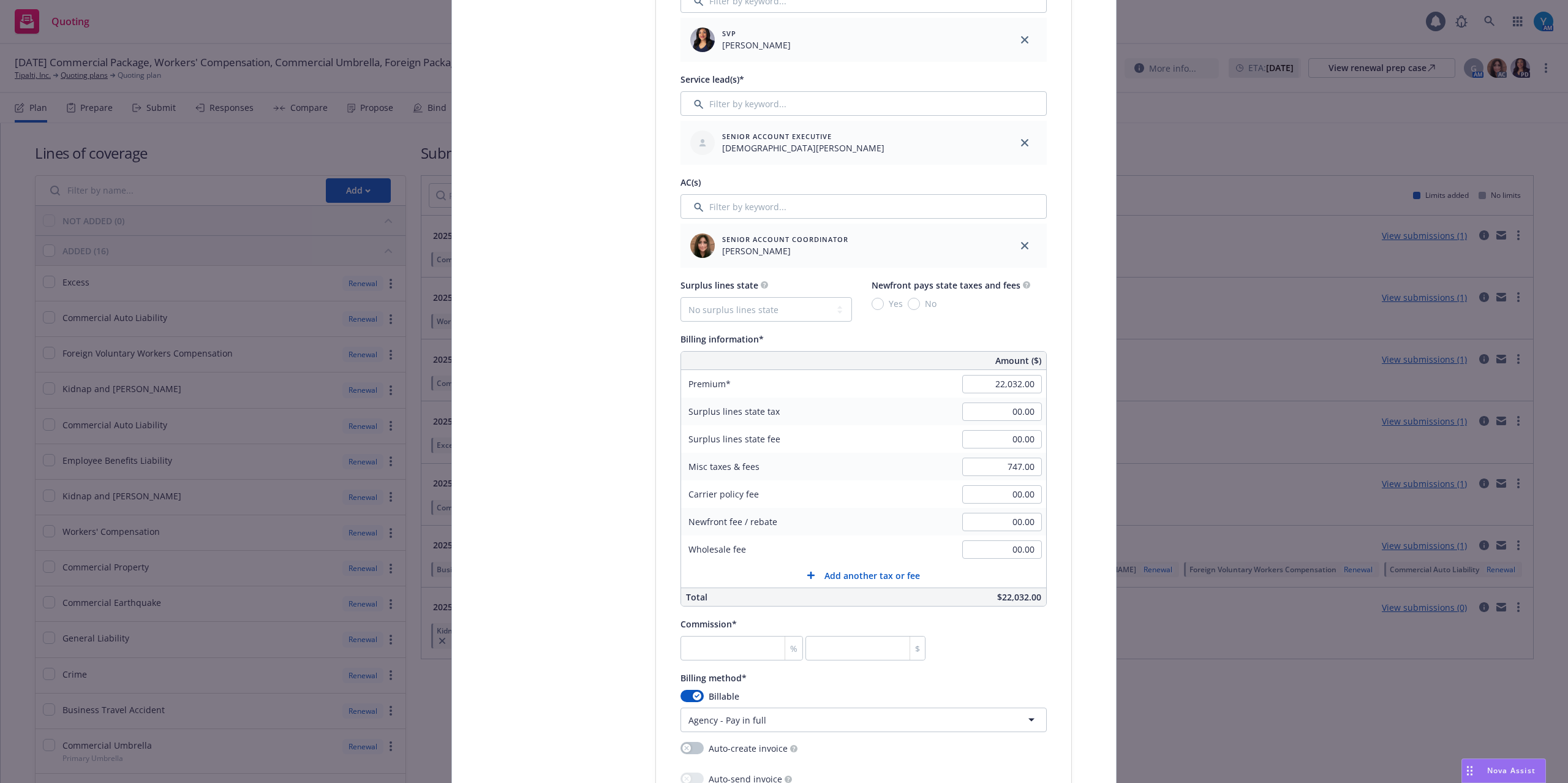
click at [1061, 561] on div "Policy type* Workers' Compensation Policy number* WC 1805478 - 03 Policy number…" at bounding box center [863, 429] width 415 height 1603
click at [979, 386] on input "22,032.00" at bounding box center [1001, 383] width 80 height 18
type input "21,285.00"
click at [1067, 484] on div "Select lines of coverage Upload documents 3 Policy details 4 Installment plan A…" at bounding box center [784, 433] width 635 height 1742
click at [716, 650] on input "number" at bounding box center [742, 648] width 123 height 25
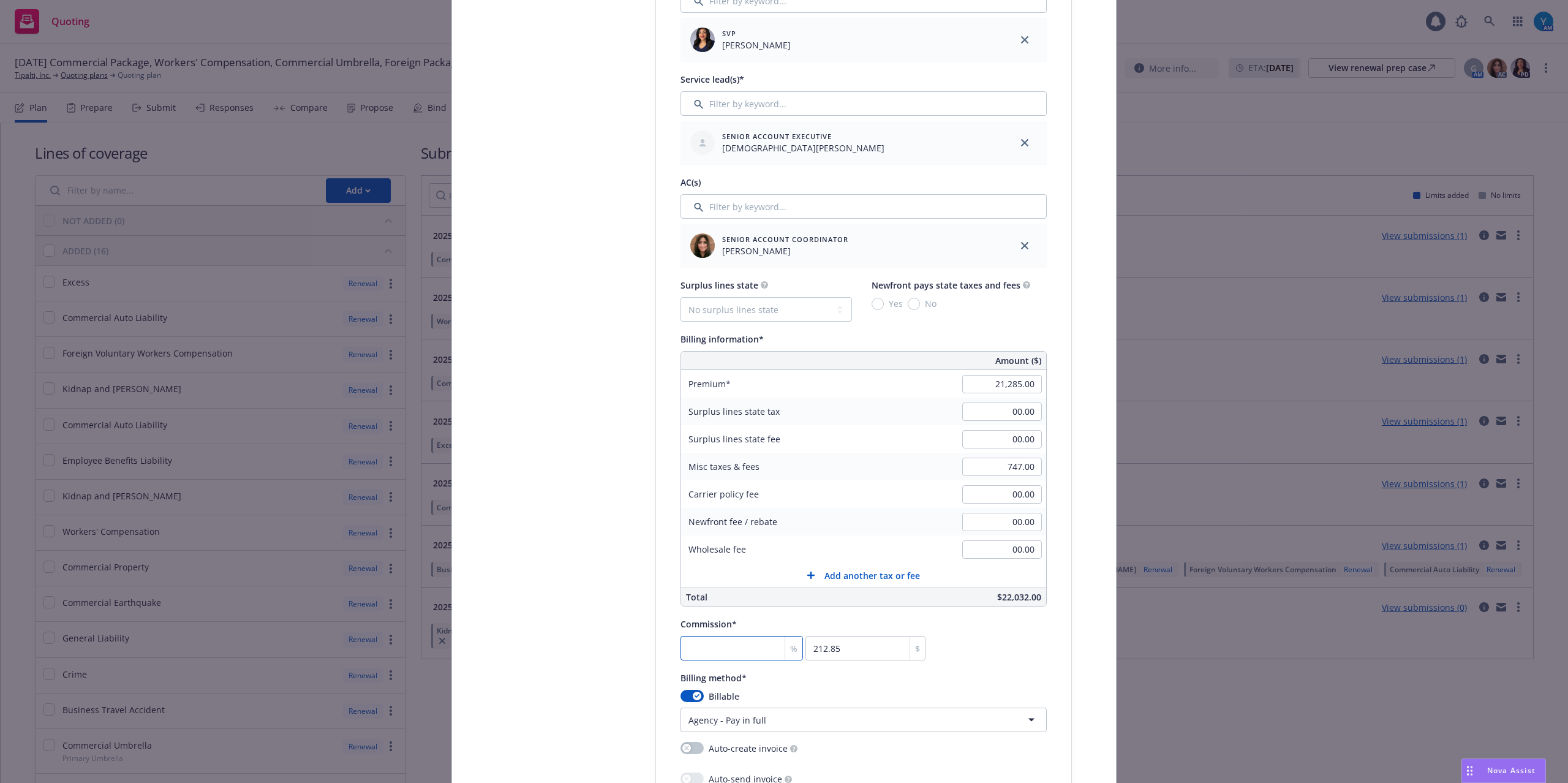
type input "1"
type input "212.85"
type input "10"
type input "2128.5"
type input "10"
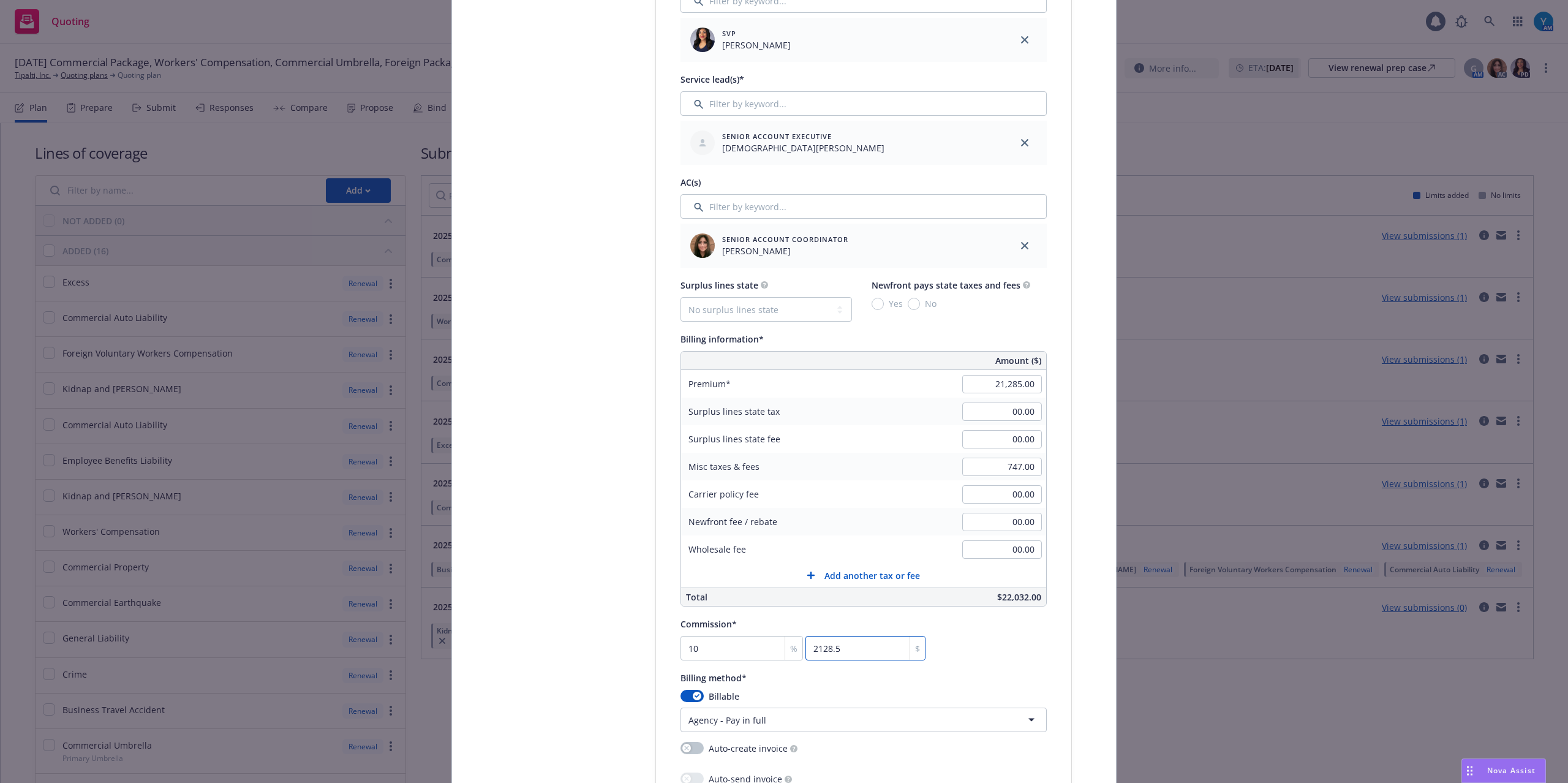
drag, startPoint x: 1022, startPoint y: 644, endPoint x: 998, endPoint y: 645, distance: 24.0
click at [1022, 643] on div "Commission* 10 % 2128.5 $" at bounding box center [863, 639] width 366 height 44
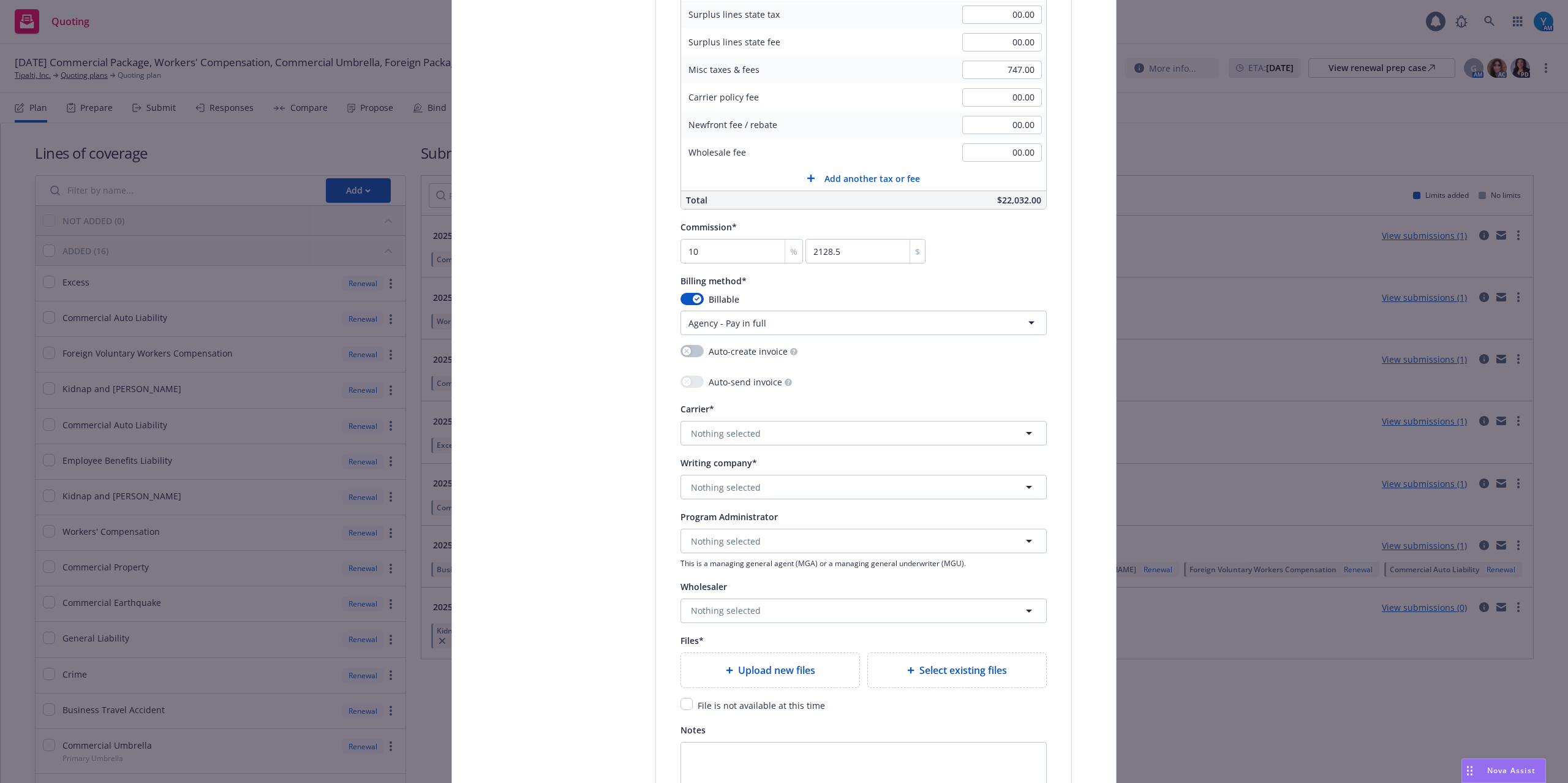
scroll to position [980, 0]
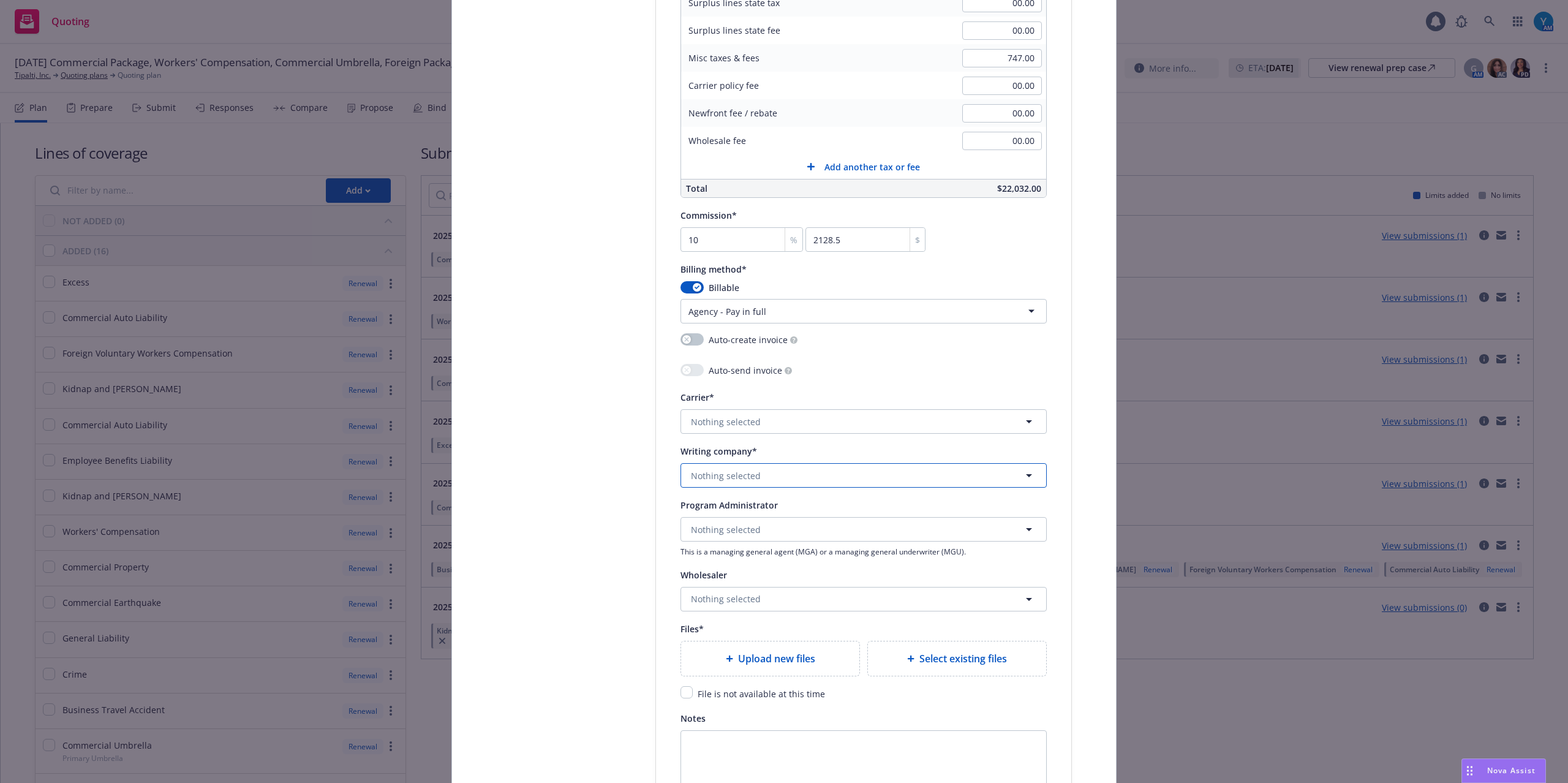
click at [748, 475] on span "Nothing selected" at bounding box center [725, 476] width 70 height 12
type input "american zurich"
click at [760, 432] on strong "American Zurich Insurance Company" at bounding box center [771, 428] width 154 height 12
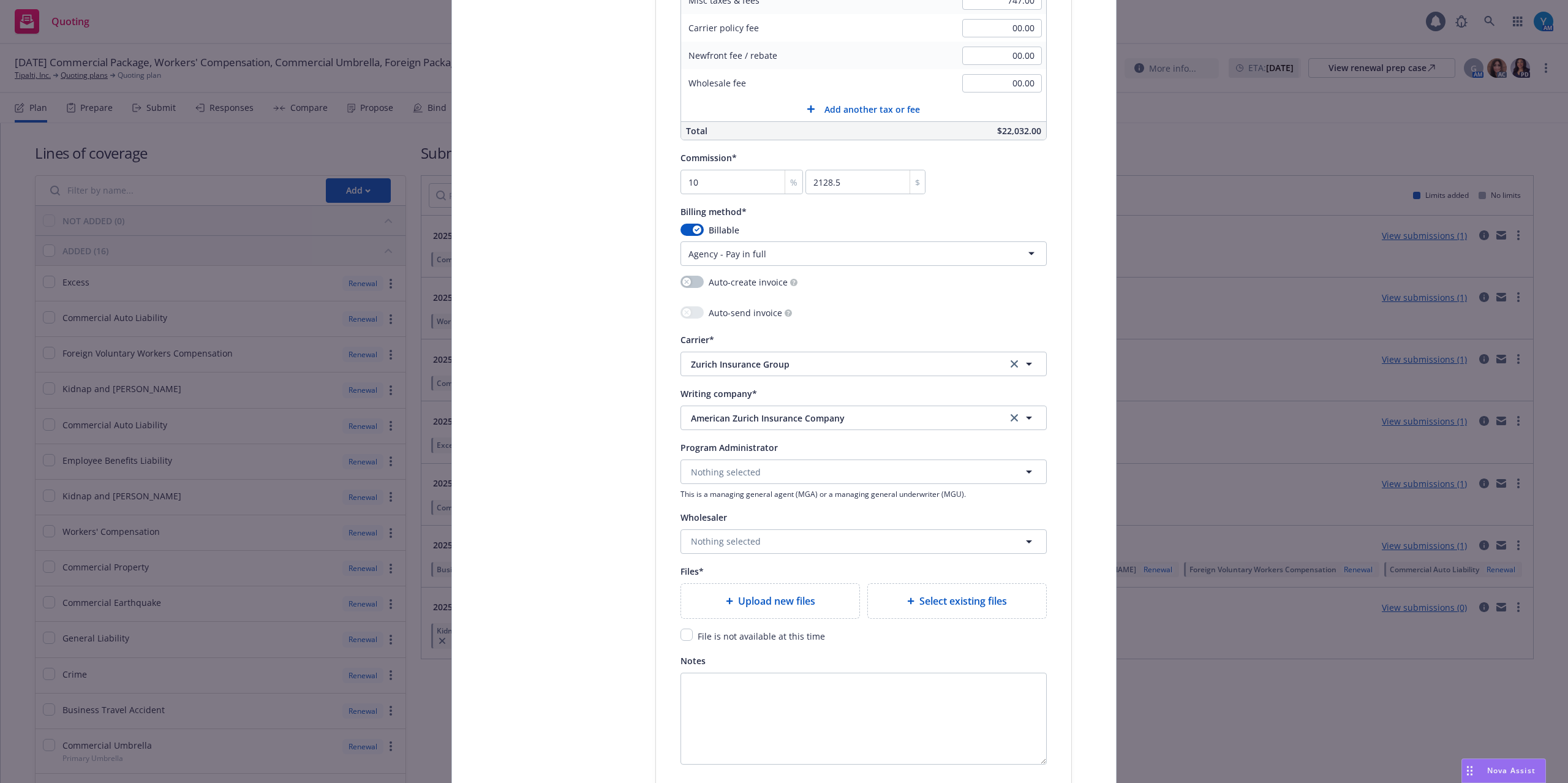
scroll to position [1143, 0]
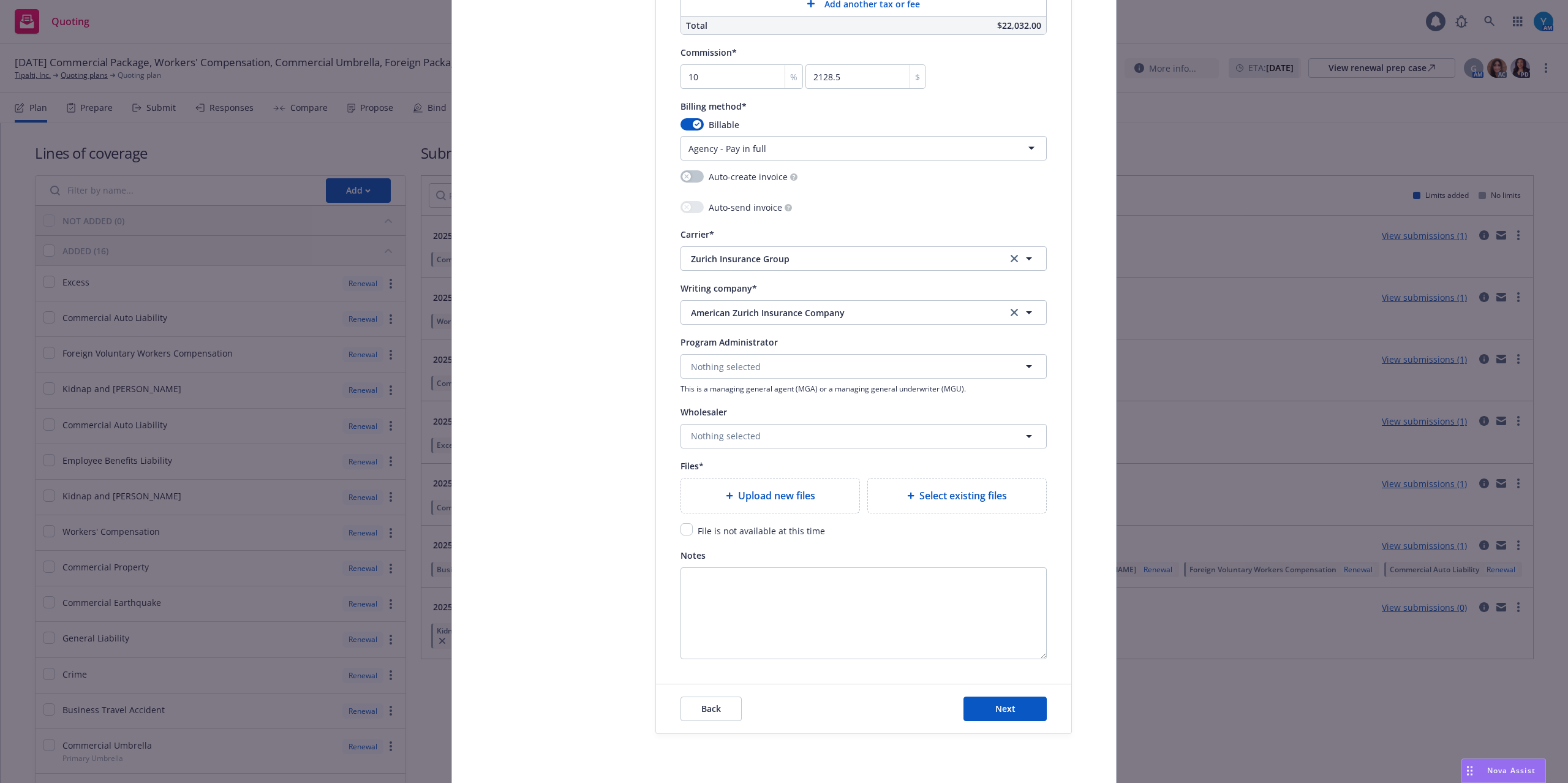
type textarea "x"
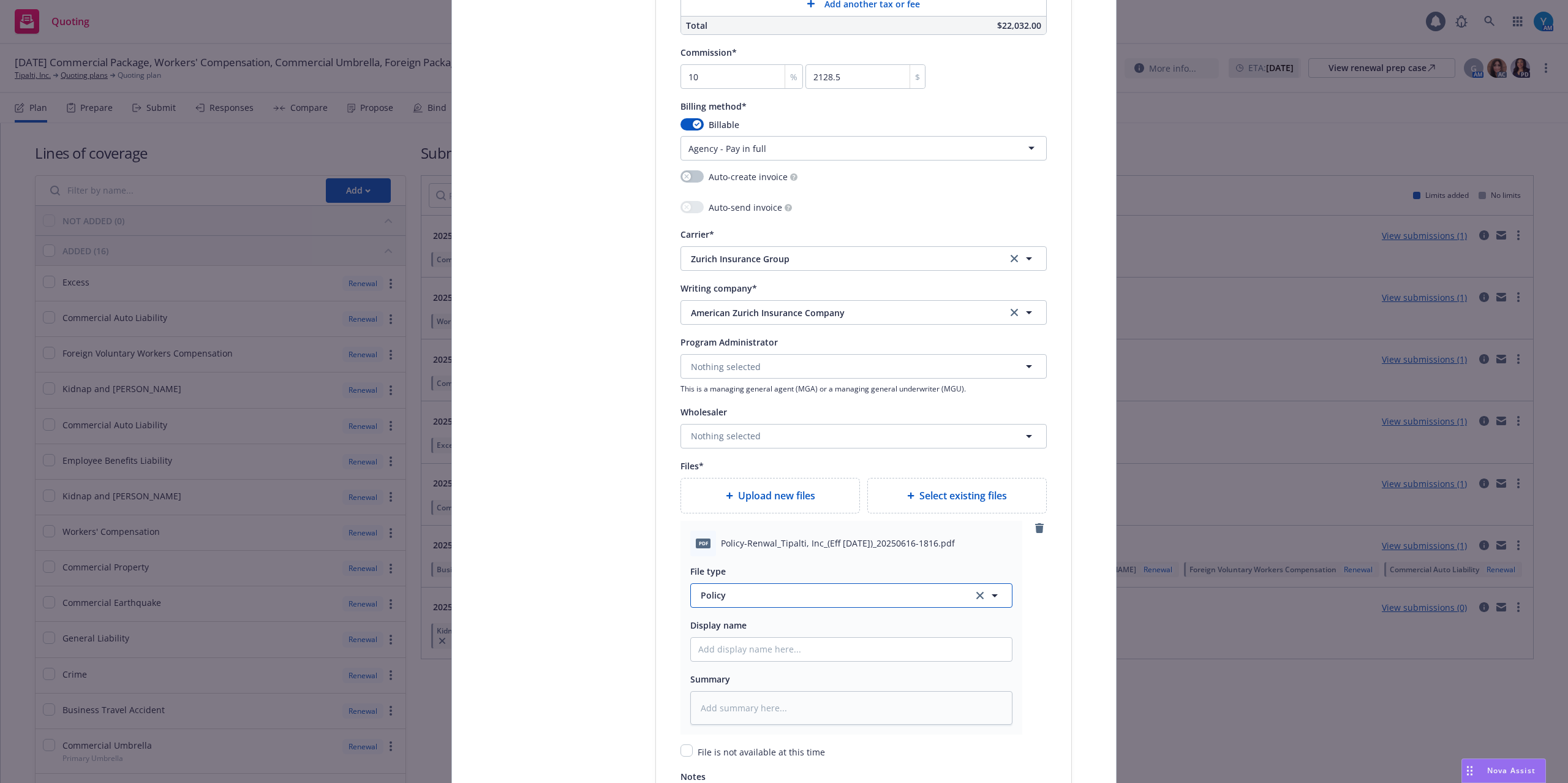
click at [741, 590] on button "Policy" at bounding box center [851, 596] width 322 height 25
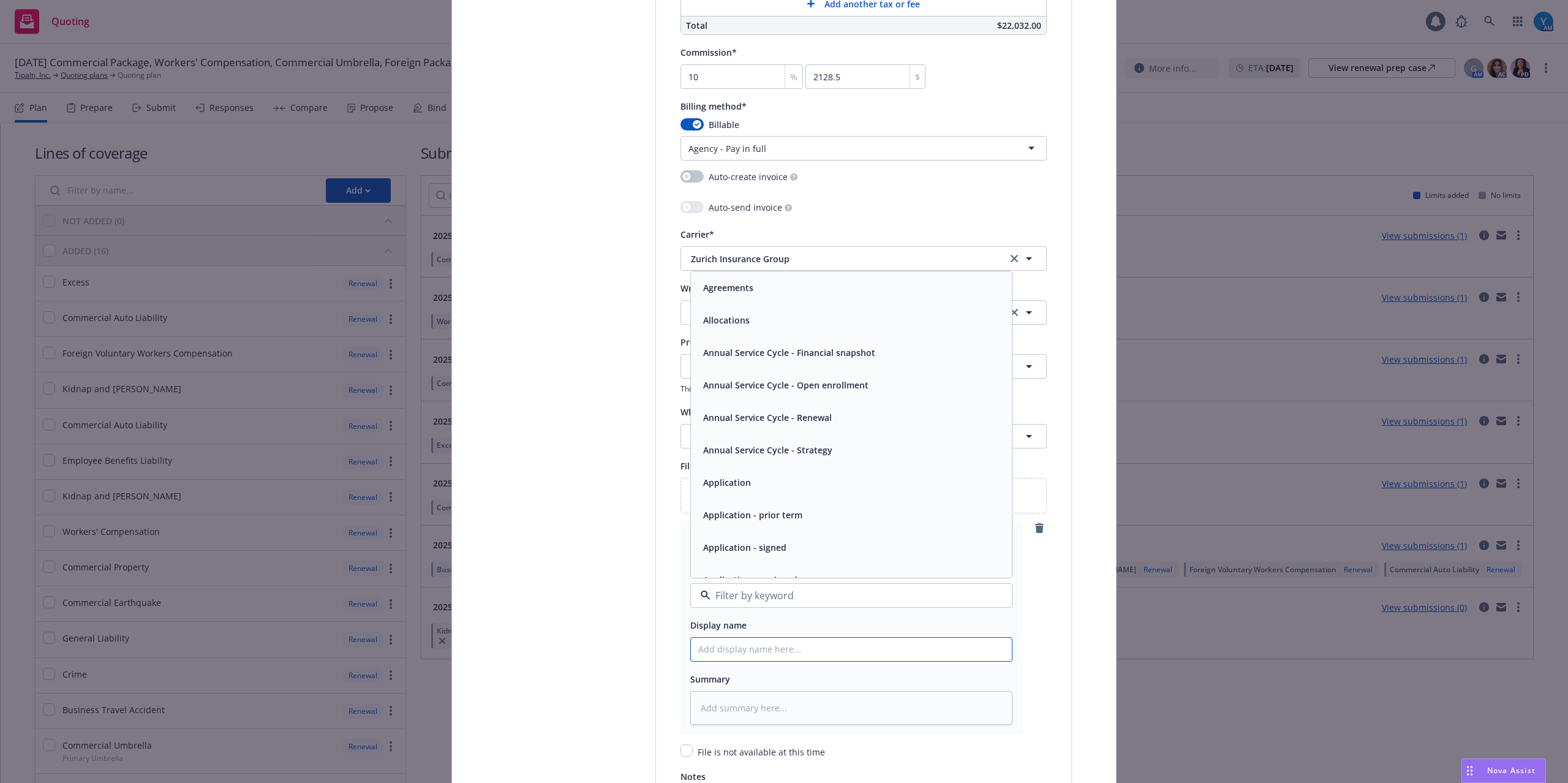
click at [728, 643] on input "Policy display name" at bounding box center [851, 649] width 321 height 23
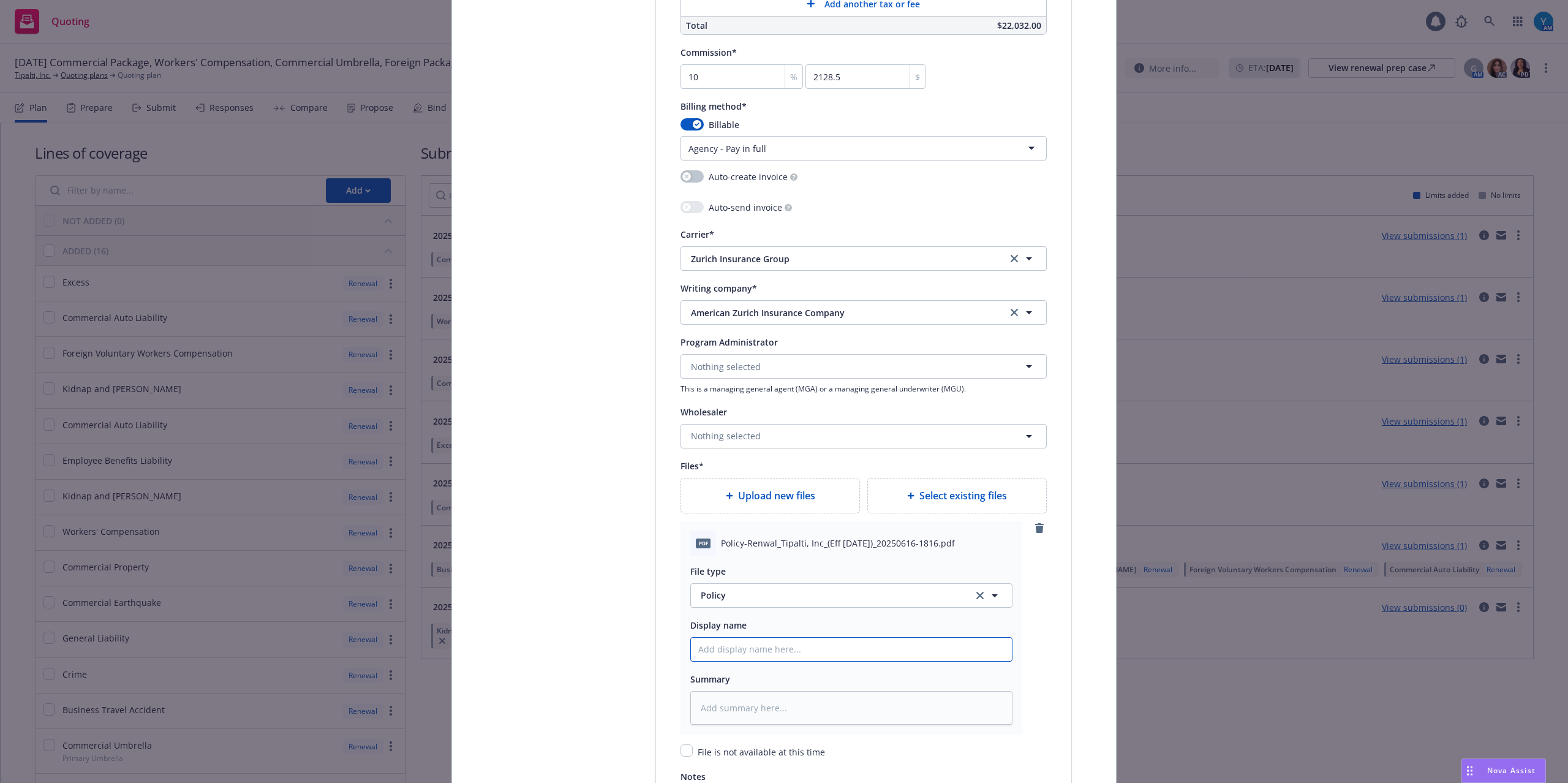
type textarea "x"
type input "2"
type textarea "x"
type input "25"
type textarea "x"
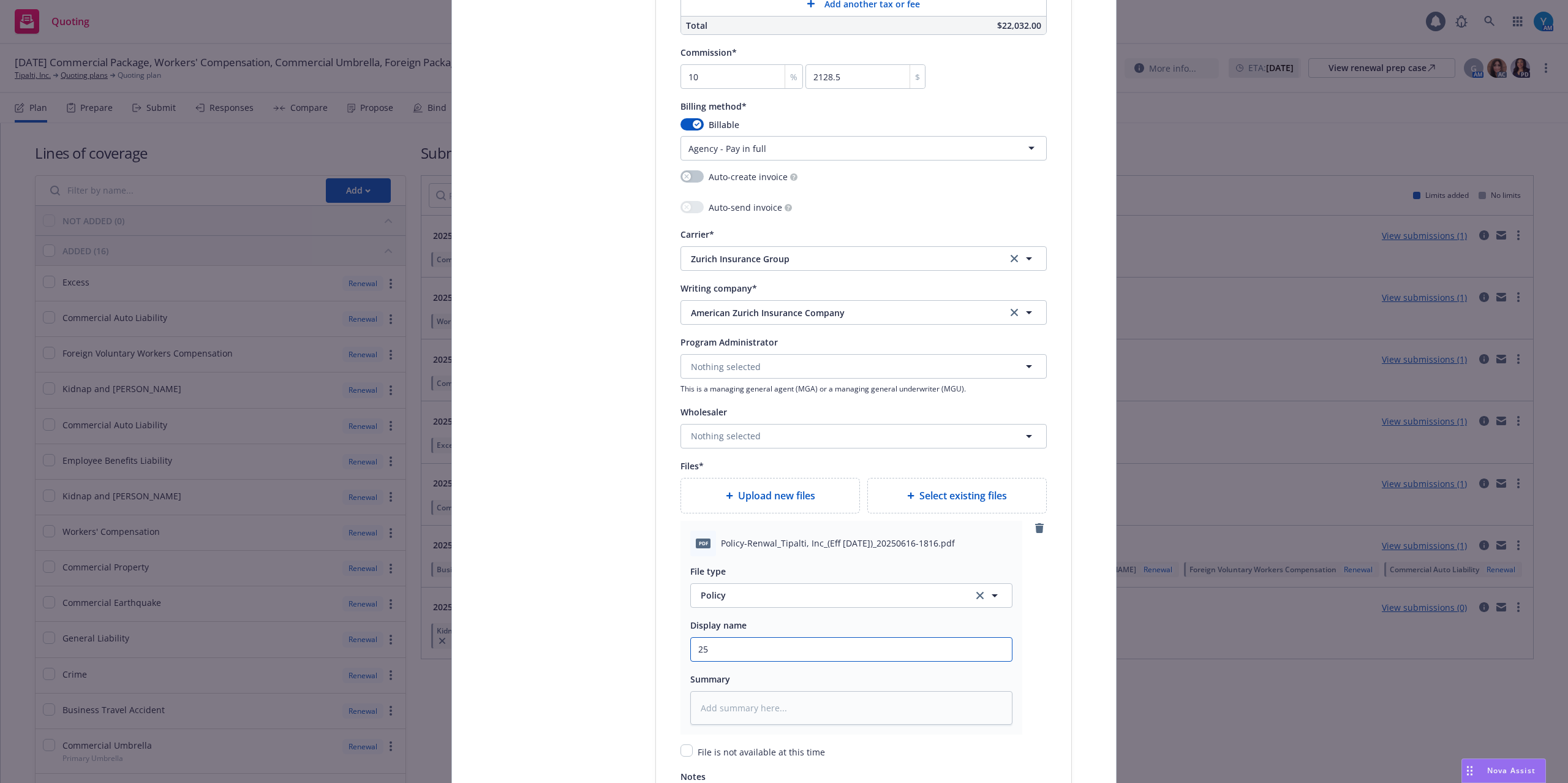
type input "25-"
type textarea "x"
type input "25-2"
type textarea "x"
type input "25-26"
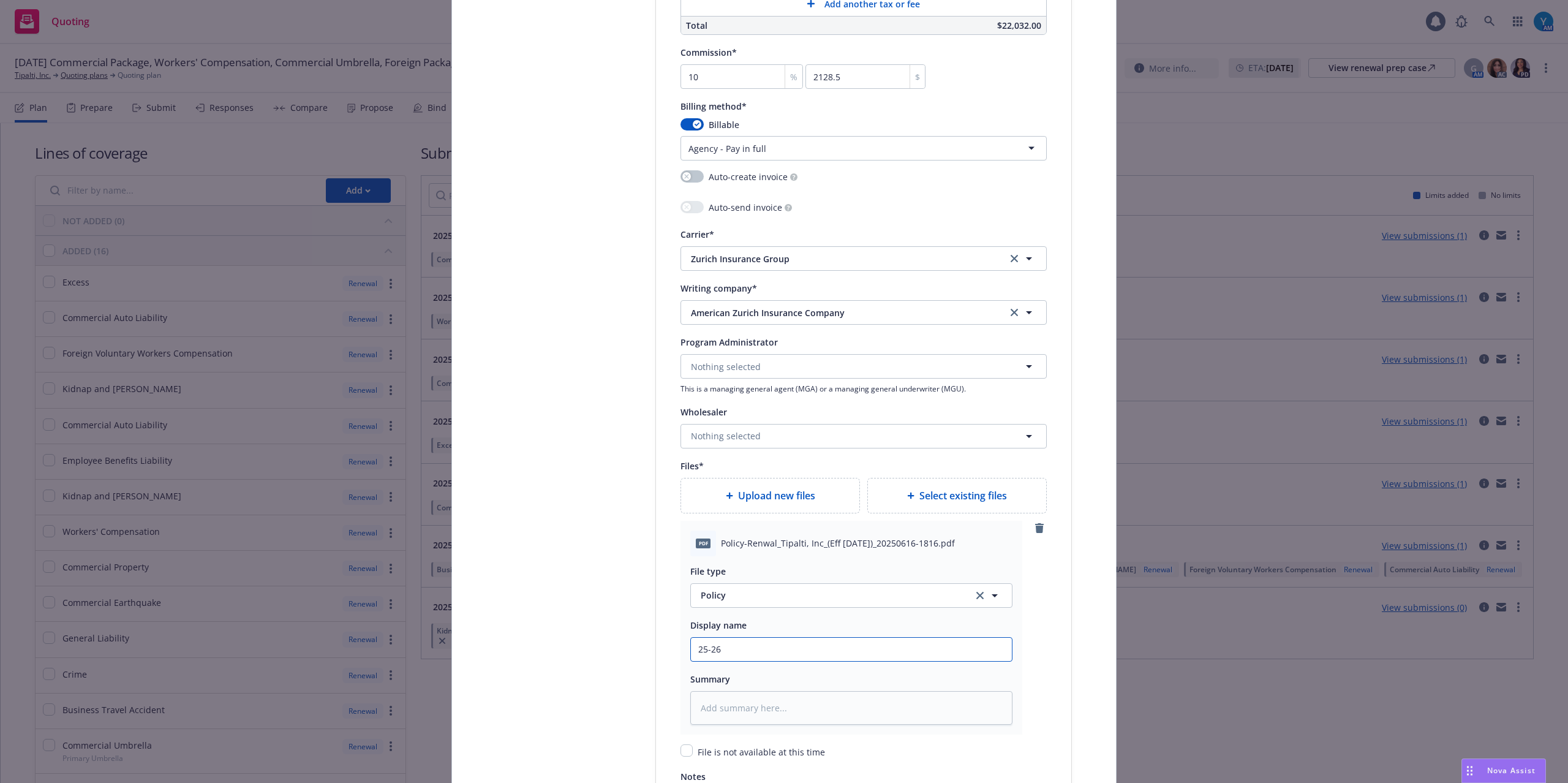
type textarea "x"
type input "25-26"
type textarea "x"
type input "25-26 W"
type textarea "x"
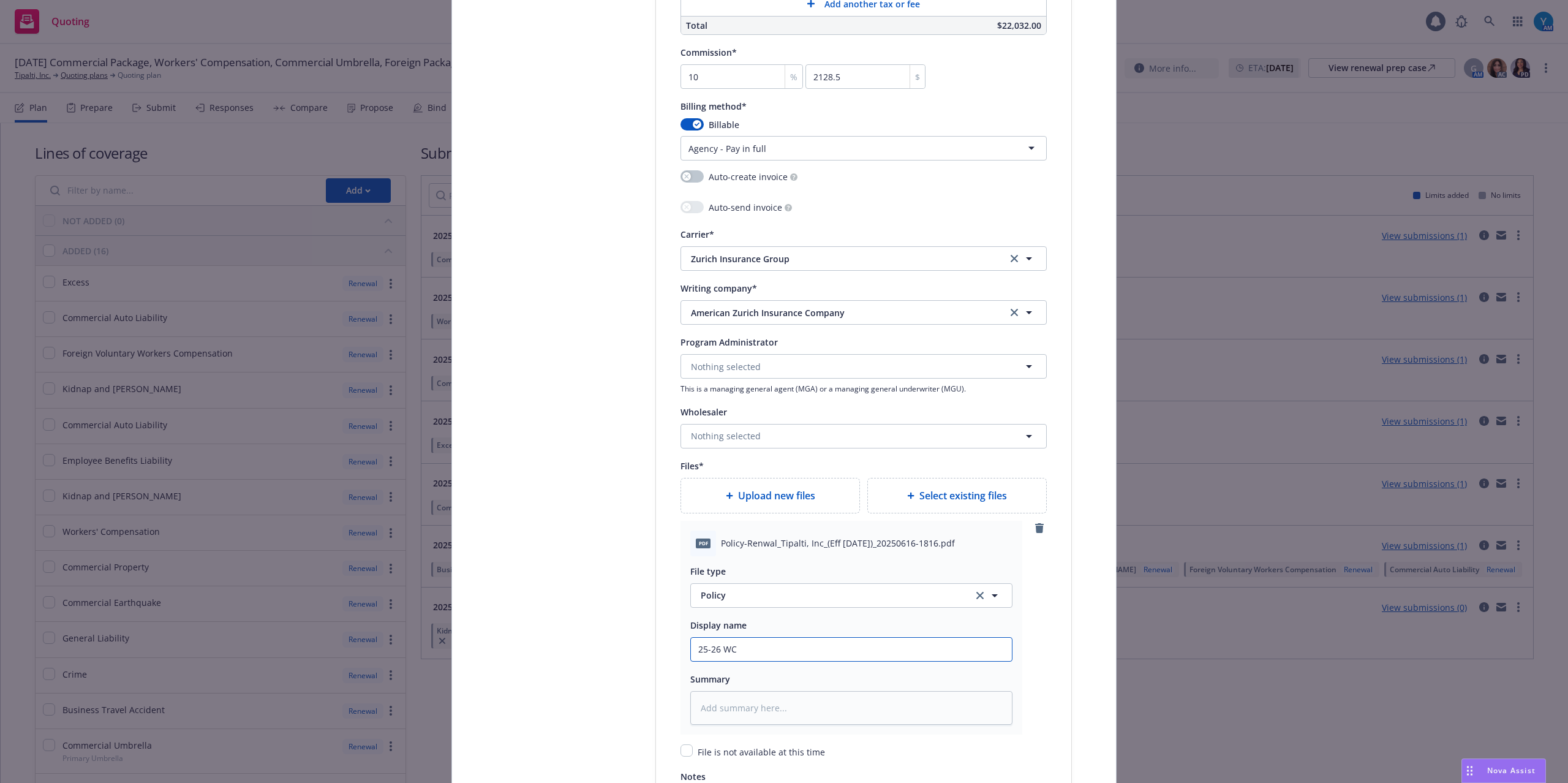
type input "25-26 WC"
type textarea "x"
type input "25-26 WC P"
type textarea "x"
type input "25-26 WC Po"
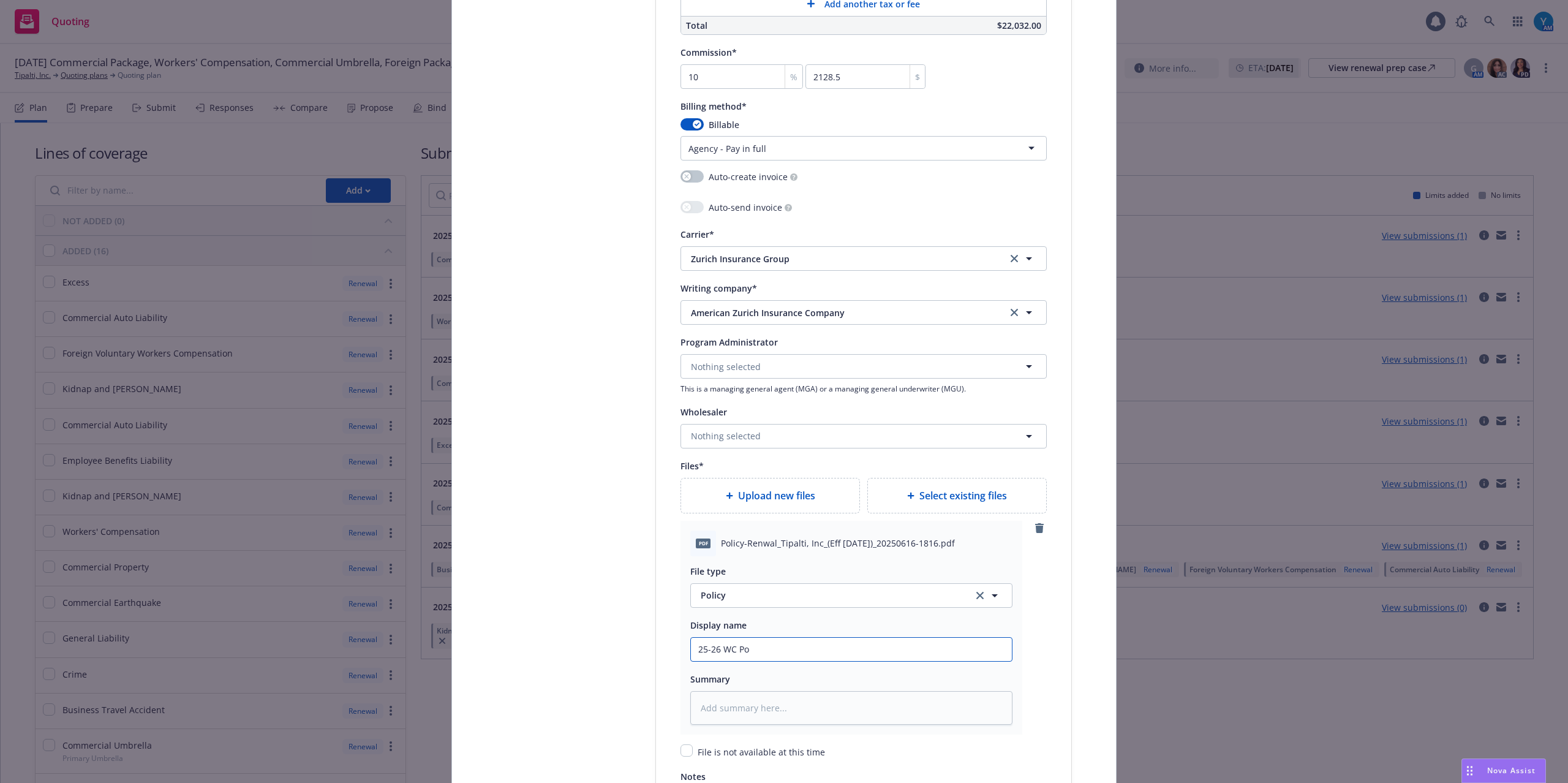
type textarea "x"
type input "25-26 WC Pol"
type textarea "x"
type input "25-26 WC Poli"
type textarea "x"
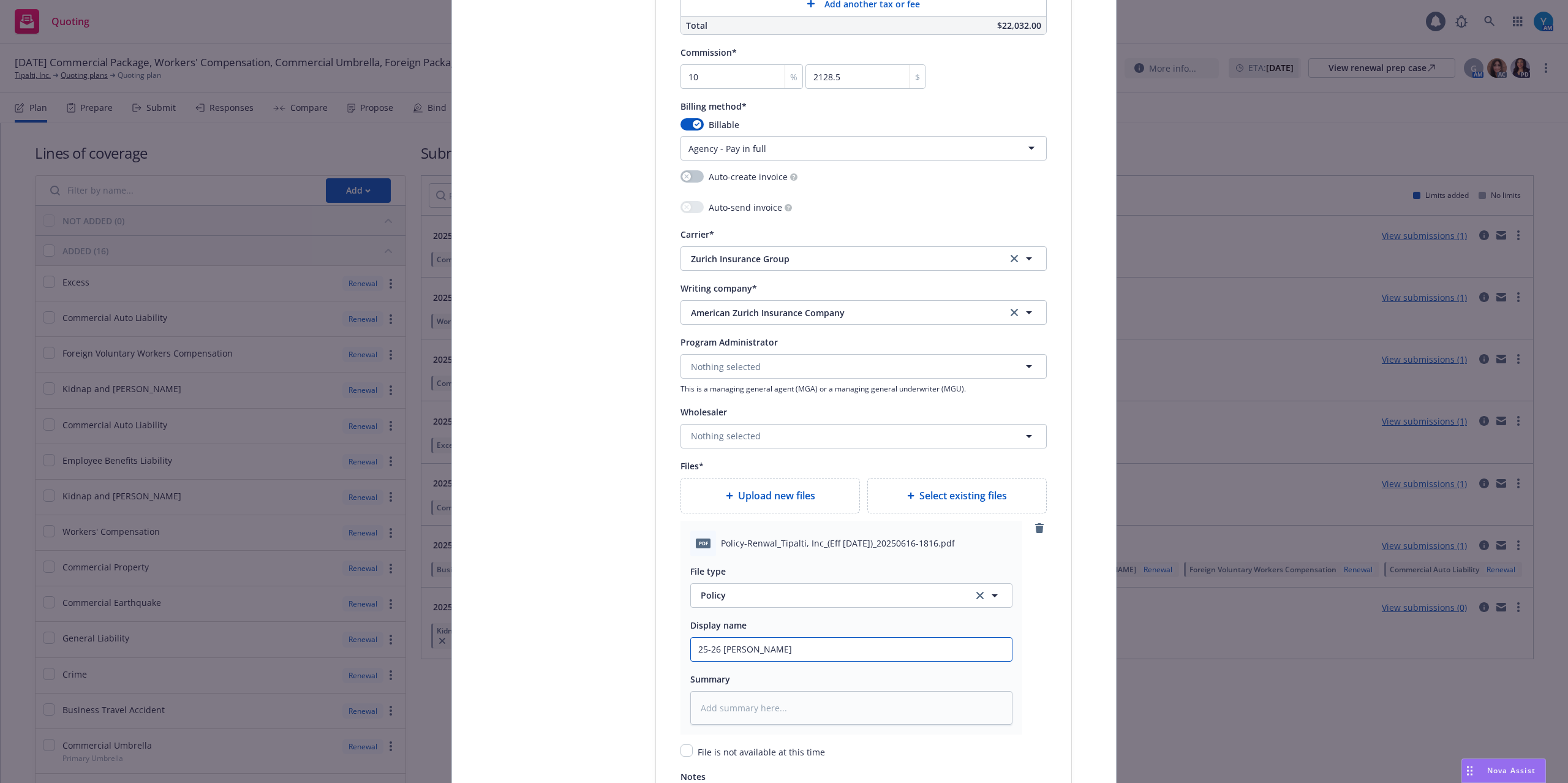
type input "25-26 WC Polic"
type textarea "x"
type input "25-26 WC Policy"
type textarea "x"
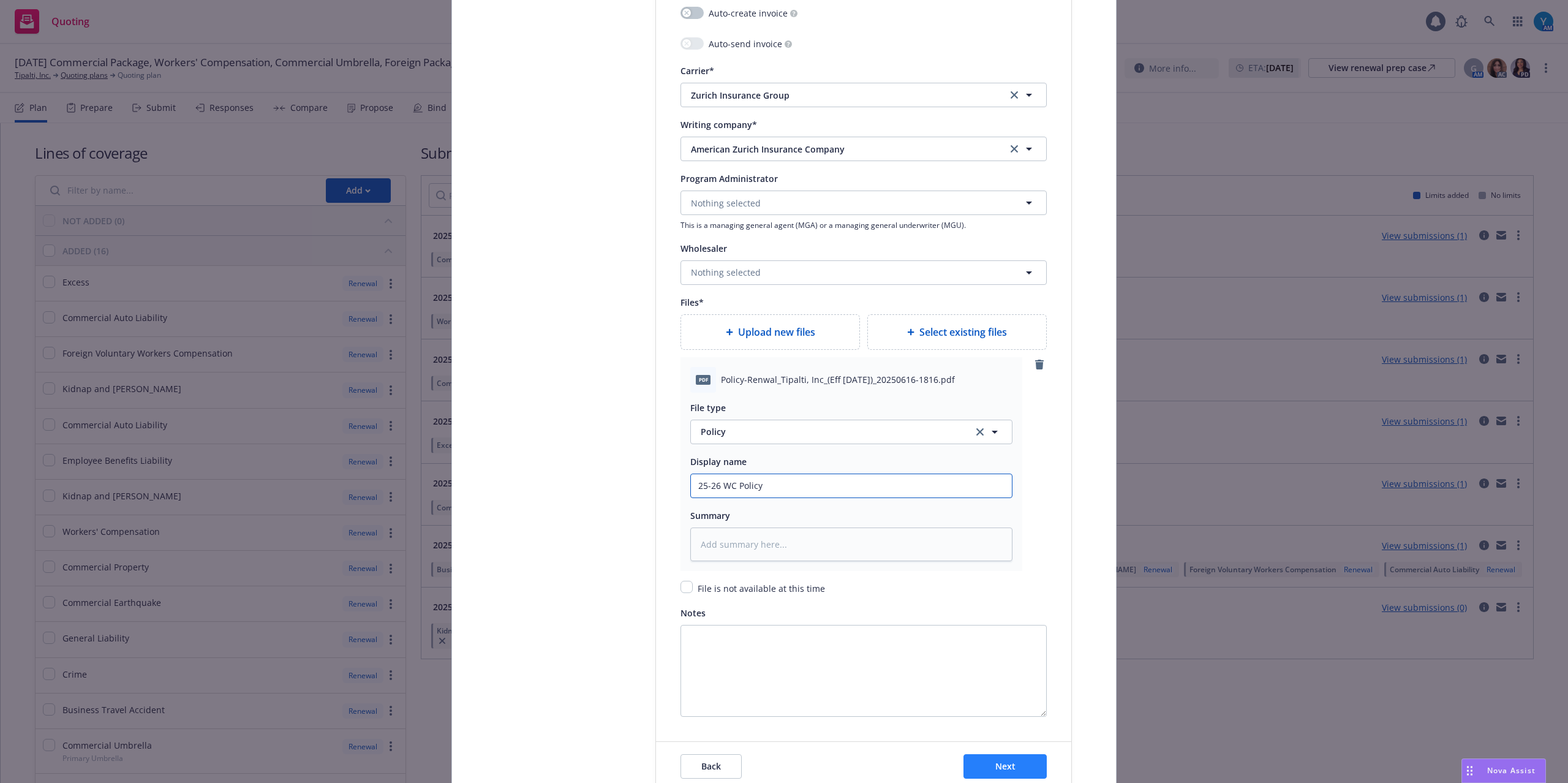
type input "25-26 WC Policy"
click at [1008, 768] on span "Next" at bounding box center [1004, 767] width 20 height 12
type textarea "x"
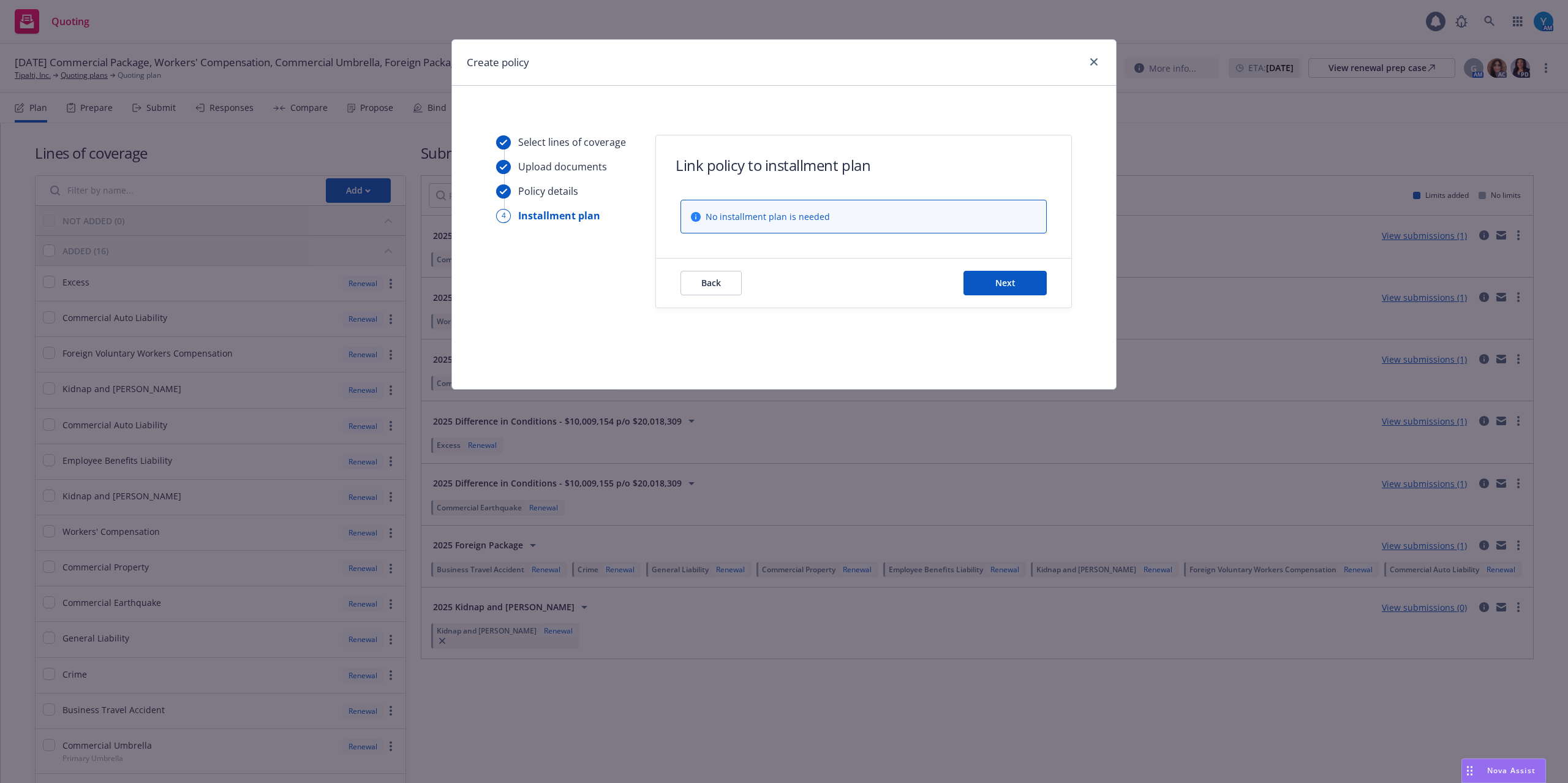
scroll to position [0, 0]
click at [985, 285] on button "Next" at bounding box center [1004, 283] width 84 height 25
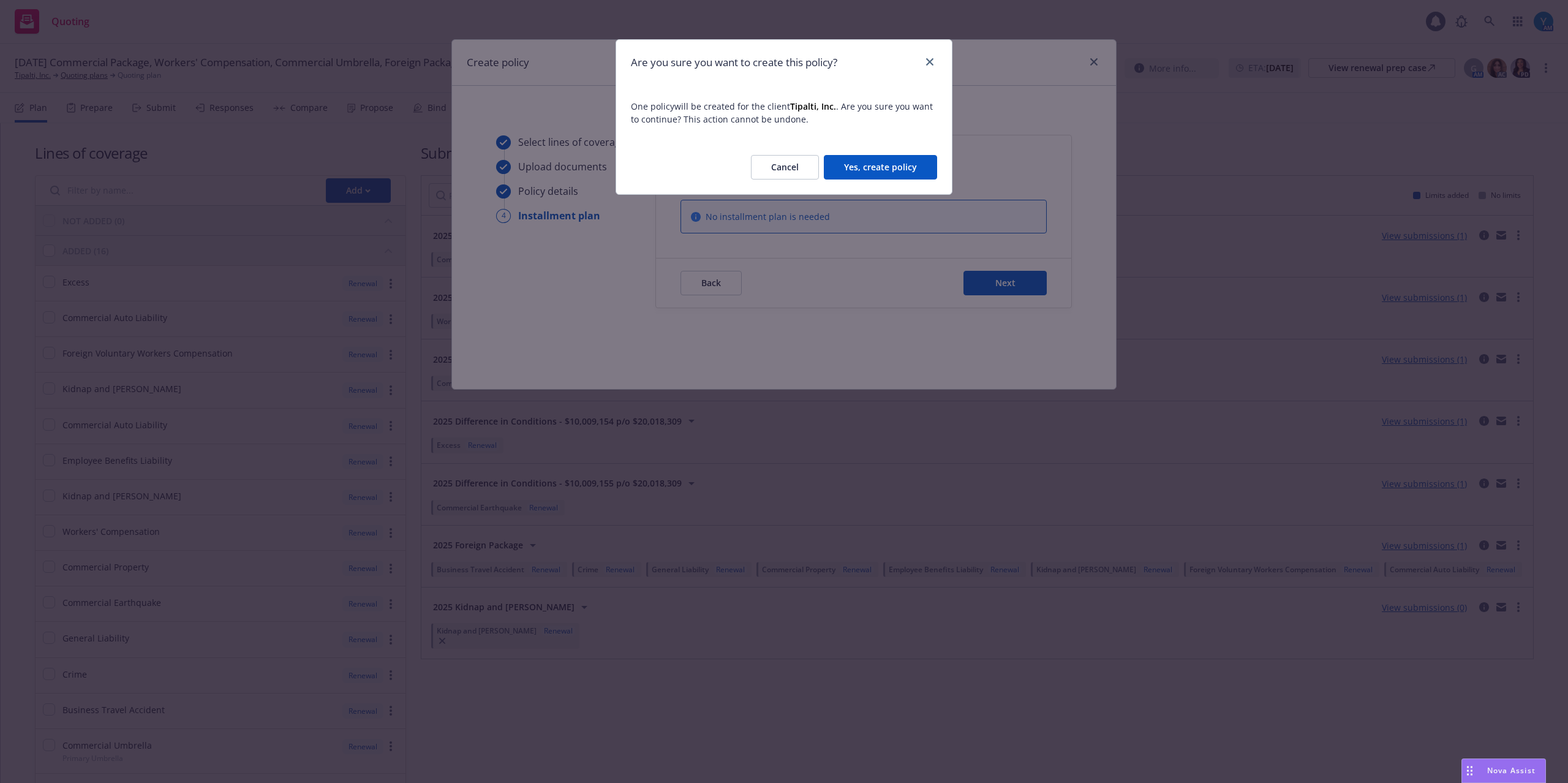
click at [895, 169] on button "Yes, create policy" at bounding box center [880, 167] width 113 height 25
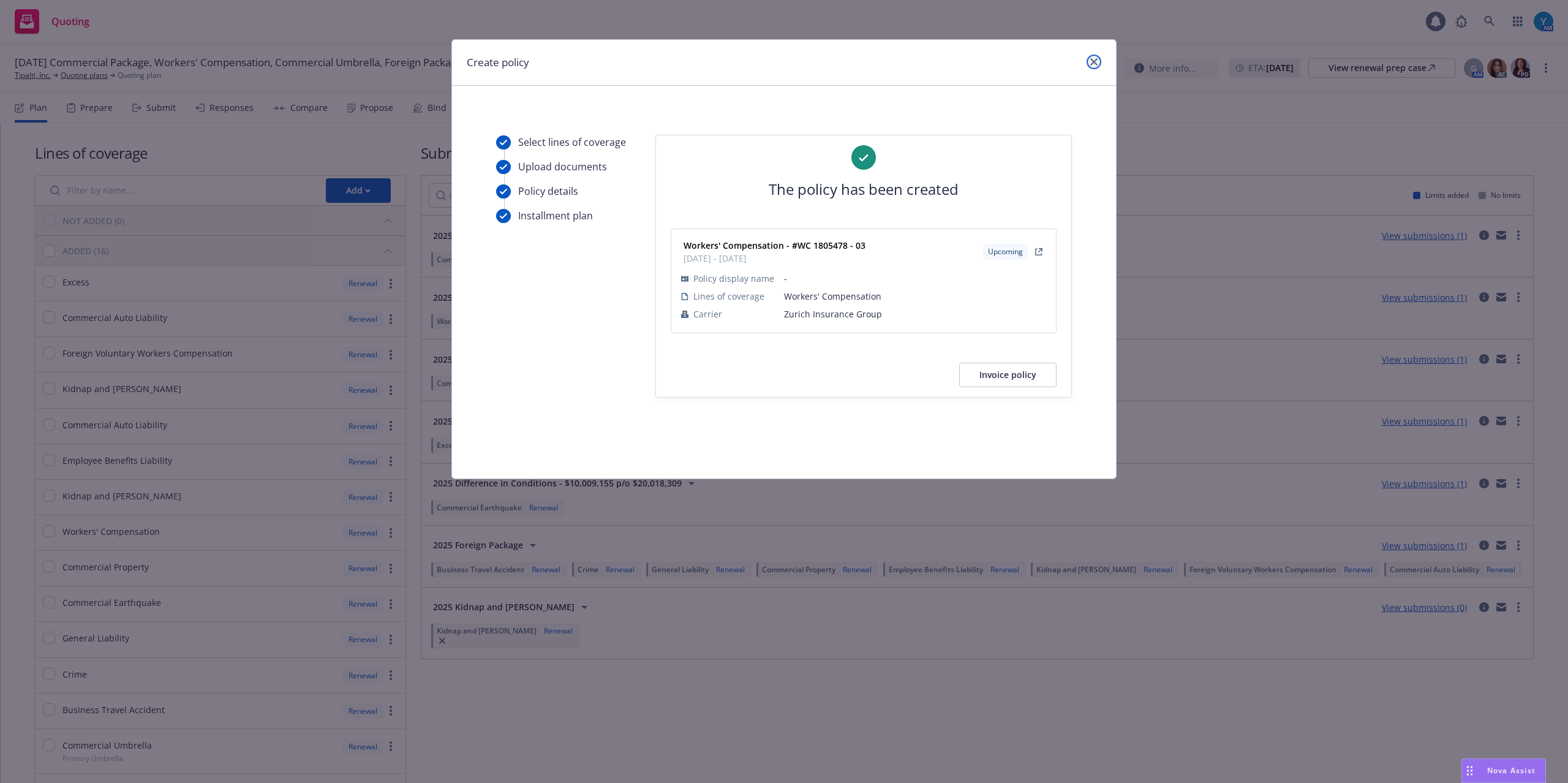
click at [1093, 60] on icon "close" at bounding box center [1094, 62] width 8 height 8
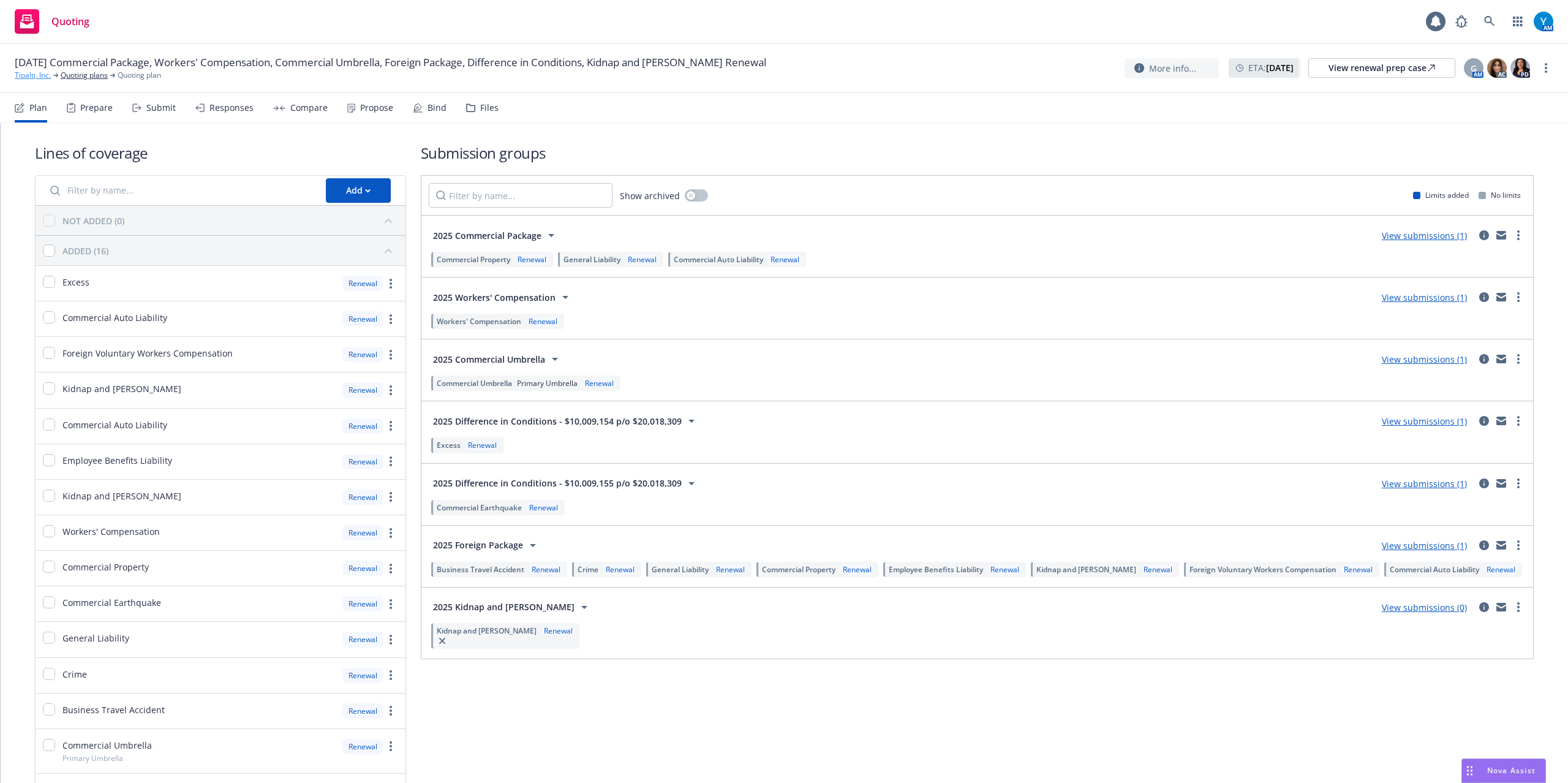
click at [27, 77] on link "Tipalti, Inc." at bounding box center [33, 75] width 36 height 11
